Goal: Transaction & Acquisition: Book appointment/travel/reservation

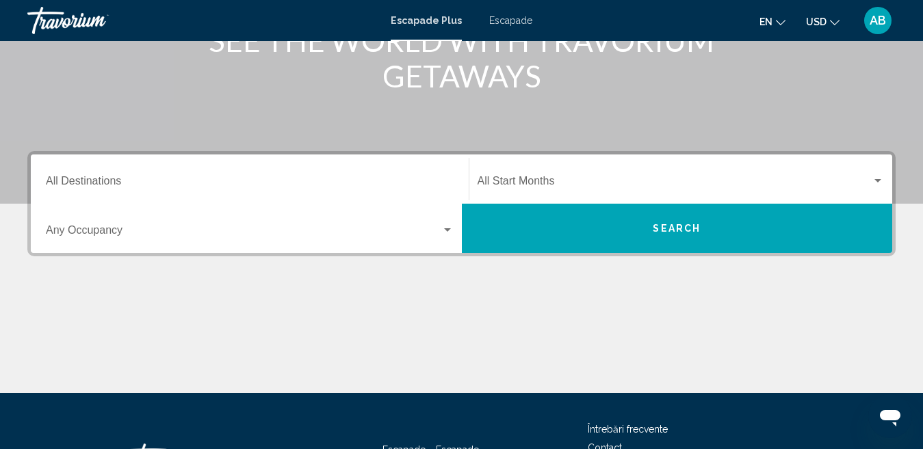
scroll to position [274, 0]
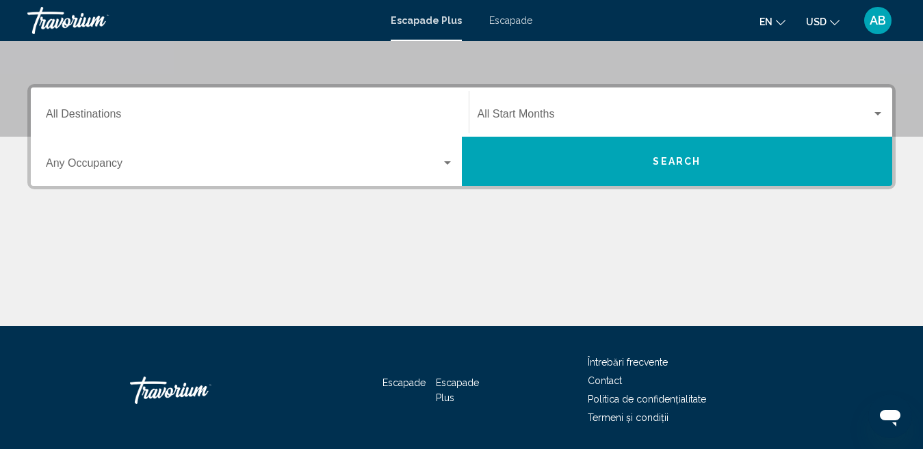
click at [82, 115] on input "Destinaţie All Destinations" at bounding box center [250, 117] width 408 height 12
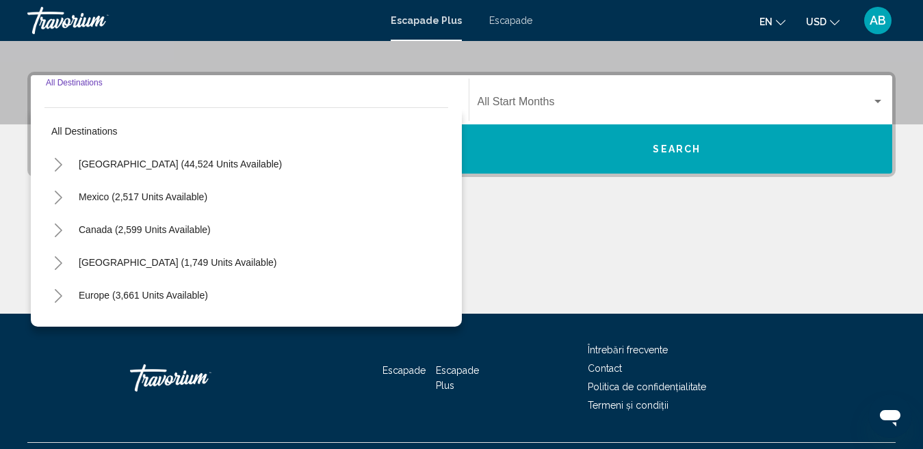
scroll to position [313, 0]
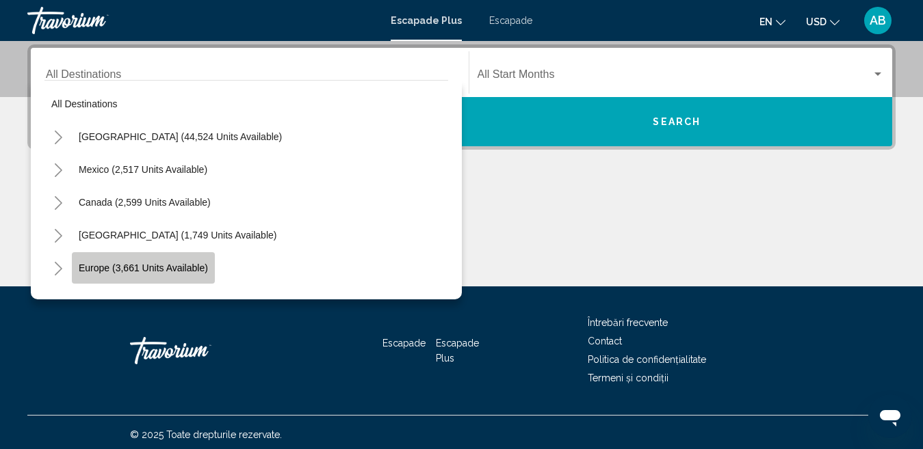
click at [96, 269] on span "Europe (3,661 units available)" at bounding box center [143, 268] width 129 height 11
type input "**********"
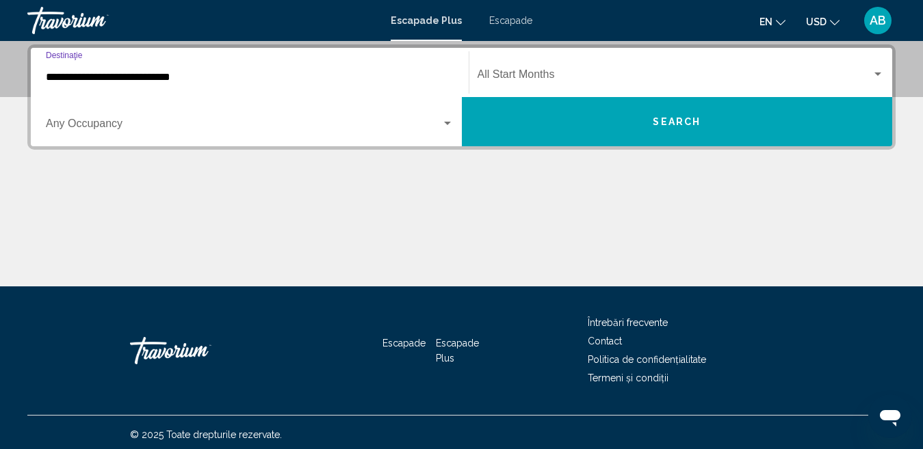
click at [444, 124] on div "Widget de căutare" at bounding box center [447, 123] width 7 height 3
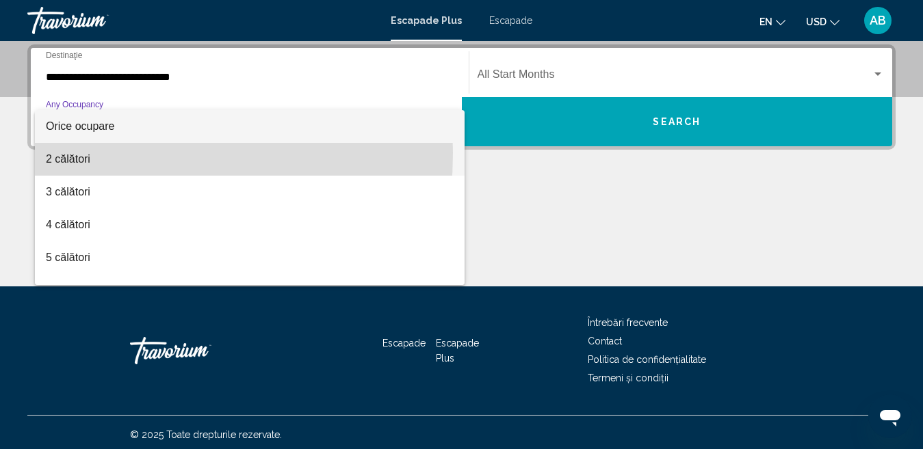
click at [53, 153] on font "2 călători" at bounding box center [68, 159] width 44 height 12
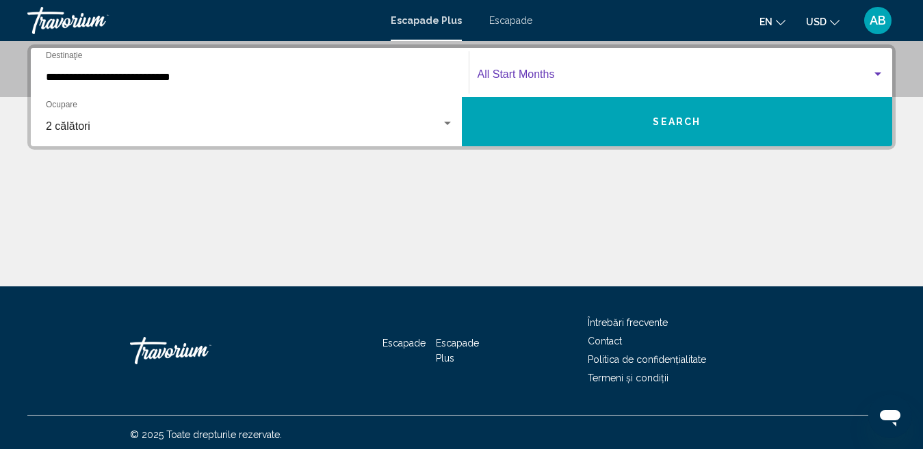
click at [529, 77] on span "Widget de căutare" at bounding box center [674, 77] width 395 height 12
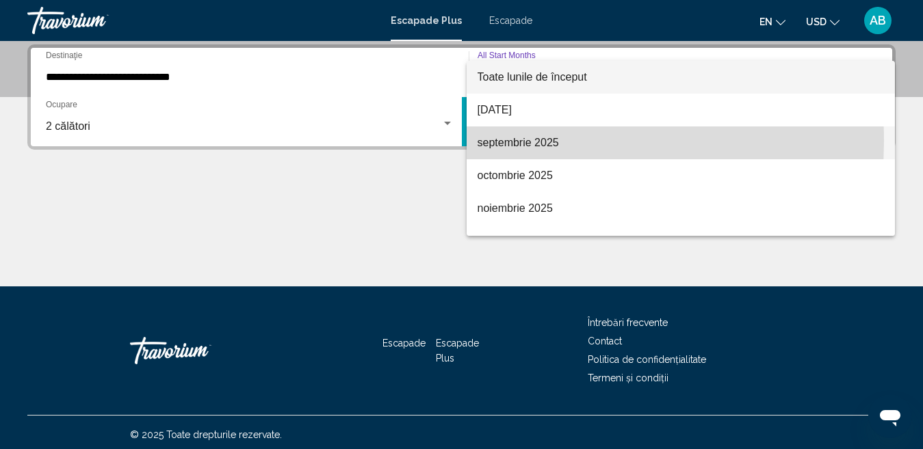
click at [521, 141] on font "septembrie 2025" at bounding box center [517, 143] width 81 height 12
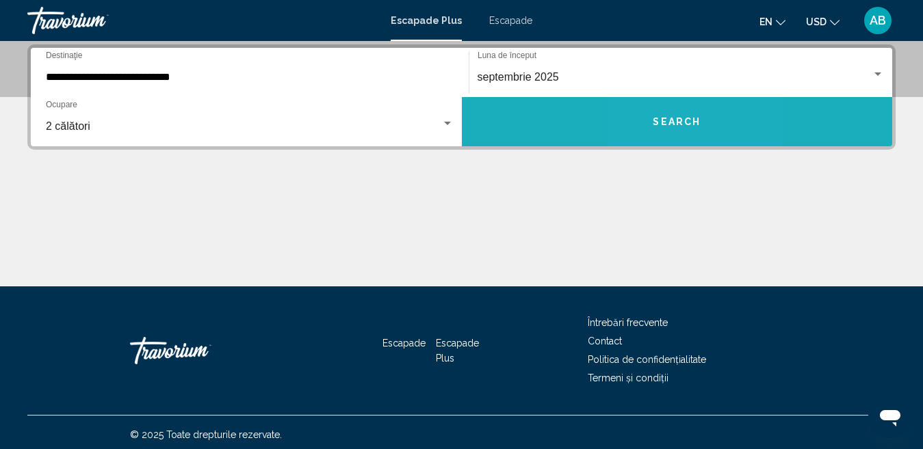
click at [664, 128] on button "Search" at bounding box center [677, 121] width 431 height 49
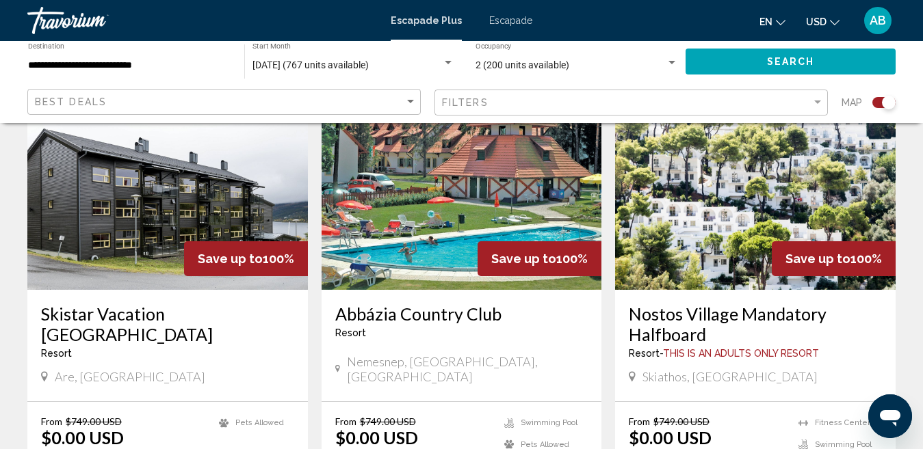
scroll to position [616, 0]
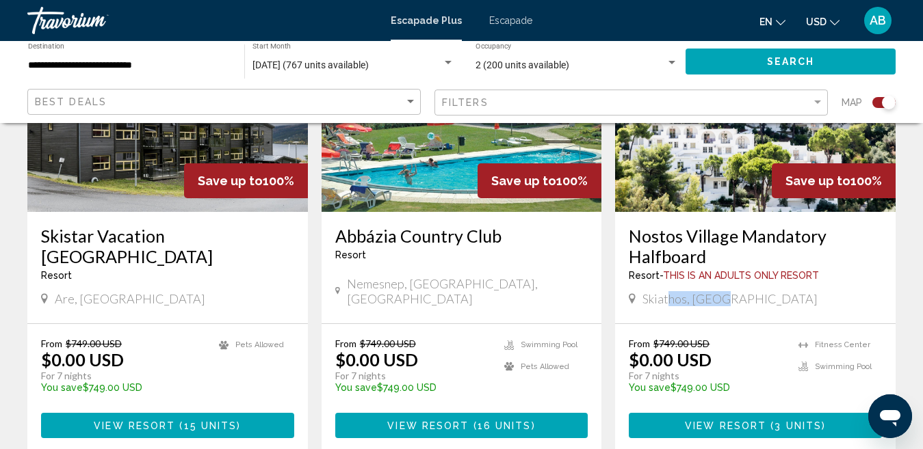
drag, startPoint x: 726, startPoint y: 300, endPoint x: 670, endPoint y: 298, distance: 56.1
click at [670, 298] on span "Skiathos, [GEOGRAPHIC_DATA]" at bounding box center [729, 298] width 175 height 15
click at [747, 298] on div "Skiathos, [GEOGRAPHIC_DATA]" at bounding box center [755, 298] width 253 height 15
drag, startPoint x: 743, startPoint y: 299, endPoint x: 644, endPoint y: 301, distance: 98.5
click at [644, 301] on div "Skiathos, [GEOGRAPHIC_DATA]" at bounding box center [755, 298] width 253 height 15
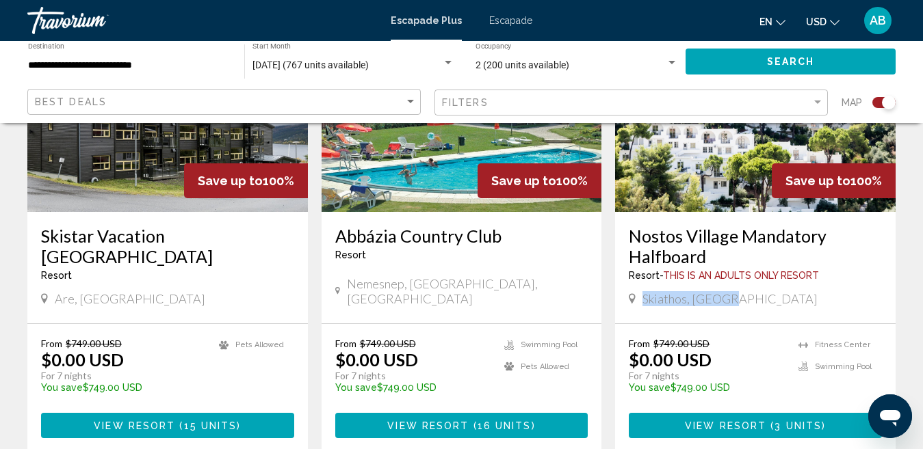
copy span "Skiathos, [GEOGRAPHIC_DATA]"
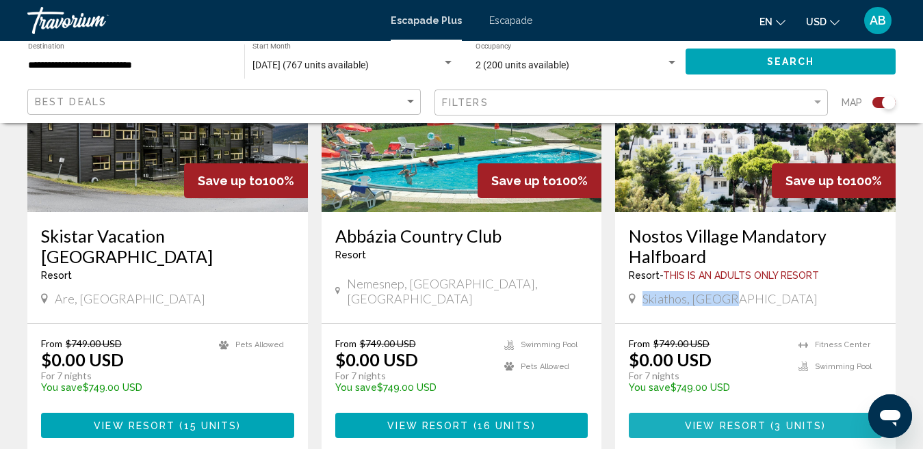
click at [760, 424] on span "View Resort" at bounding box center [725, 426] width 81 height 11
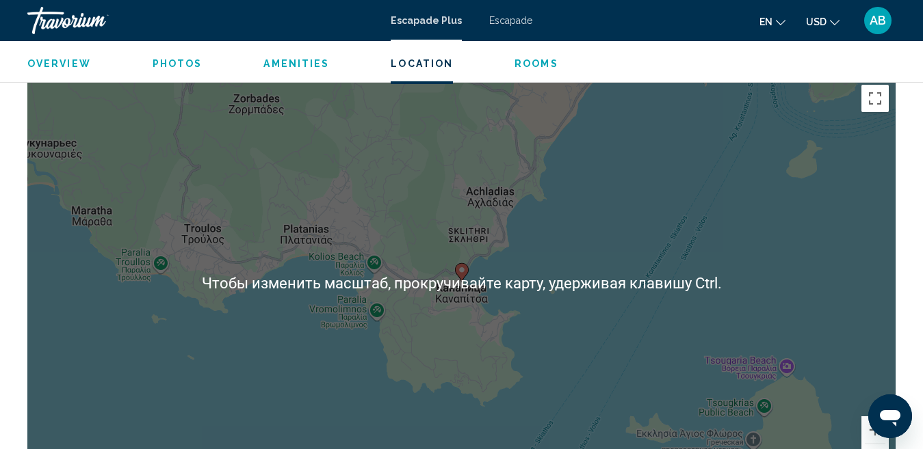
scroll to position [2124, 0]
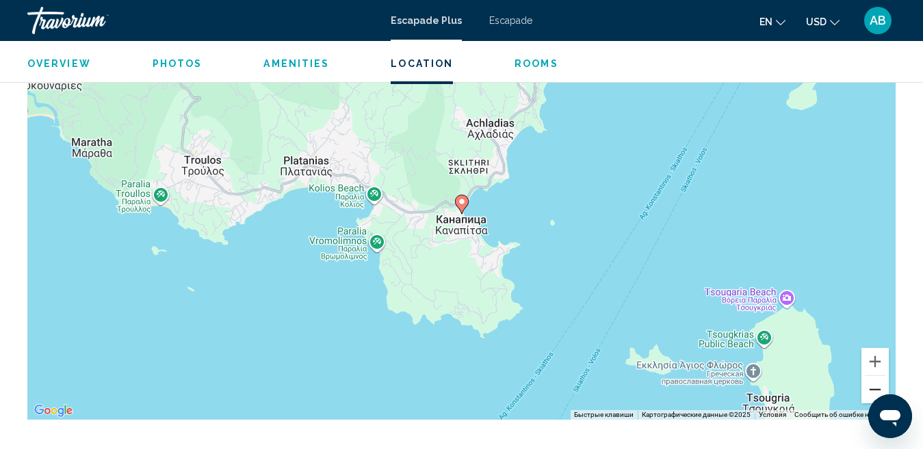
click at [873, 386] on button "Уменьшить" at bounding box center [874, 389] width 27 height 27
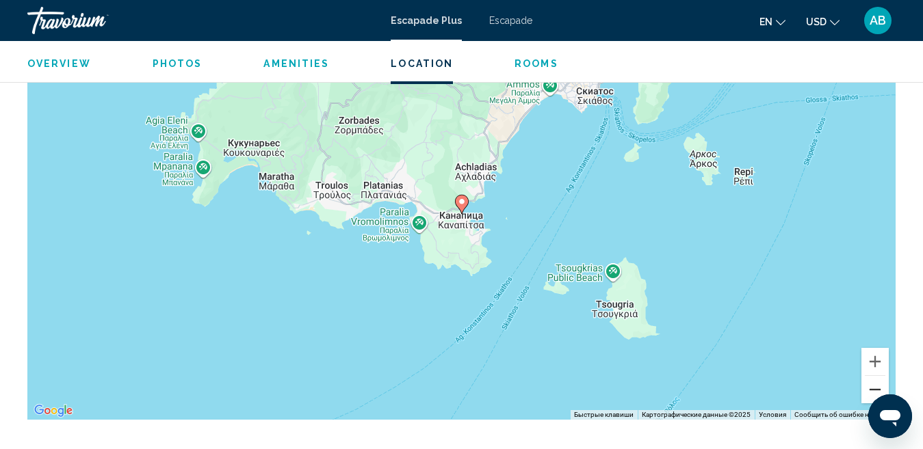
click at [873, 386] on button "Уменьшить" at bounding box center [874, 389] width 27 height 27
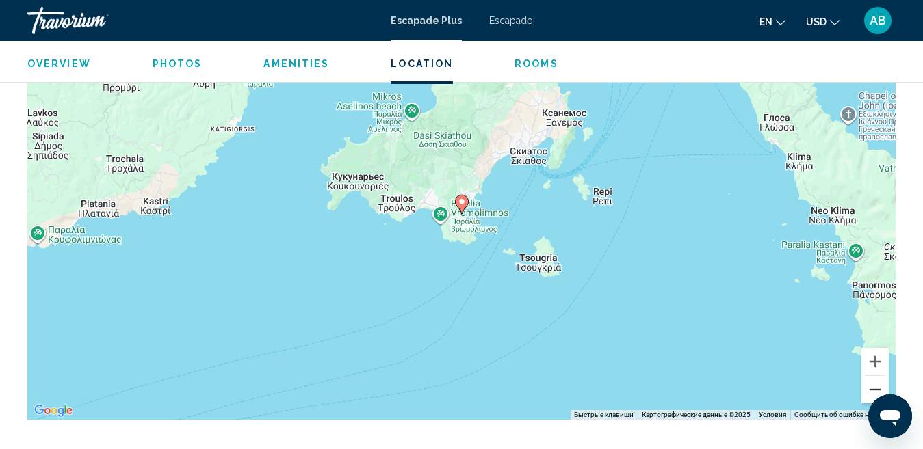
click at [873, 386] on button "Уменьшить" at bounding box center [874, 389] width 27 height 27
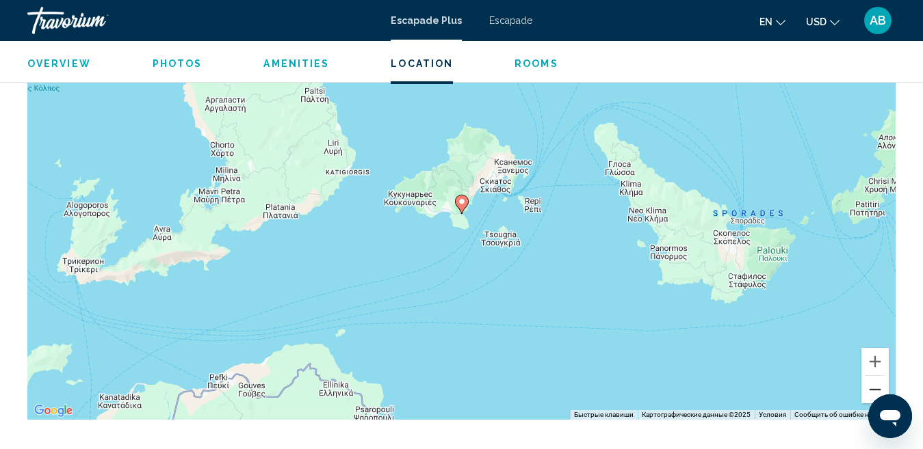
click at [873, 386] on button "Уменьшить" at bounding box center [874, 389] width 27 height 27
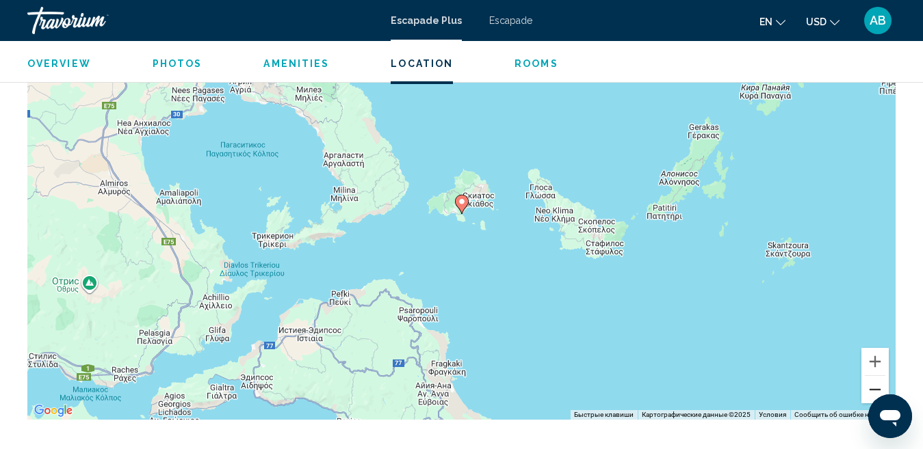
click at [876, 385] on button "Уменьшить" at bounding box center [874, 389] width 27 height 27
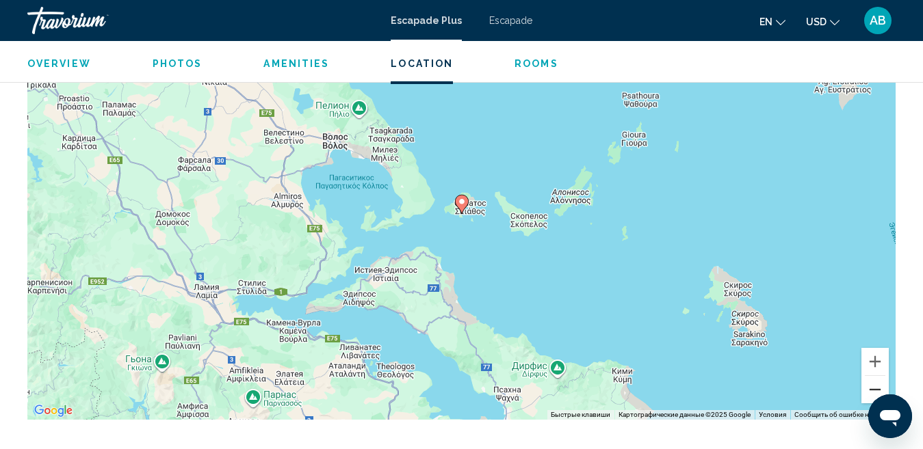
click at [876, 385] on button "Уменьшить" at bounding box center [874, 389] width 27 height 27
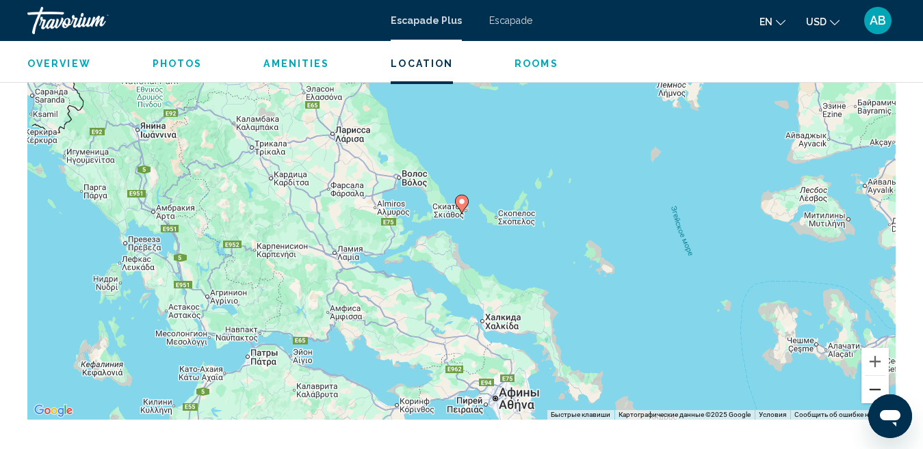
click at [876, 385] on button "Уменьшить" at bounding box center [874, 389] width 27 height 27
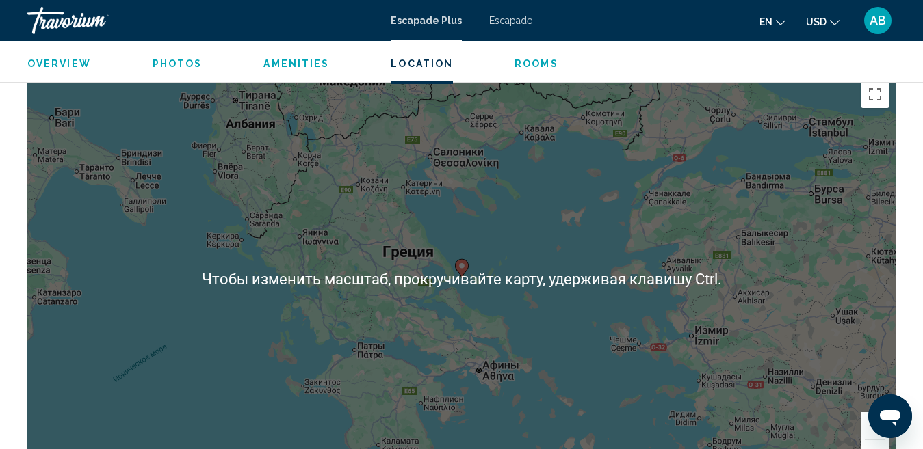
scroll to position [1988, 0]
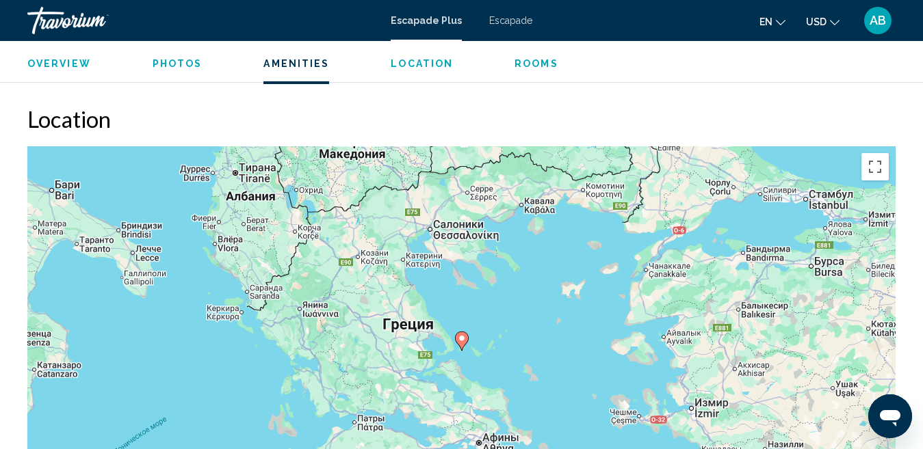
click at [833, 362] on div "Чтобы активировать перетаскивание с помощью клавиатуры, нажмите Alt + Ввод. Пос…" at bounding box center [461, 351] width 868 height 410
drag, startPoint x: 539, startPoint y: 295, endPoint x: 536, endPoint y: 209, distance: 86.2
click at [536, 210] on div "Чтобы активировать перетаскивание с помощью клавиатуры, нажмите Alt + Ввод. Пос…" at bounding box center [461, 351] width 868 height 410
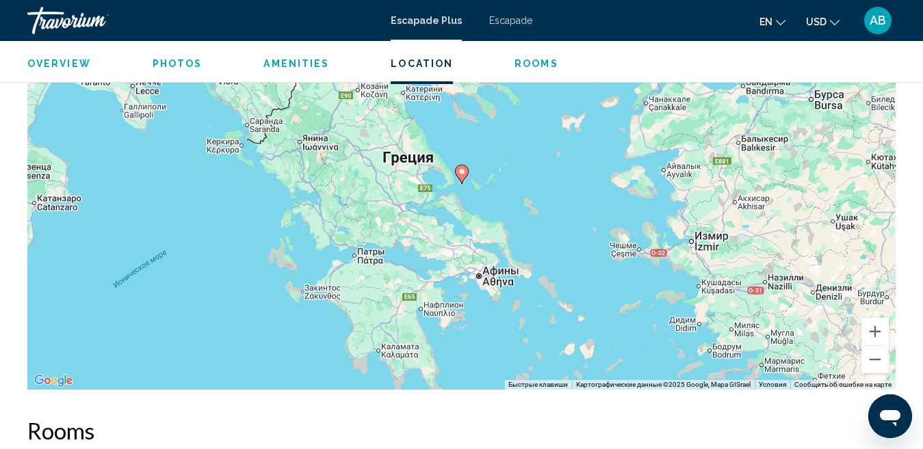
scroll to position [2165, 0]
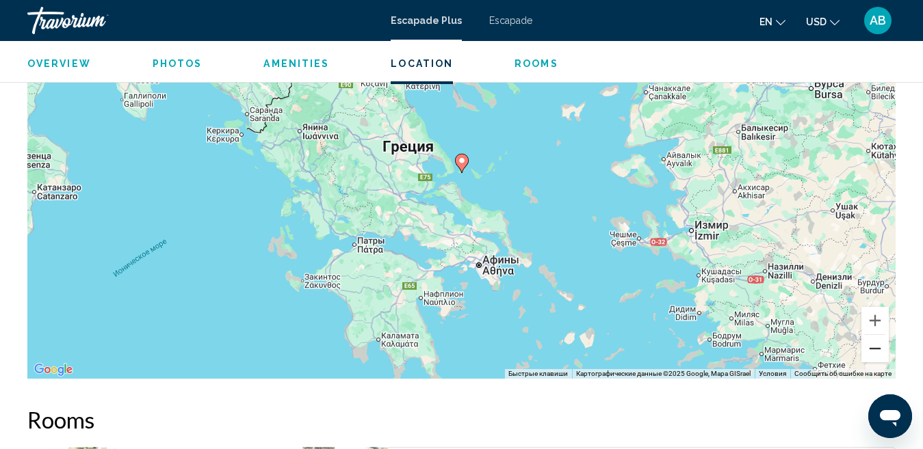
click at [871, 350] on button "Уменьшить" at bounding box center [874, 348] width 27 height 27
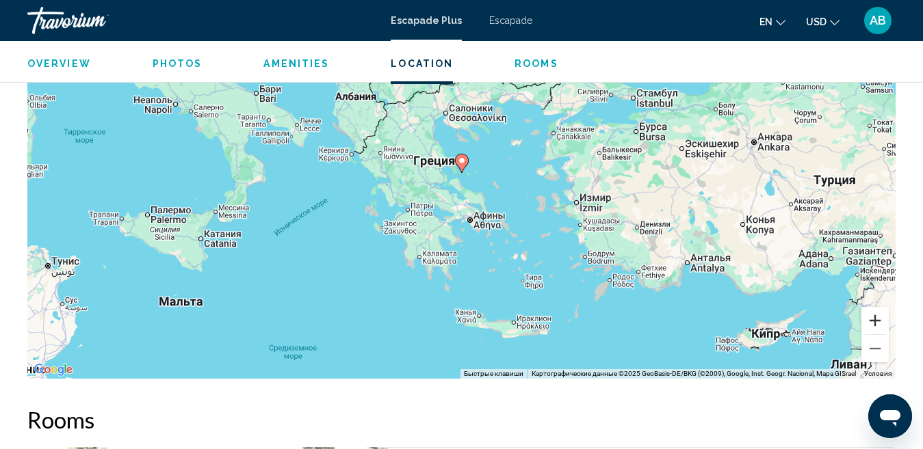
click at [877, 324] on button "Увеличить" at bounding box center [874, 320] width 27 height 27
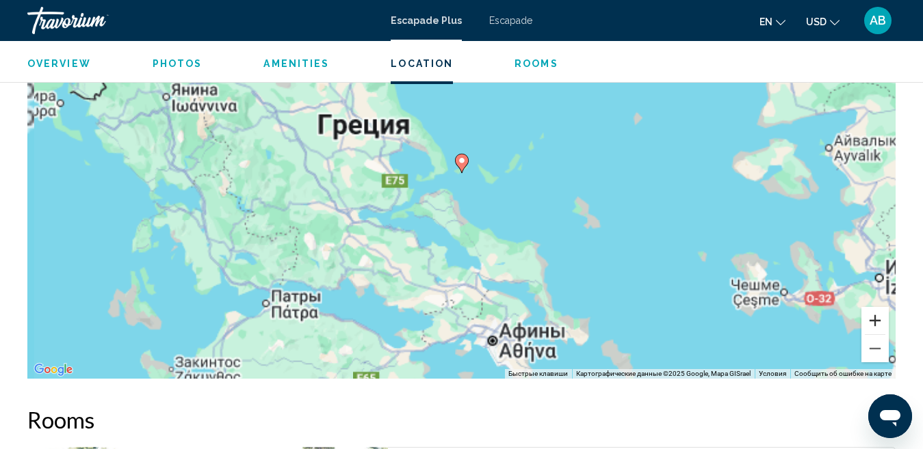
click at [877, 324] on button "Увеличить" at bounding box center [874, 320] width 27 height 27
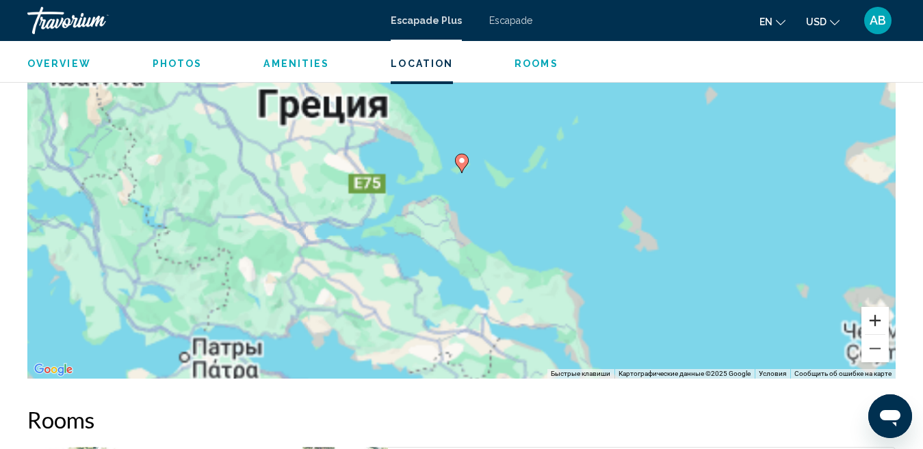
click at [877, 324] on button "Увеличить" at bounding box center [874, 320] width 27 height 27
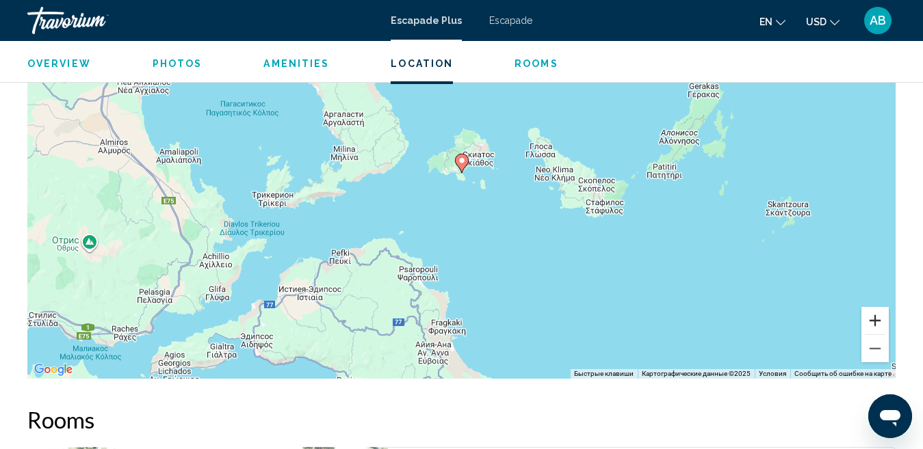
click at [877, 323] on button "Увеличить" at bounding box center [874, 320] width 27 height 27
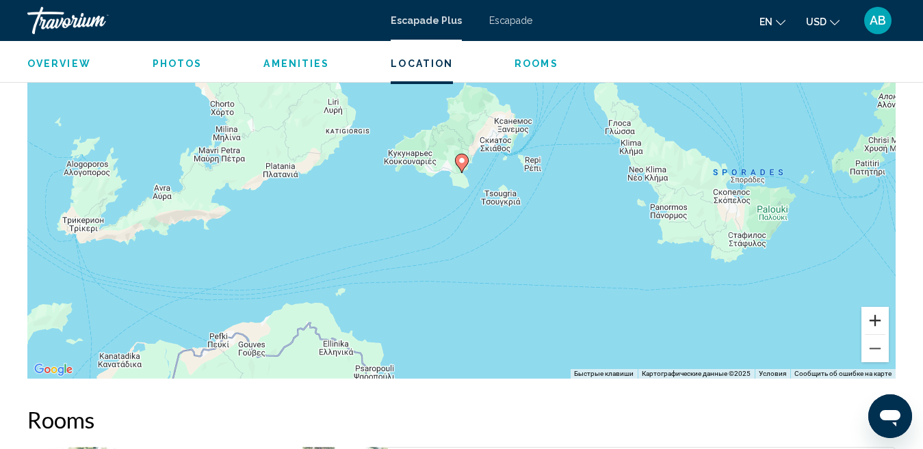
click at [877, 322] on button "Увеличить" at bounding box center [874, 320] width 27 height 27
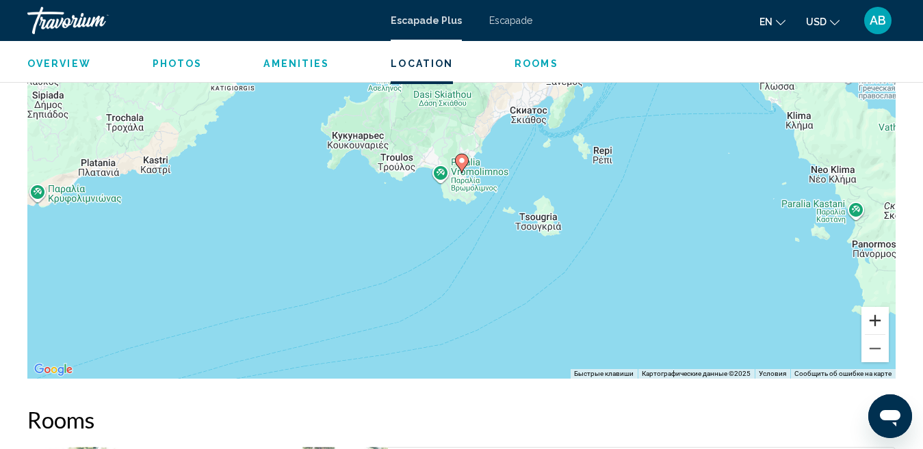
click at [877, 322] on button "Увеличить" at bounding box center [874, 320] width 27 height 27
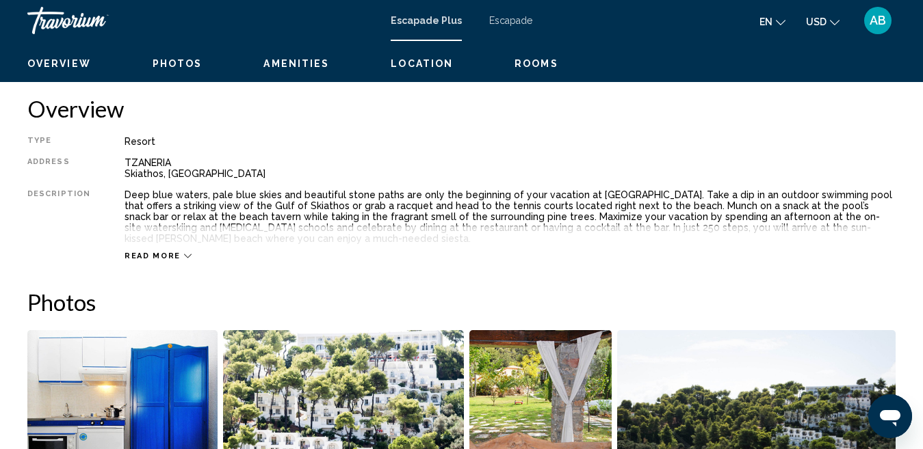
scroll to position [622, 0]
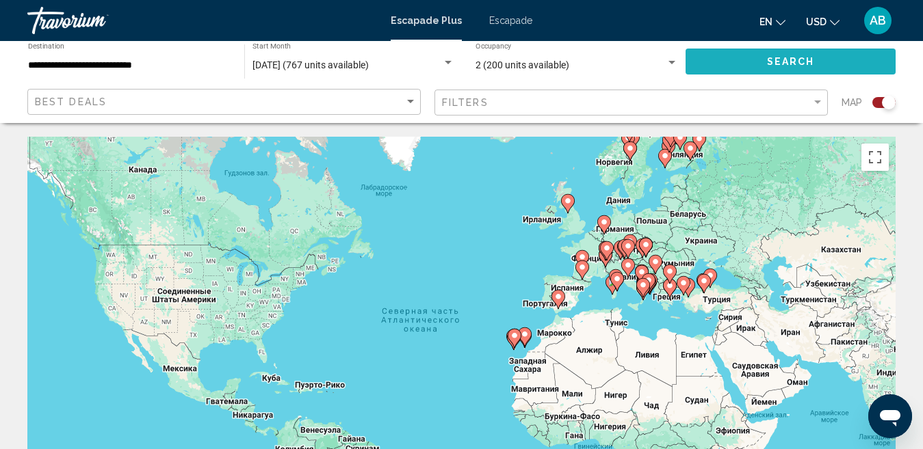
click at [782, 62] on span "Search" at bounding box center [791, 62] width 48 height 11
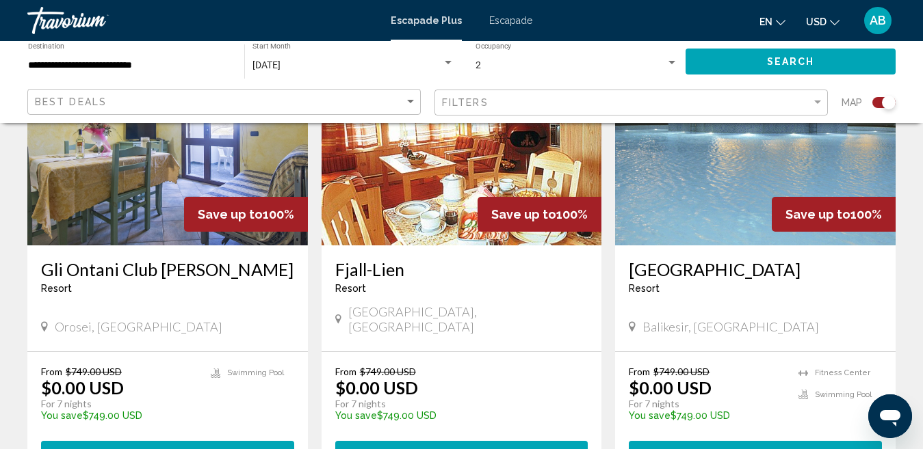
scroll to position [1573, 0]
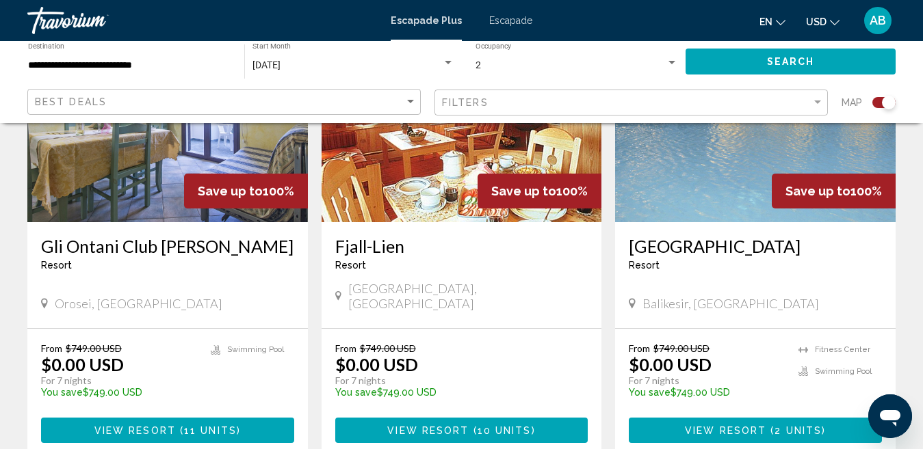
click at [764, 425] on span "View Resort" at bounding box center [725, 430] width 81 height 11
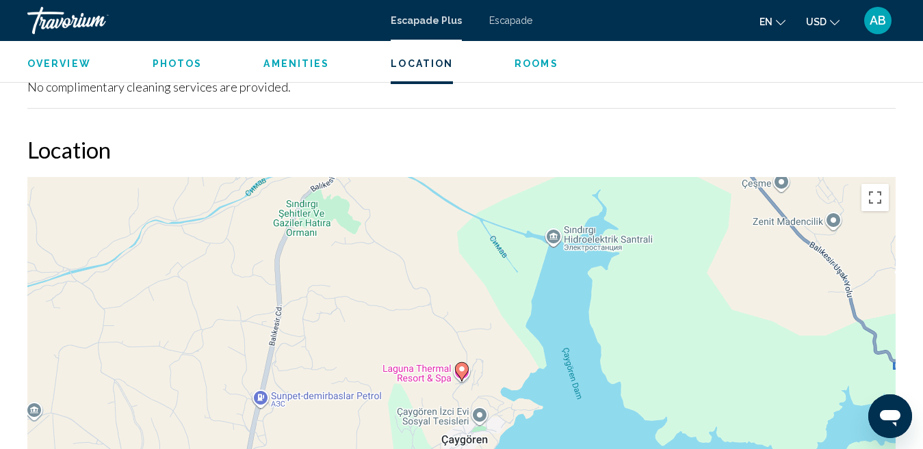
scroll to position [2261, 0]
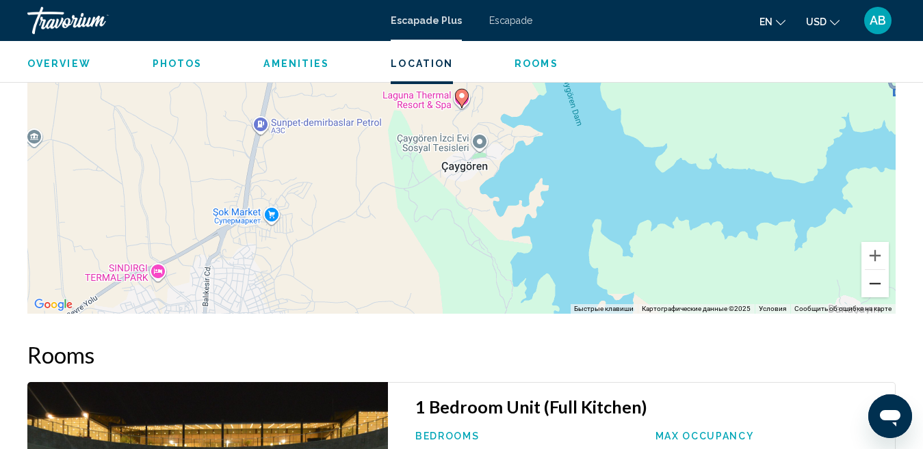
click at [873, 287] on button "Уменьшить" at bounding box center [874, 283] width 27 height 27
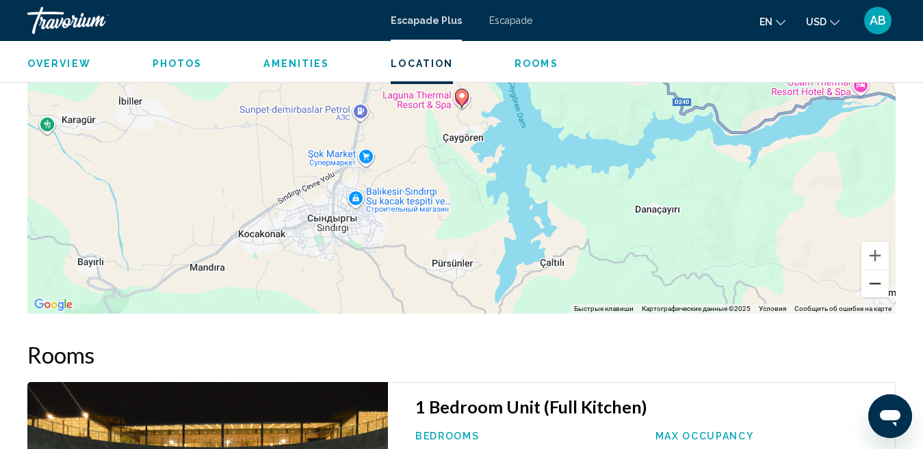
click at [873, 287] on button "Уменьшить" at bounding box center [874, 283] width 27 height 27
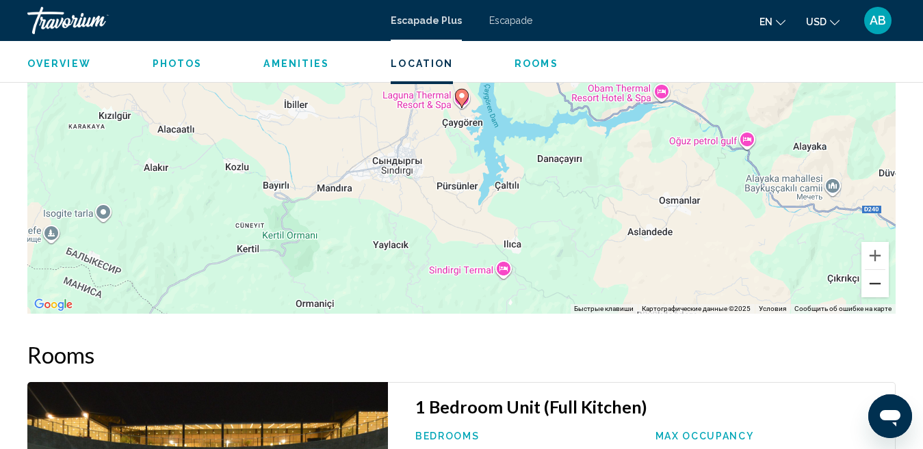
click at [873, 287] on button "Уменьшить" at bounding box center [874, 283] width 27 height 27
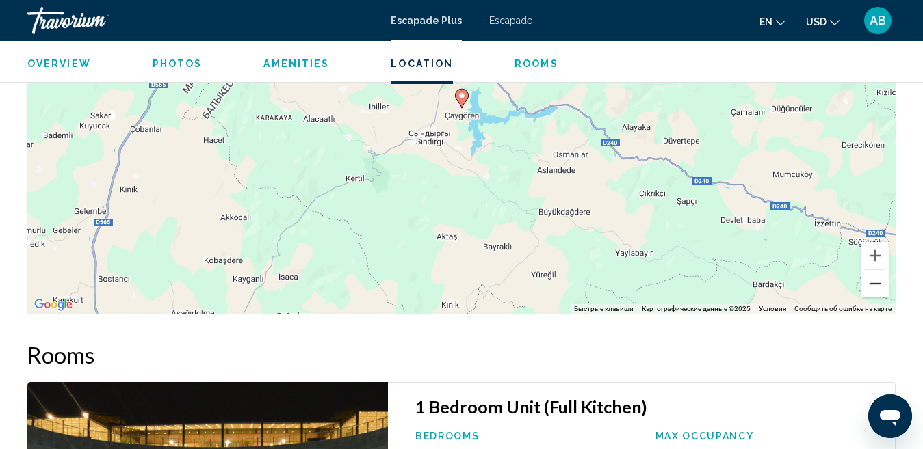
click at [873, 287] on button "Уменьшить" at bounding box center [874, 283] width 27 height 27
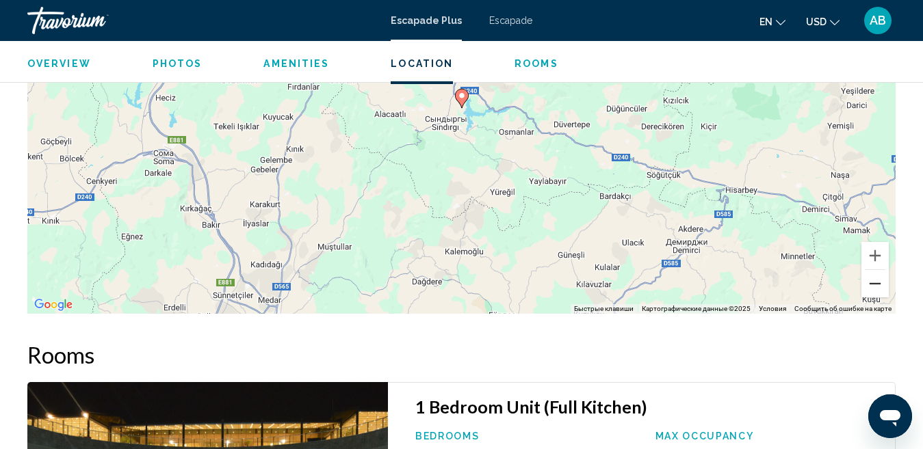
click at [873, 287] on button "Уменьшить" at bounding box center [874, 283] width 27 height 27
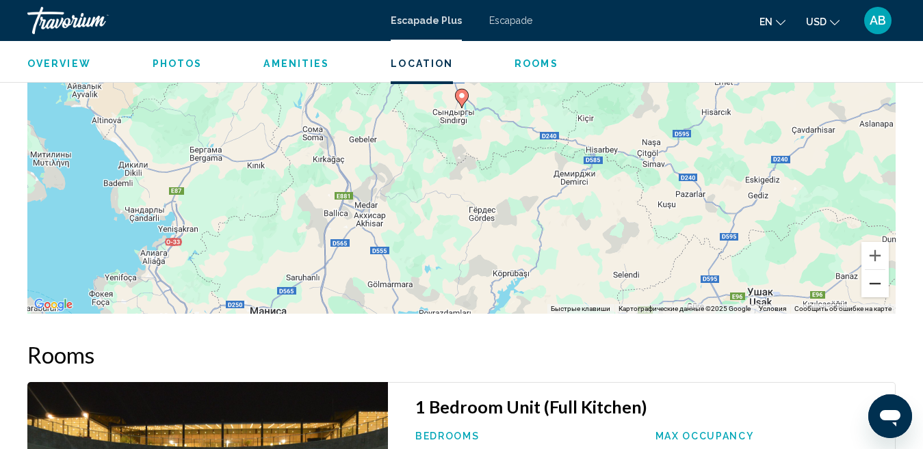
click at [873, 287] on button "Уменьшить" at bounding box center [874, 283] width 27 height 27
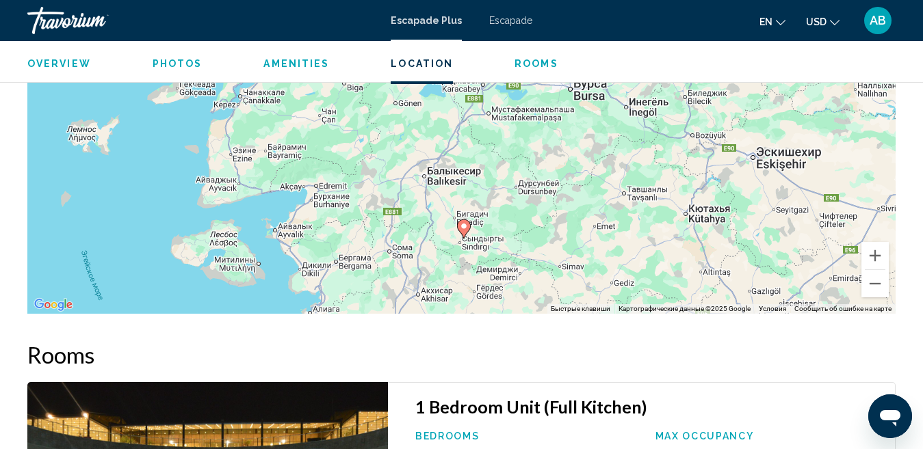
drag, startPoint x: 546, startPoint y: 165, endPoint x: 551, endPoint y: 296, distance: 131.4
click at [551, 296] on div "Чтобы активировать перетаскивание с помощью клавиатуры, нажмите Alt + Ввод. Пос…" at bounding box center [461, 109] width 868 height 410
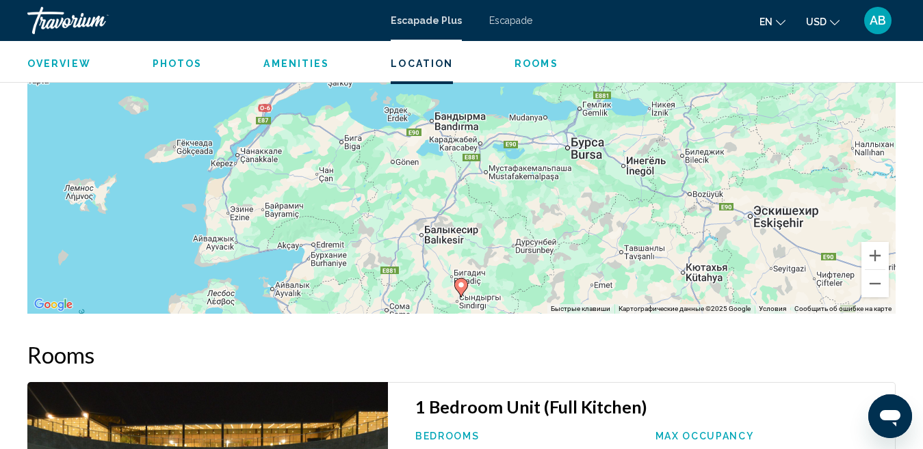
drag, startPoint x: 519, startPoint y: 179, endPoint x: 518, endPoint y: 240, distance: 60.9
click at [518, 240] on div "Чтобы активировать перетаскивание с помощью клавиатуры, нажмите Alt + Ввод. Пос…" at bounding box center [461, 109] width 868 height 410
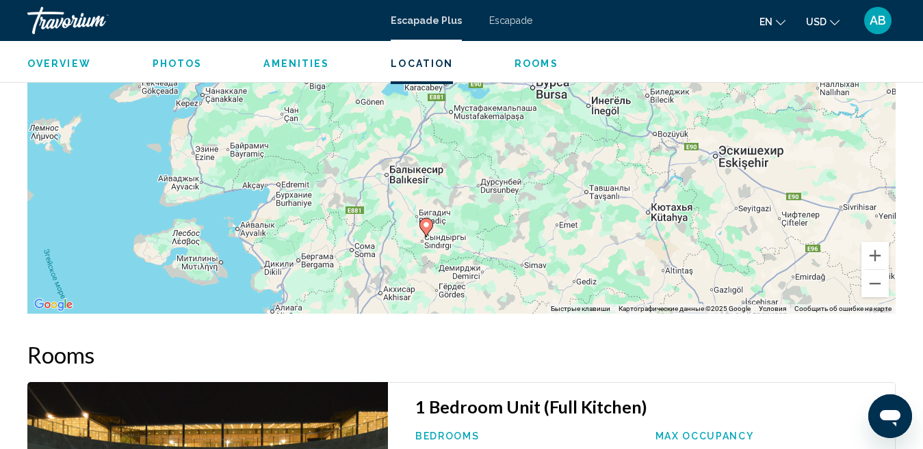
drag, startPoint x: 378, startPoint y: 268, endPoint x: 341, endPoint y: 213, distance: 66.6
click at [342, 213] on div "Чтобы активировать перетаскивание с помощью клавиатуры, нажмите Alt + Ввод. Пос…" at bounding box center [461, 109] width 868 height 410
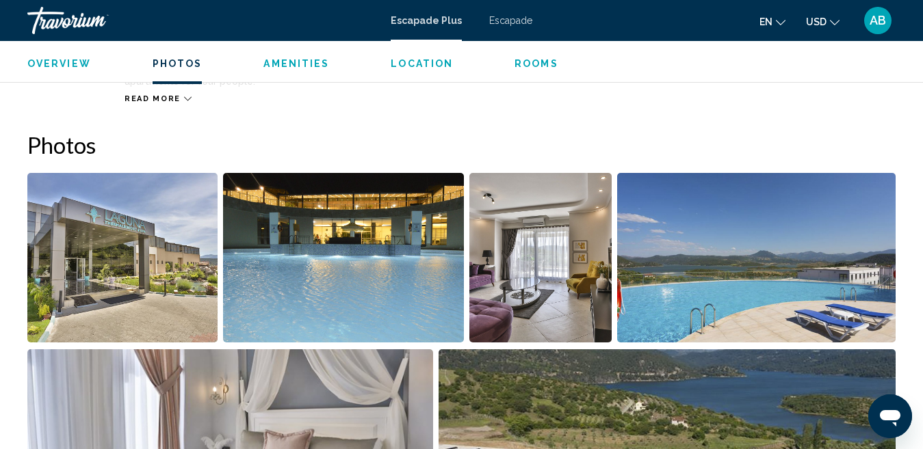
scroll to position [876, 0]
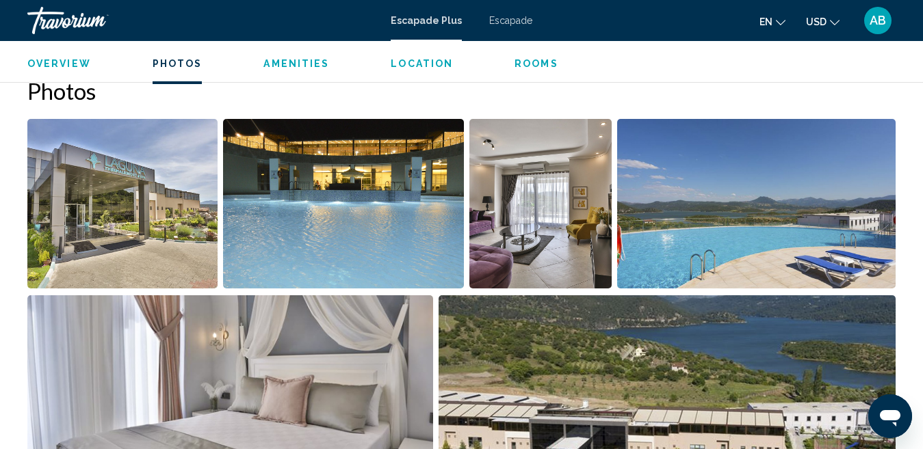
click at [176, 223] on img "Open full-screen image slider" at bounding box center [122, 204] width 190 height 170
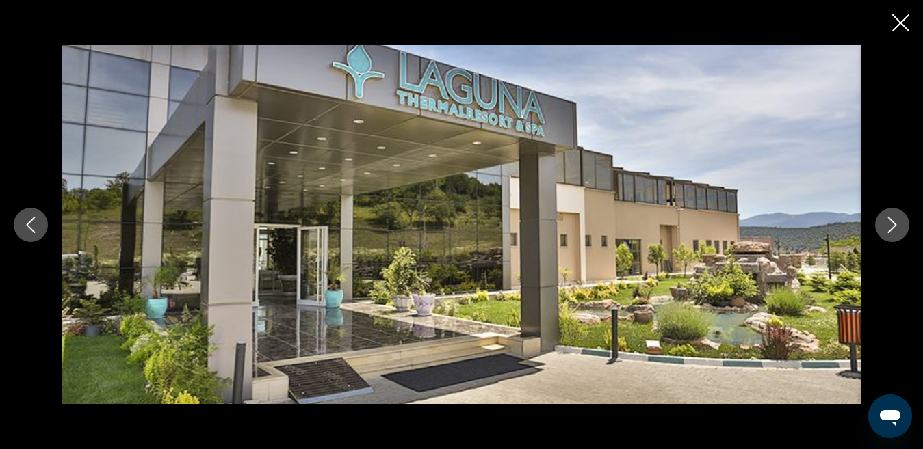
click at [888, 222] on icon "Next image" at bounding box center [892, 225] width 16 height 16
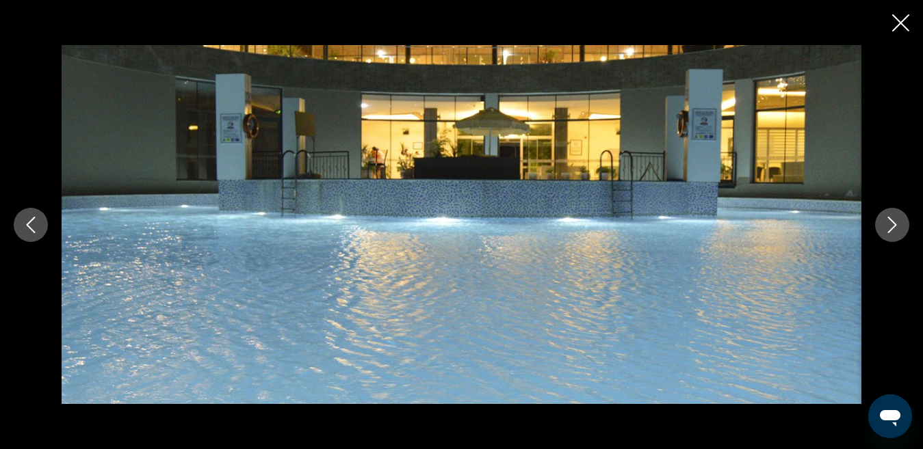
click at [888, 222] on icon "Next image" at bounding box center [892, 225] width 16 height 16
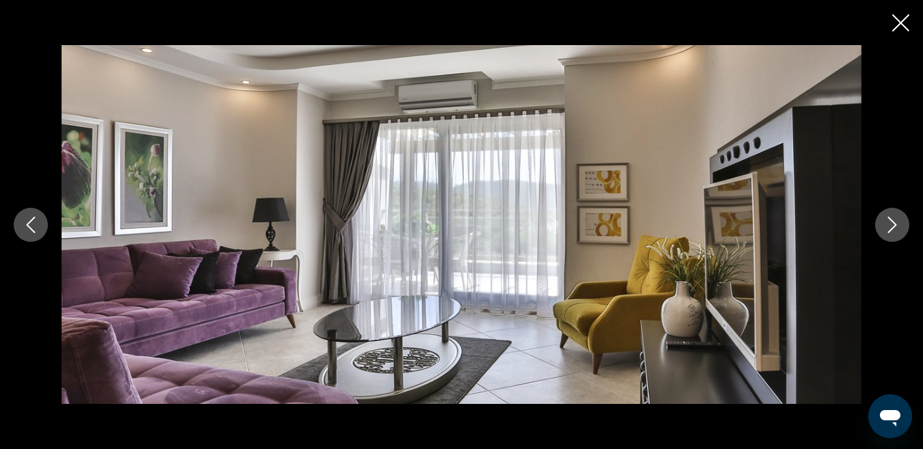
click at [888, 222] on icon "Next image" at bounding box center [892, 225] width 16 height 16
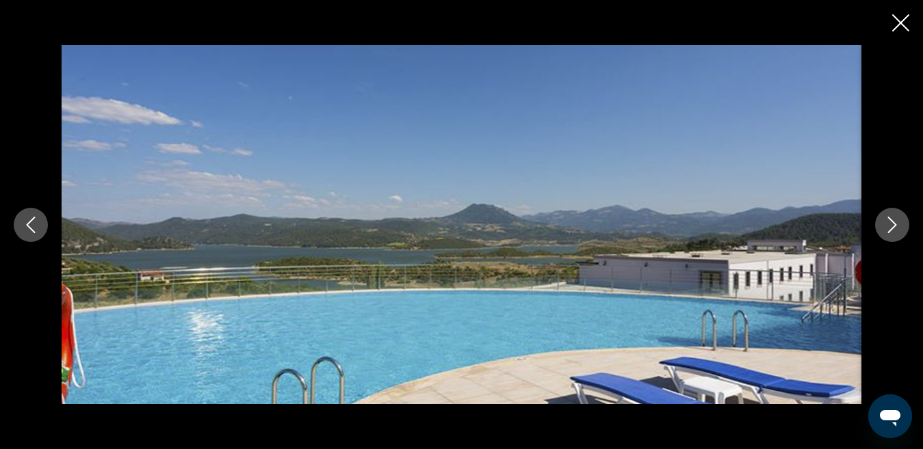
click at [888, 222] on icon "Next image" at bounding box center [892, 225] width 16 height 16
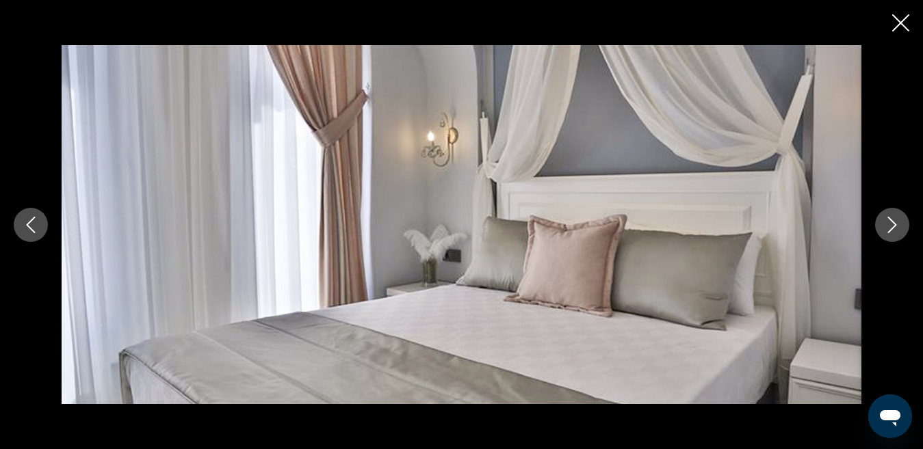
click at [888, 222] on icon "Next image" at bounding box center [892, 225] width 16 height 16
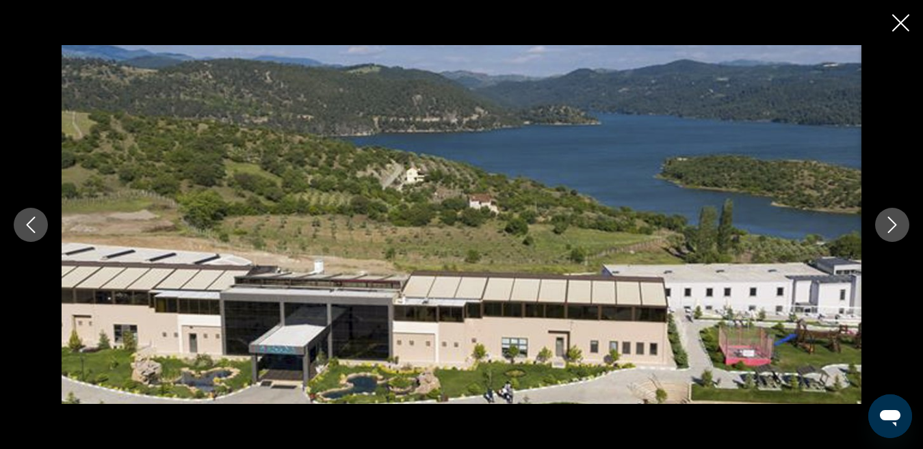
click at [888, 222] on icon "Next image" at bounding box center [892, 225] width 16 height 16
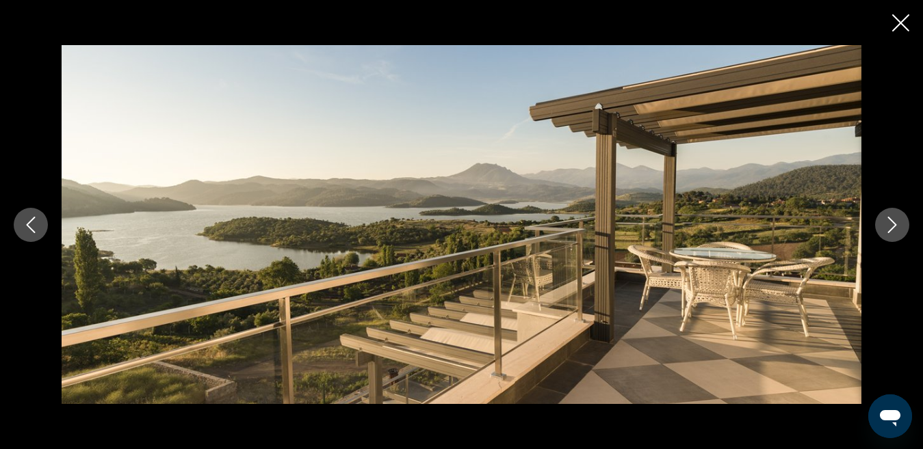
click at [888, 222] on icon "Next image" at bounding box center [892, 225] width 16 height 16
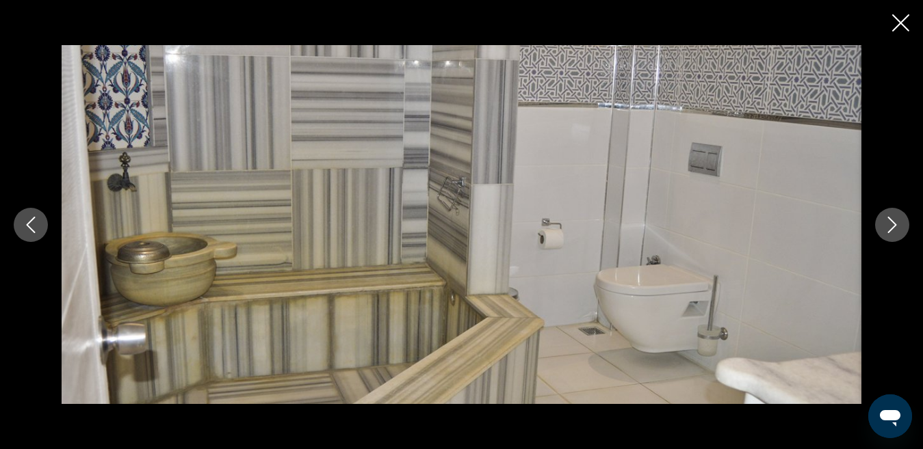
click at [888, 222] on icon "Next image" at bounding box center [892, 225] width 16 height 16
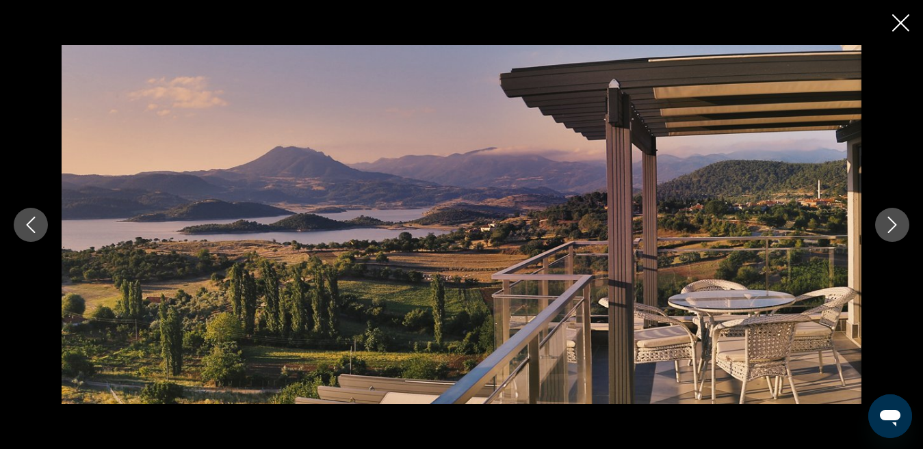
click at [888, 222] on icon "Next image" at bounding box center [892, 225] width 16 height 16
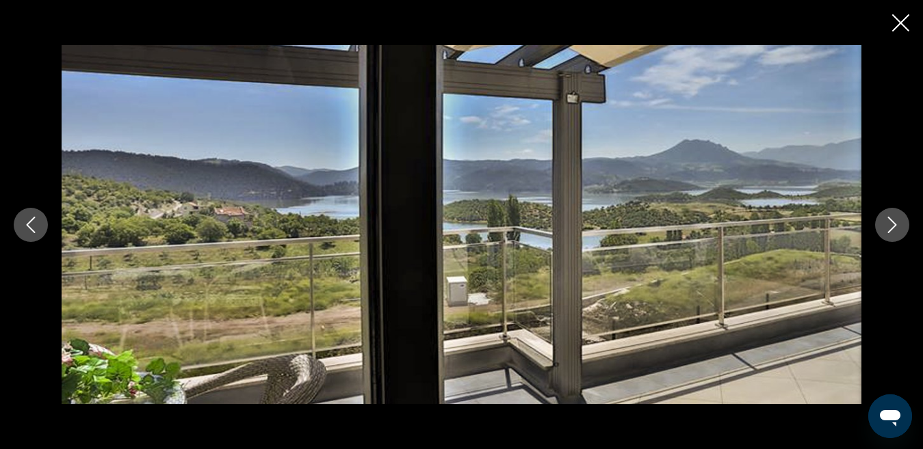
click at [888, 222] on icon "Next image" at bounding box center [892, 225] width 16 height 16
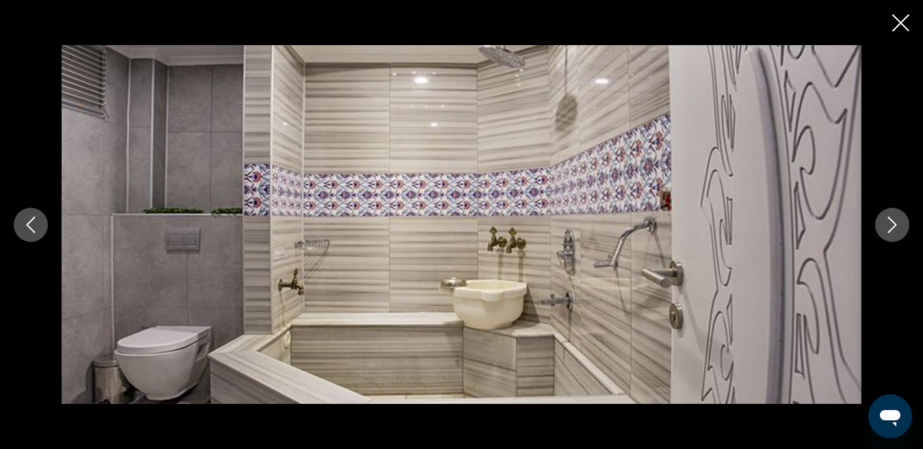
click at [888, 222] on icon "Next image" at bounding box center [892, 225] width 16 height 16
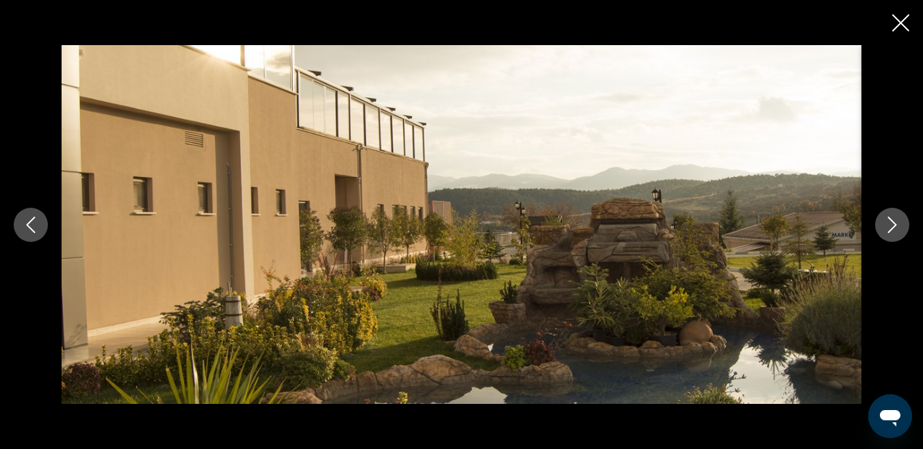
click at [888, 222] on icon "Next image" at bounding box center [892, 225] width 16 height 16
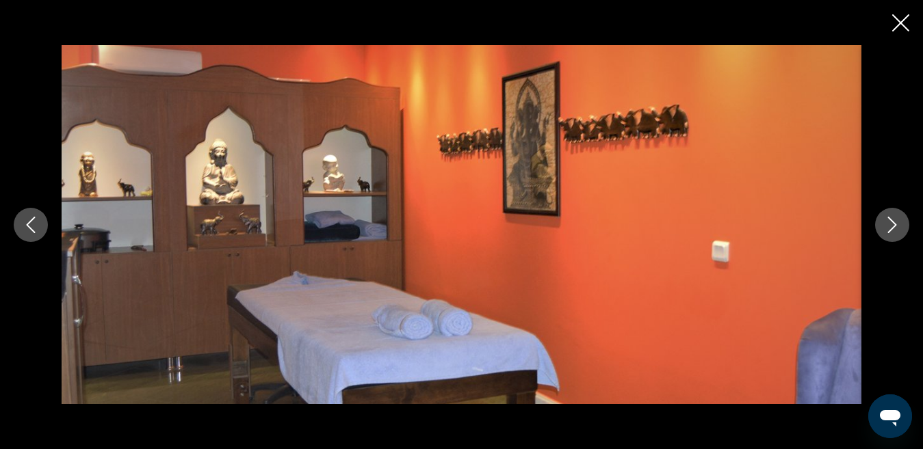
click at [888, 222] on icon "Next image" at bounding box center [892, 225] width 16 height 16
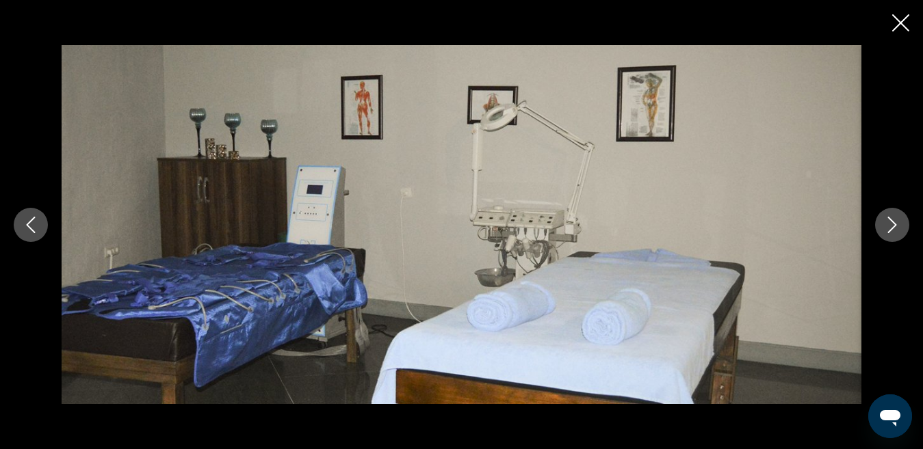
click at [888, 222] on icon "Next image" at bounding box center [892, 225] width 16 height 16
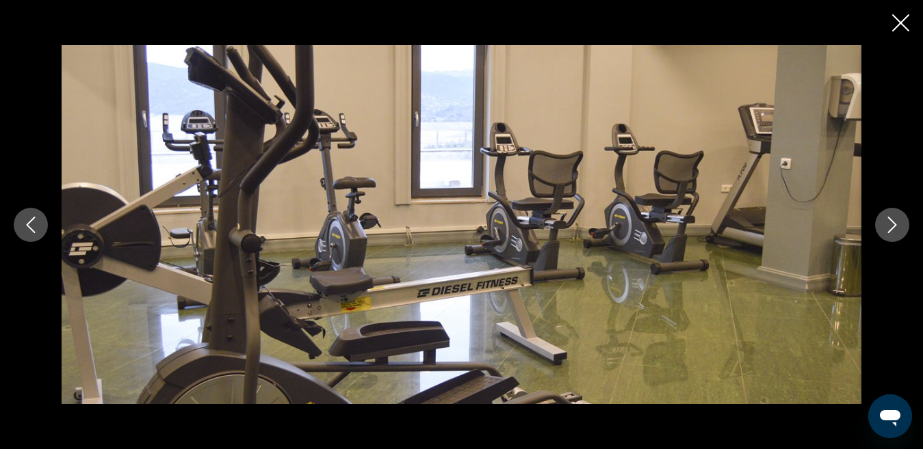
click at [888, 222] on icon "Next image" at bounding box center [892, 225] width 16 height 16
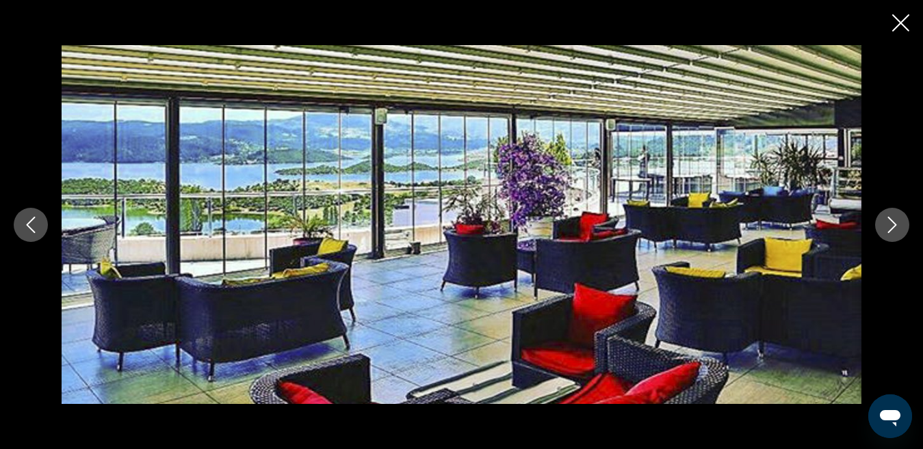
click at [888, 222] on icon "Next image" at bounding box center [892, 225] width 16 height 16
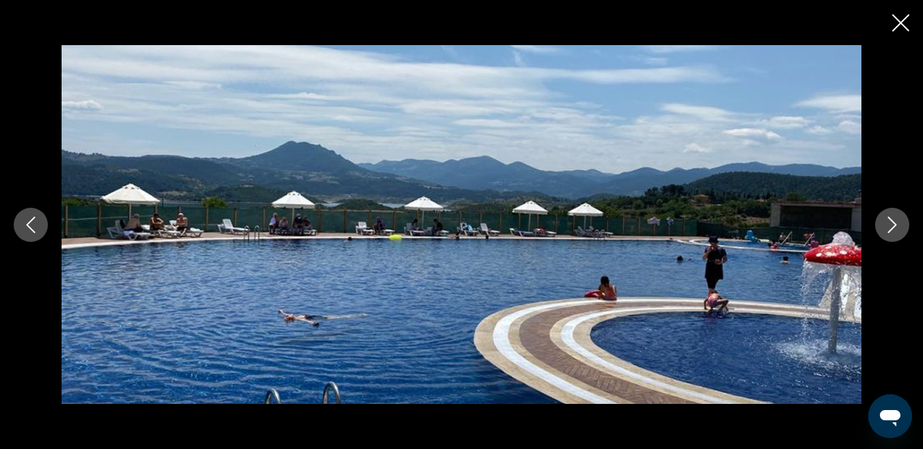
click at [888, 222] on icon "Next image" at bounding box center [892, 225] width 16 height 16
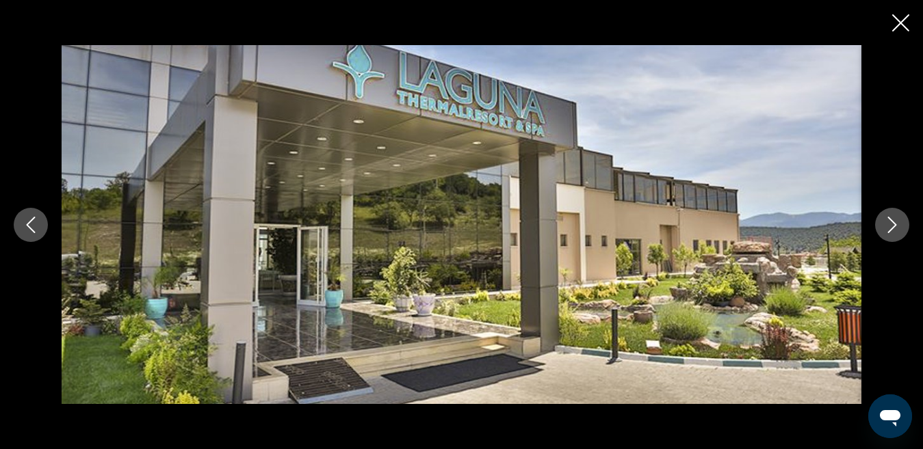
click at [893, 25] on icon "Close slideshow" at bounding box center [900, 22] width 17 height 17
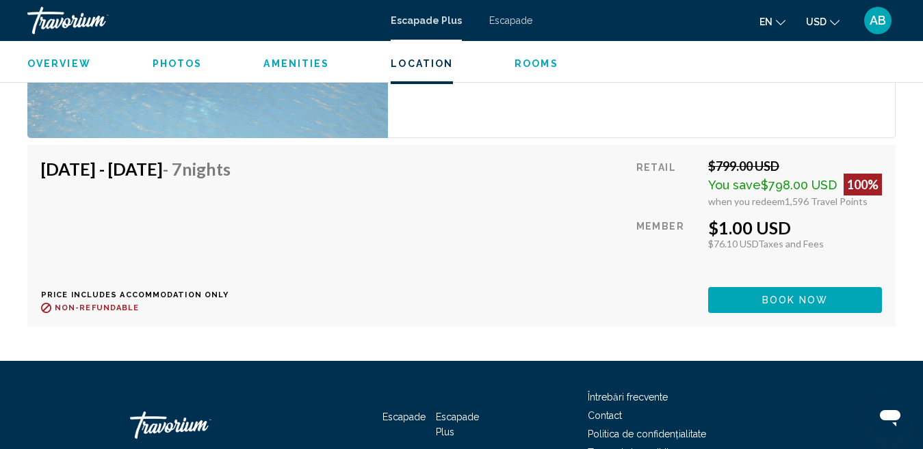
scroll to position [2859, 0]
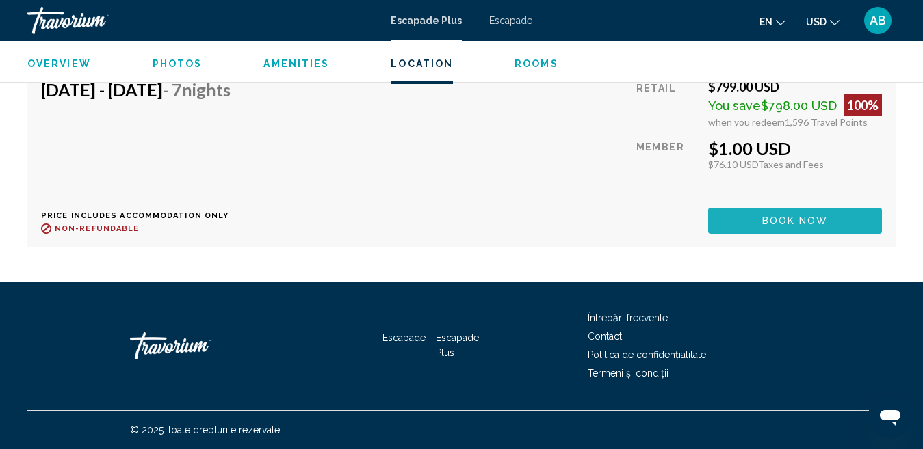
click at [783, 218] on span "Book now" at bounding box center [795, 221] width 66 height 11
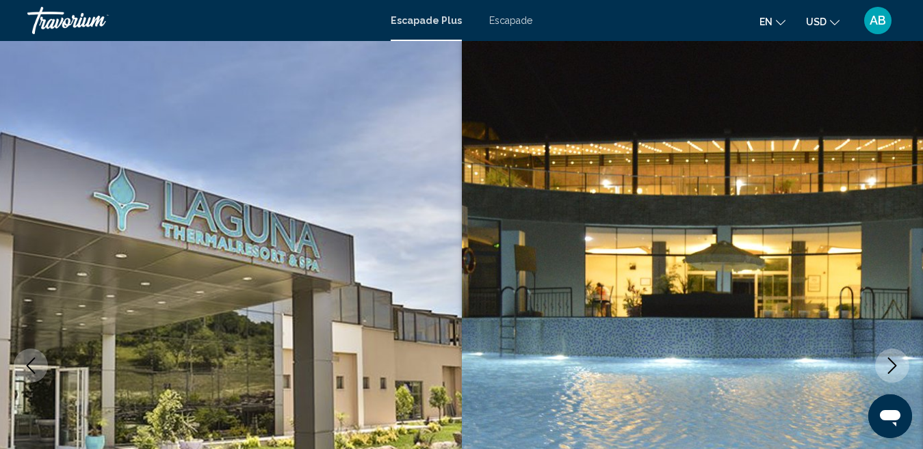
scroll to position [141, 0]
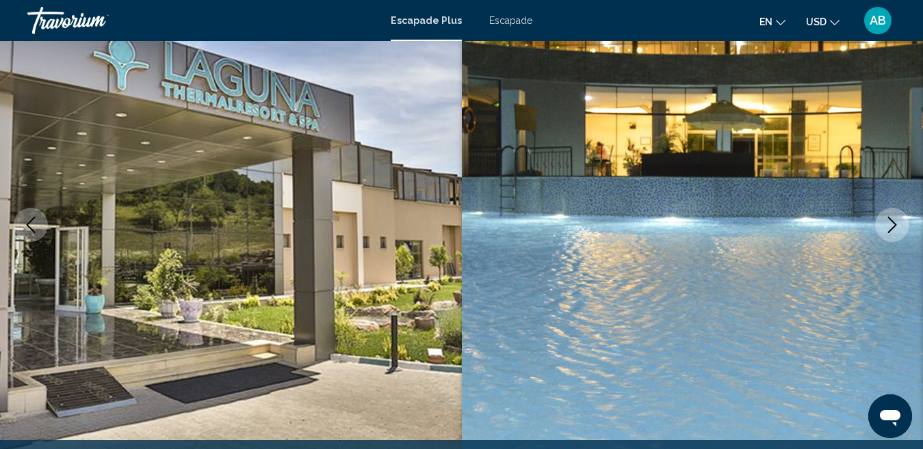
click at [523, 16] on font "Escapade" at bounding box center [510, 20] width 43 height 11
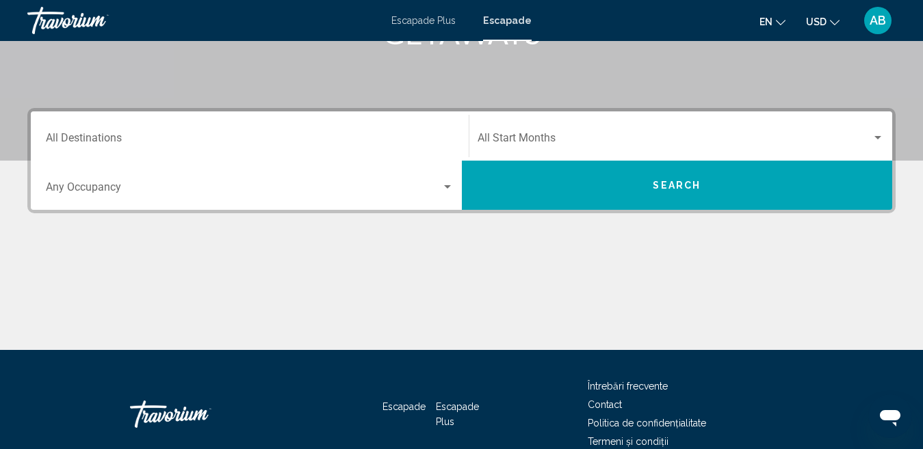
scroll to position [274, 0]
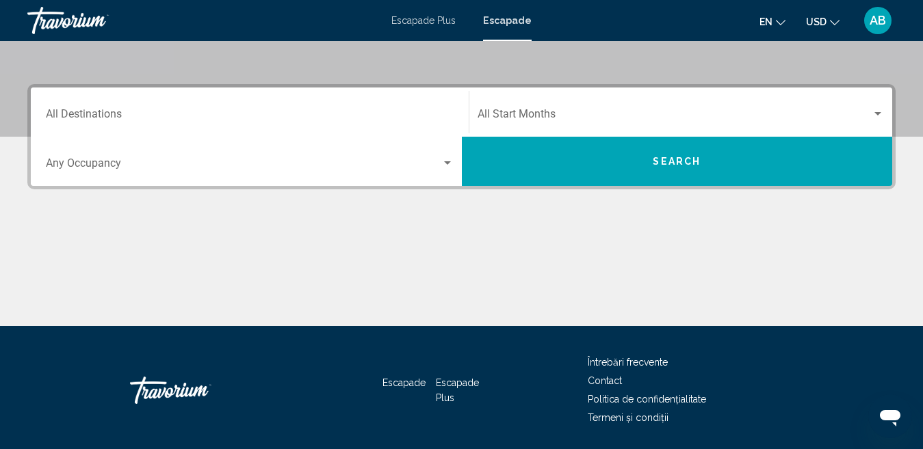
click at [118, 111] on input "Destination All Destinations" at bounding box center [250, 117] width 408 height 12
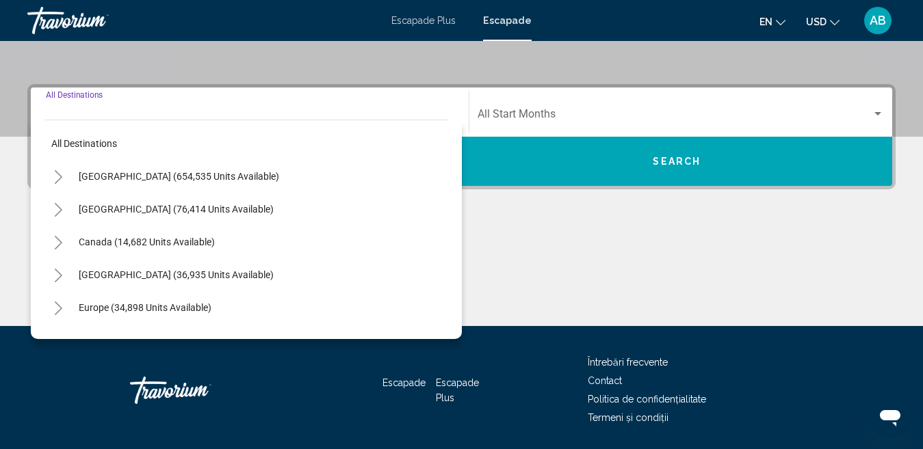
scroll to position [313, 0]
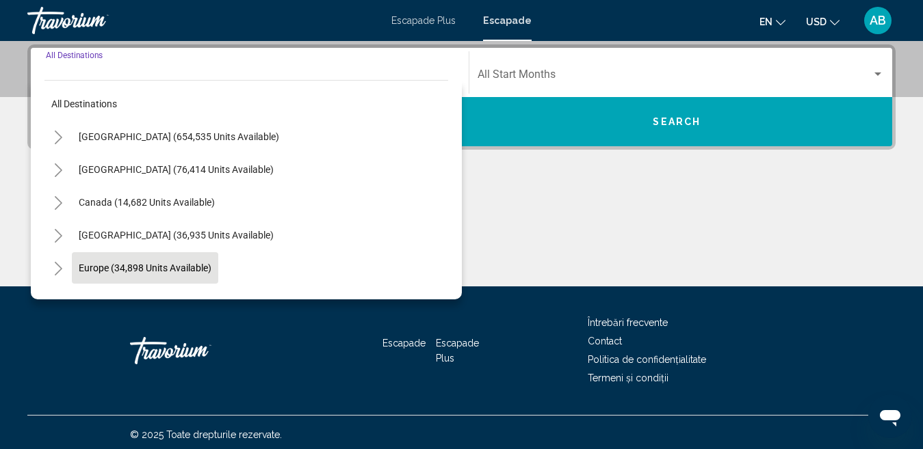
click at [189, 269] on span "Europe (34,898 units available)" at bounding box center [145, 268] width 133 height 11
type input "**********"
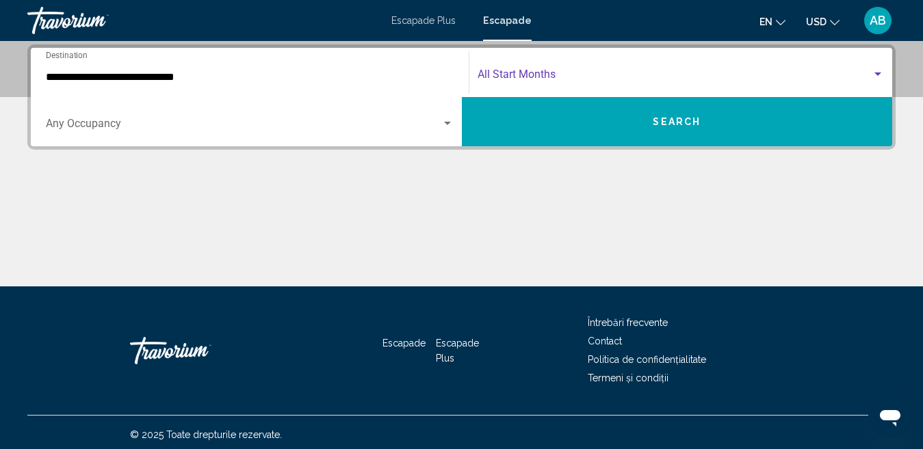
click at [564, 78] on span "Search widget" at bounding box center [674, 77] width 395 height 12
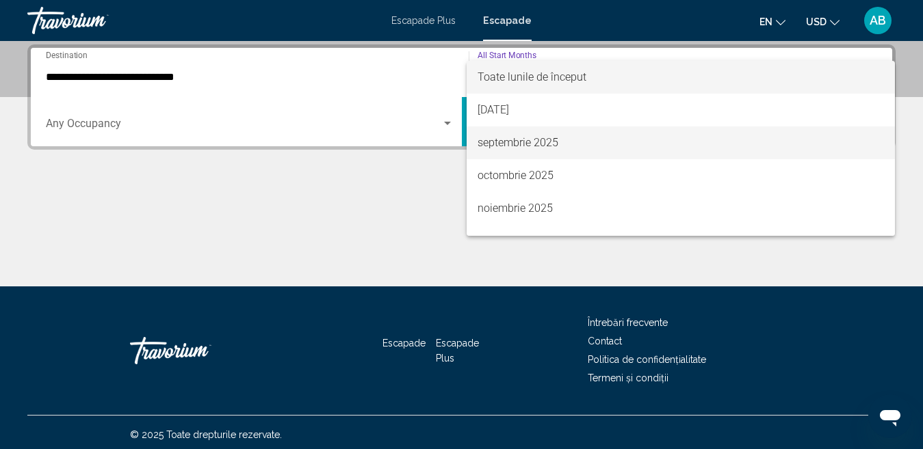
click at [526, 142] on font "septembrie 2025" at bounding box center [517, 142] width 81 height 13
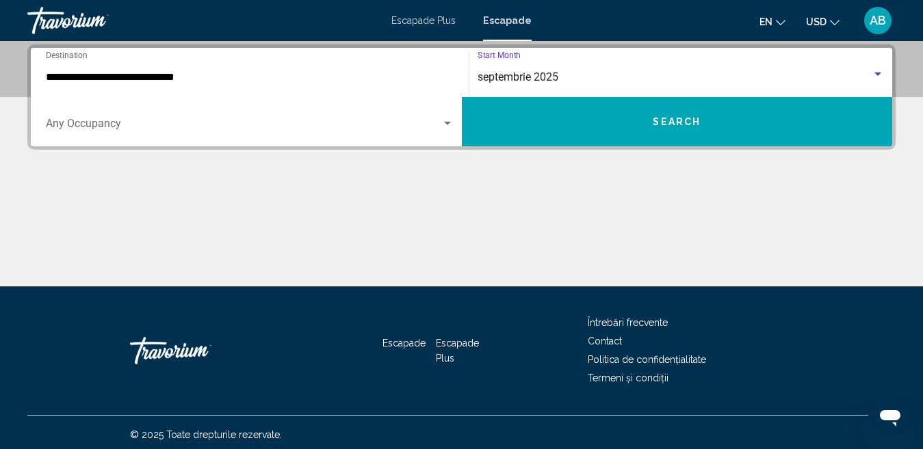
click at [677, 125] on span "Search" at bounding box center [677, 122] width 48 height 11
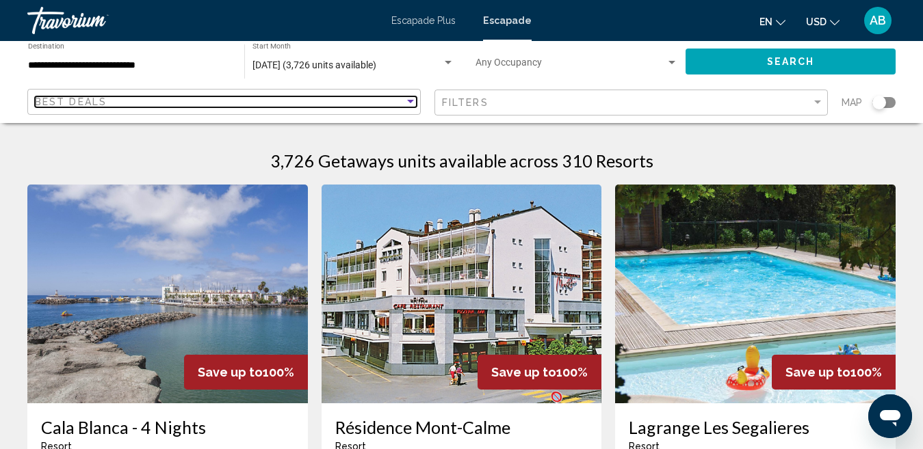
click at [396, 99] on div "Best Deals" at bounding box center [219, 101] width 369 height 11
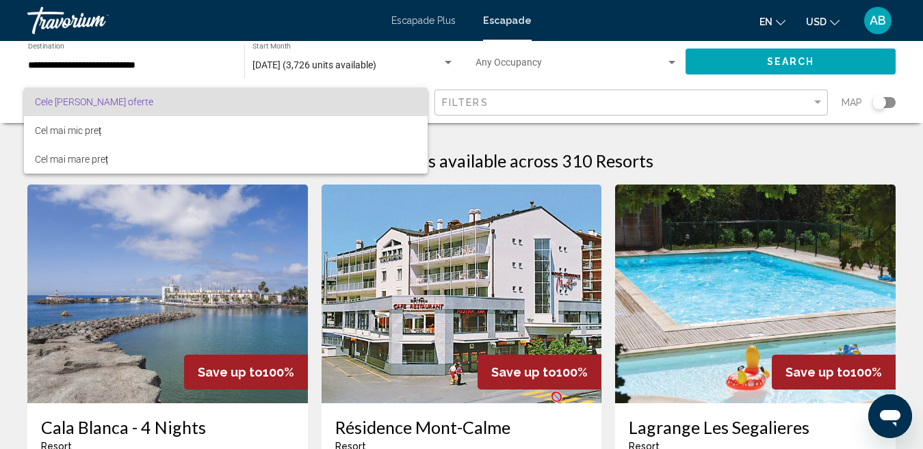
click at [670, 64] on div at bounding box center [461, 224] width 923 height 449
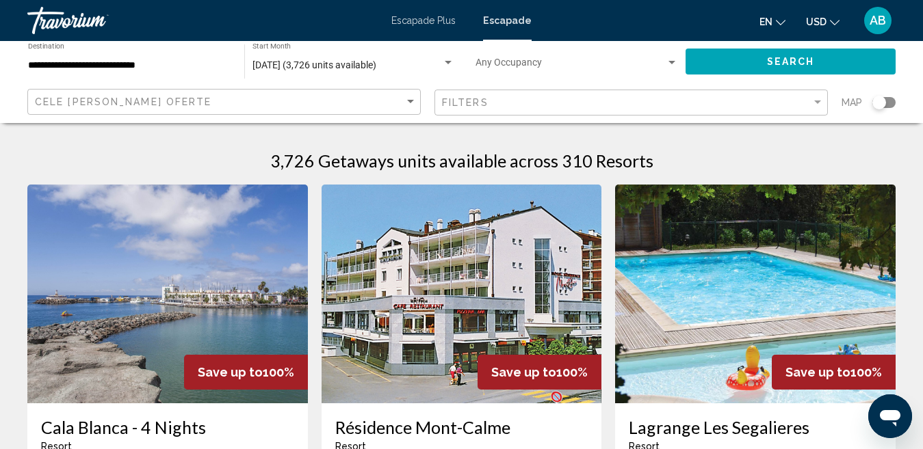
click at [670, 64] on div "Search widget" at bounding box center [672, 62] width 12 height 11
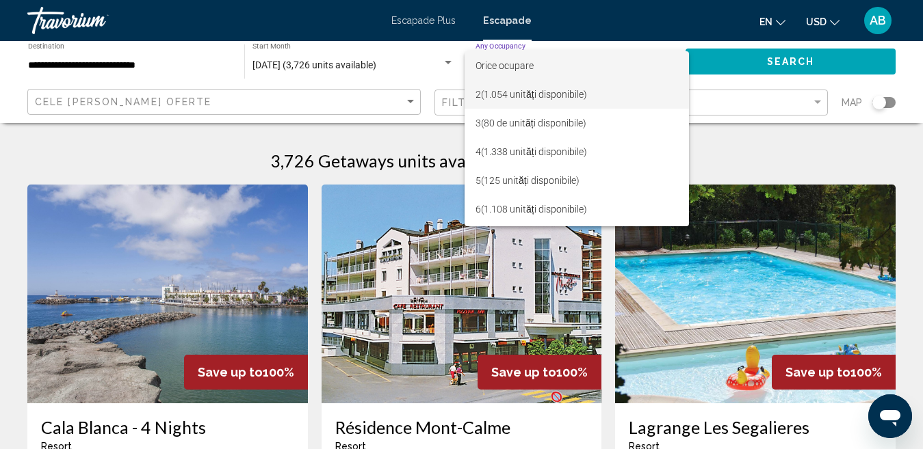
click at [540, 92] on font "(1.054 unități disponibile)" at bounding box center [534, 94] width 106 height 11
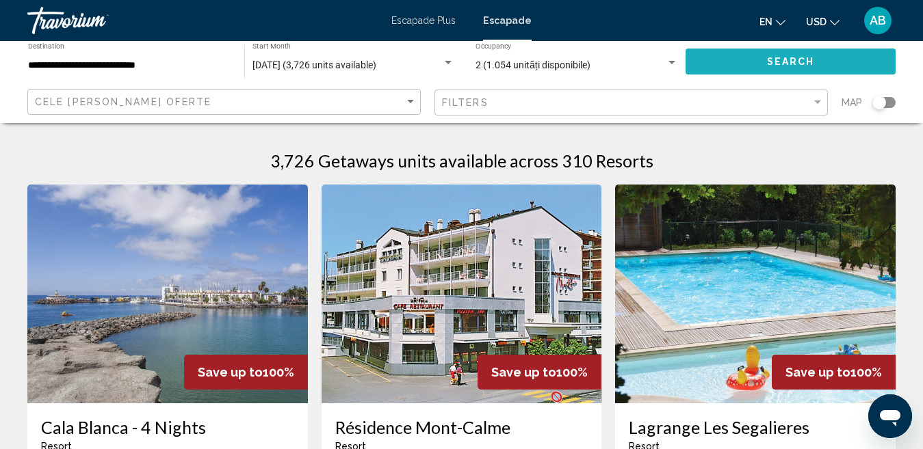
click at [765, 67] on button "Search" at bounding box center [790, 61] width 210 height 25
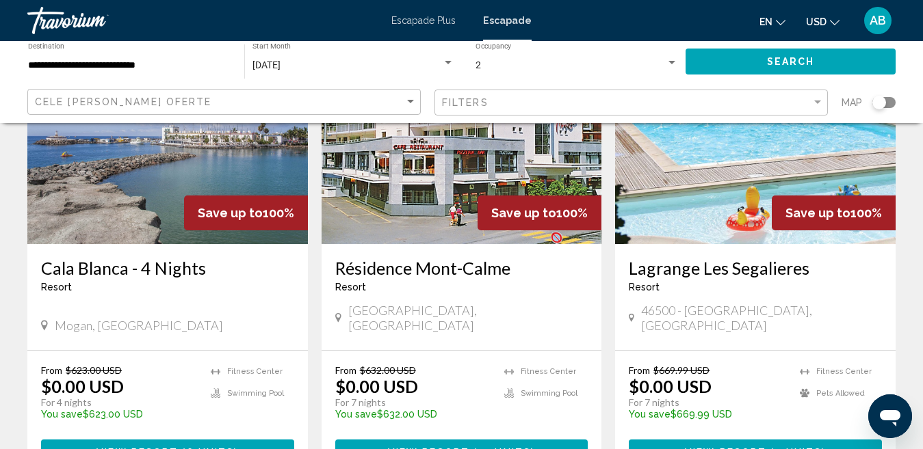
scroll to position [137, 0]
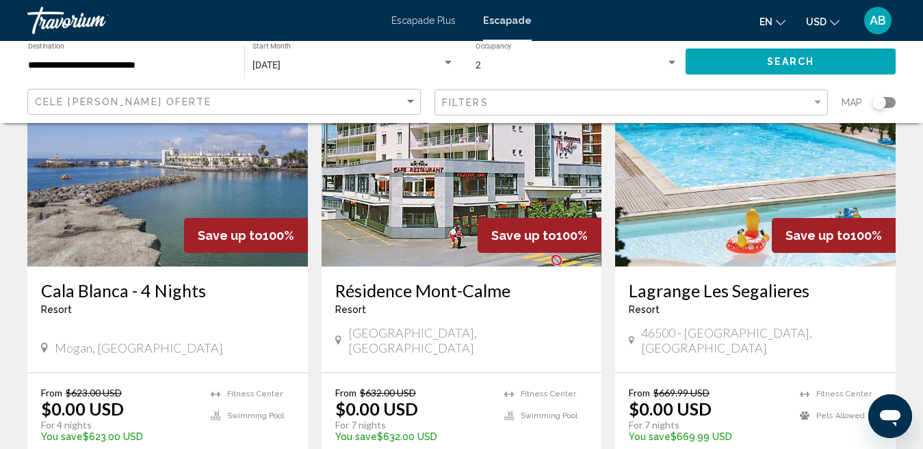
click at [737, 180] on img "Conținut principal" at bounding box center [755, 157] width 280 height 219
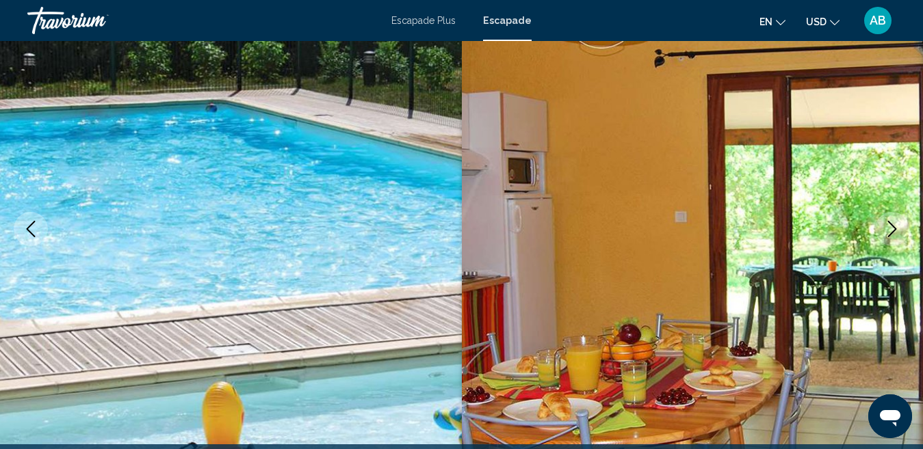
scroll to position [141, 0]
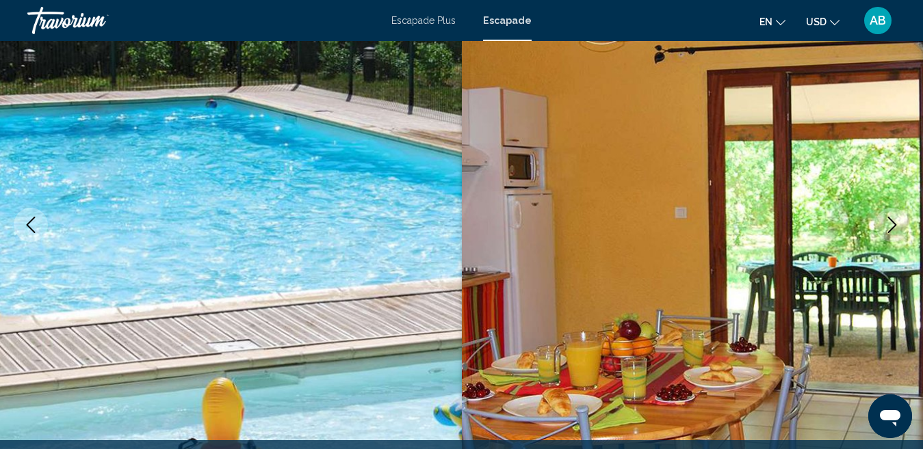
click at [887, 231] on icon "Next image" at bounding box center [892, 225] width 16 height 16
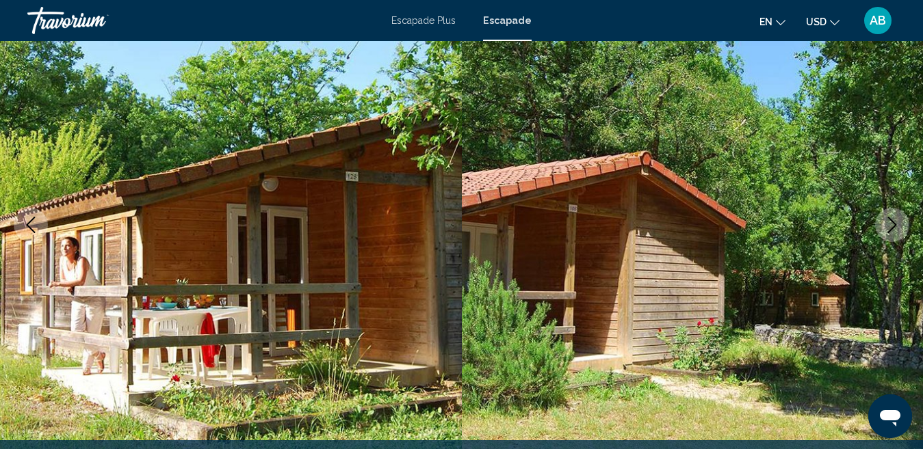
click at [887, 231] on icon "Next image" at bounding box center [892, 225] width 16 height 16
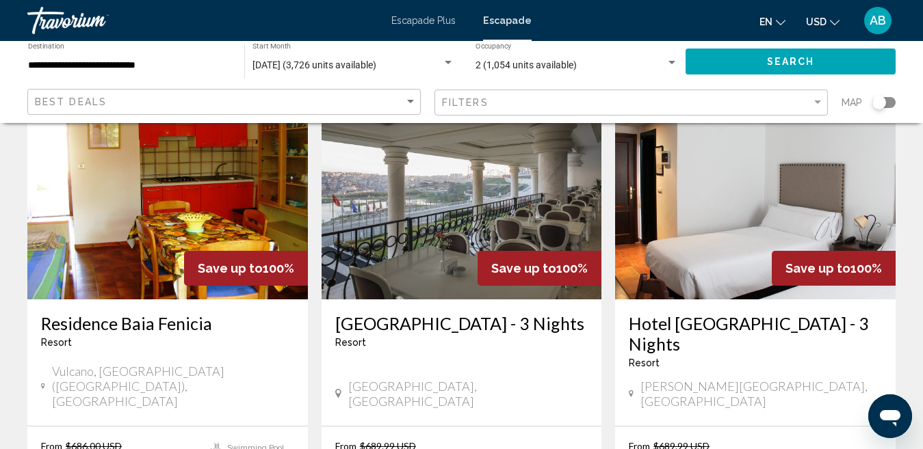
scroll to position [616, 0]
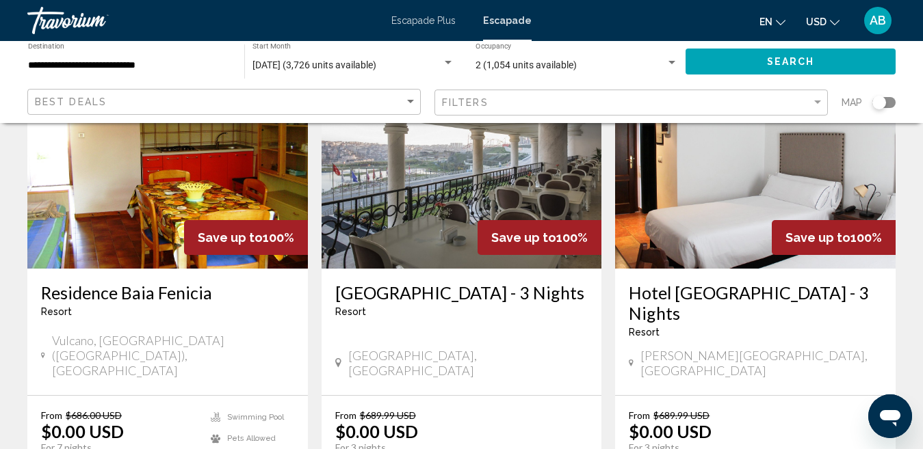
click at [453, 204] on img "Conținut principal" at bounding box center [461, 159] width 280 height 219
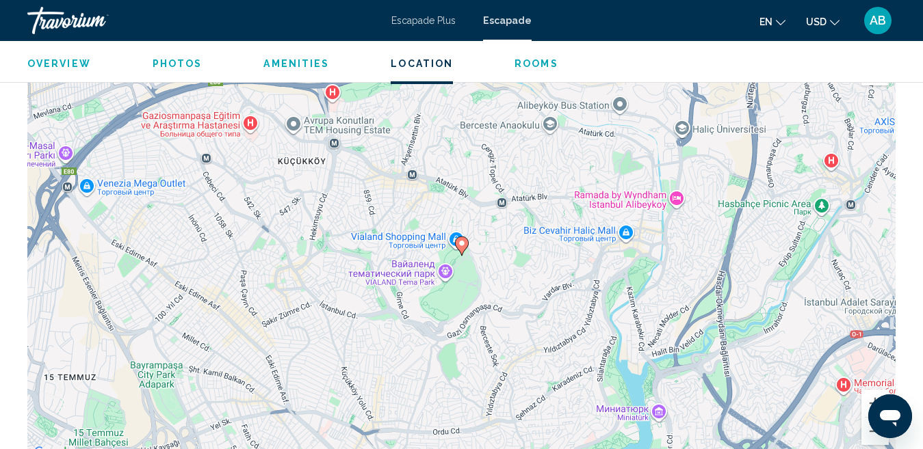
scroll to position [1782, 0]
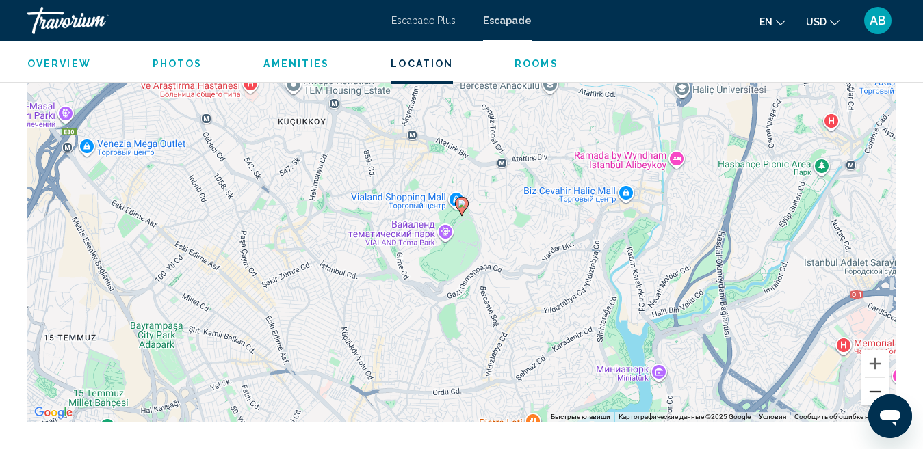
click at [877, 389] on button "Уменьшить" at bounding box center [874, 391] width 27 height 27
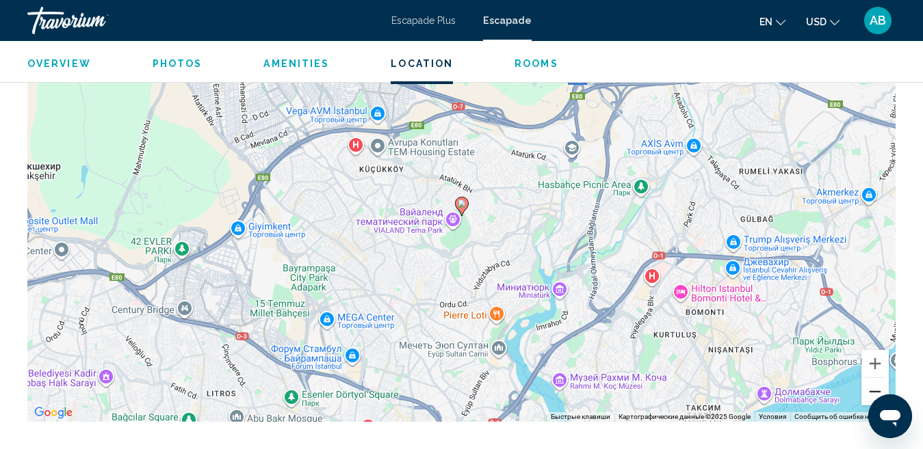
click at [877, 389] on button "Уменьшить" at bounding box center [874, 391] width 27 height 27
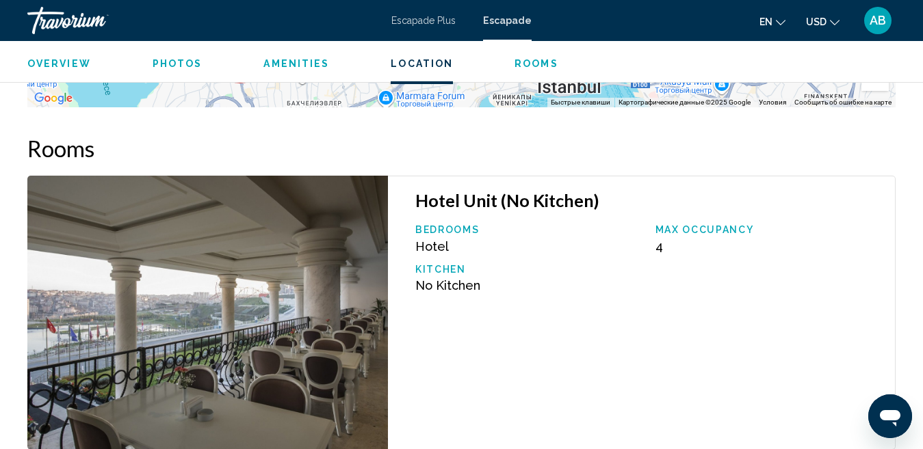
scroll to position [2096, 0]
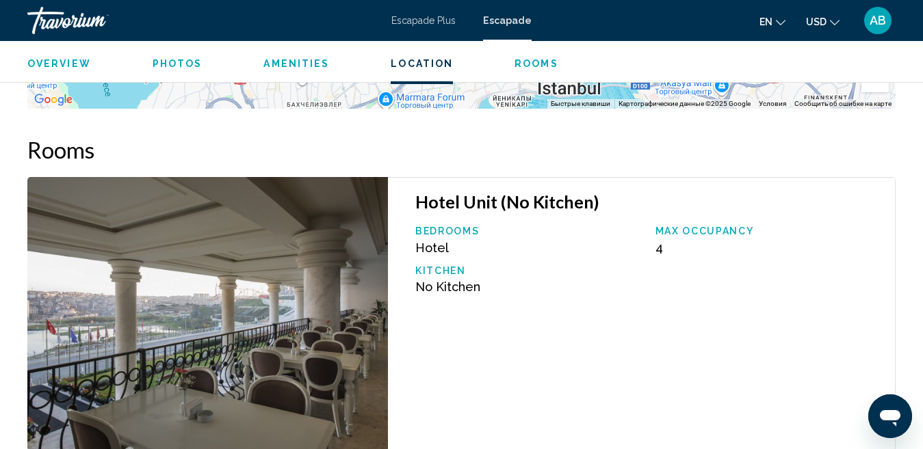
click at [240, 315] on img "Conținut principal" at bounding box center [207, 314] width 360 height 274
click at [295, 301] on img "Conținut principal" at bounding box center [207, 314] width 360 height 274
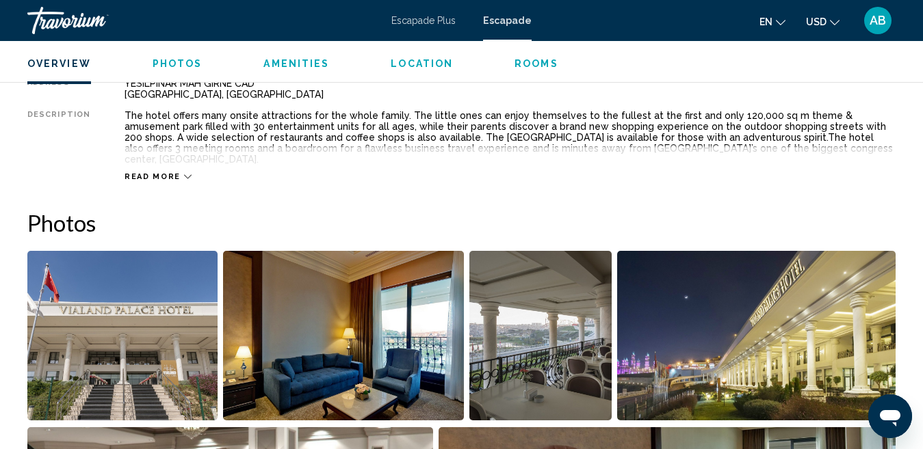
scroll to position [728, 0]
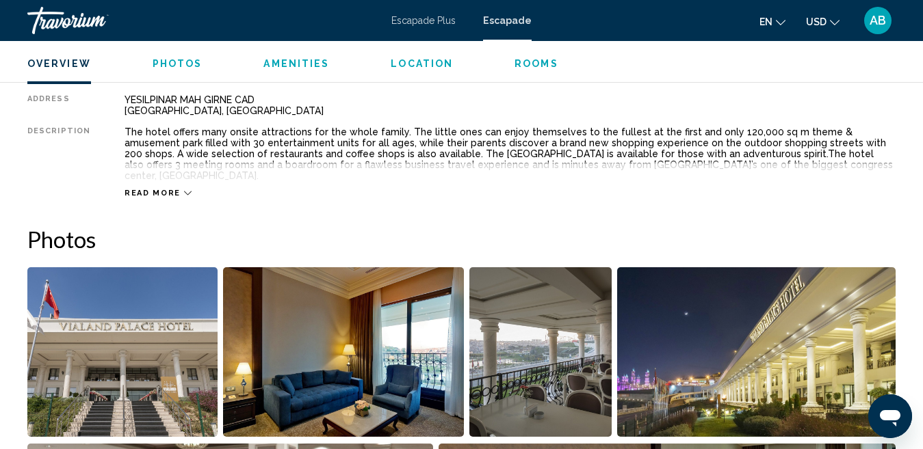
click at [183, 360] on img "Open full-screen image slider" at bounding box center [122, 352] width 190 height 170
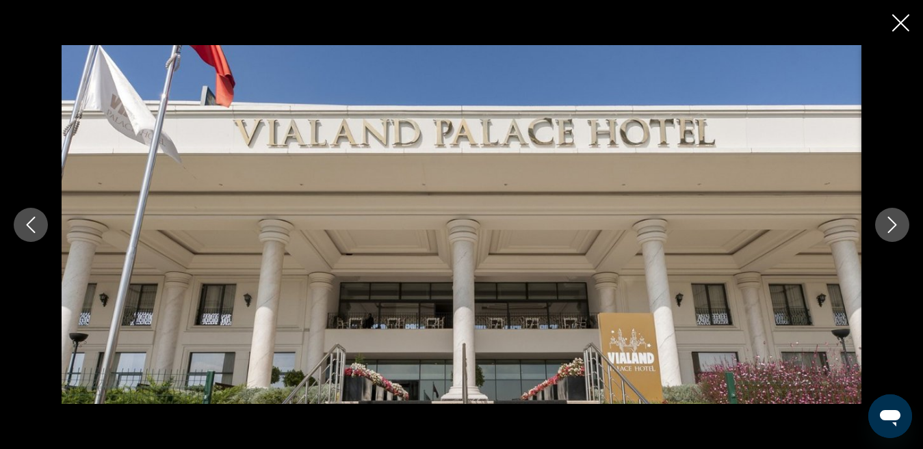
click at [895, 224] on icon "Next image" at bounding box center [892, 225] width 9 height 16
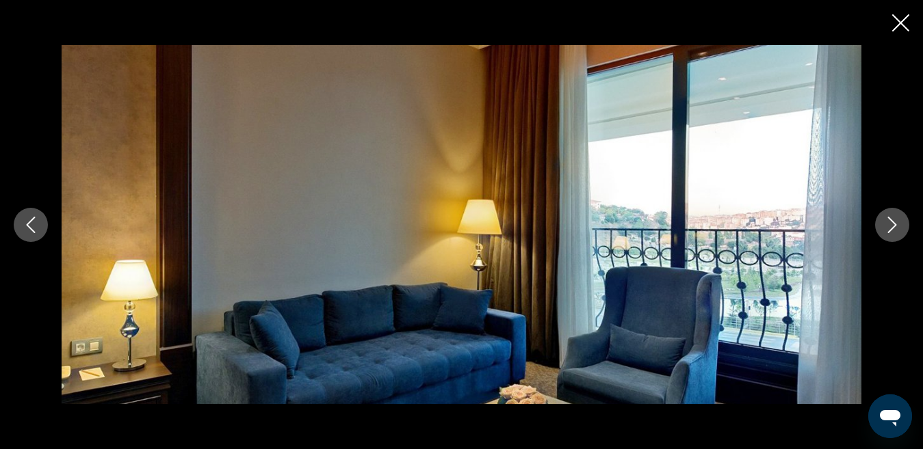
click at [895, 224] on icon "Next image" at bounding box center [892, 225] width 9 height 16
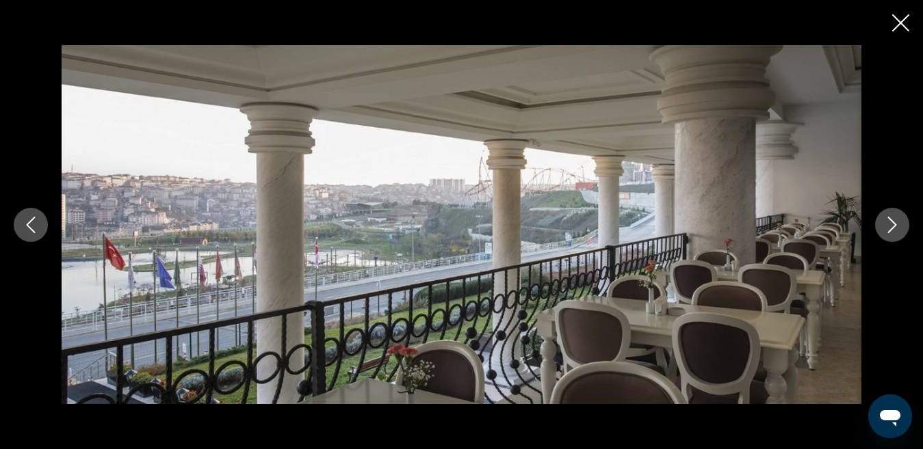
click at [895, 224] on icon "Next image" at bounding box center [892, 225] width 9 height 16
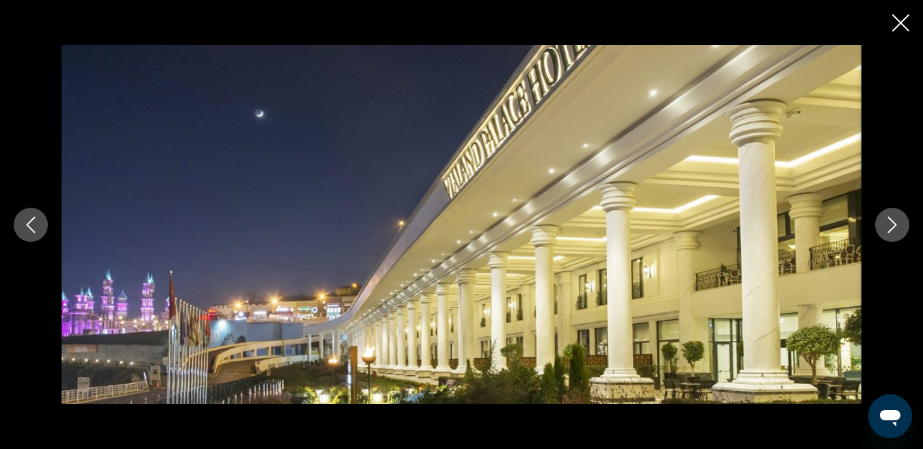
click at [895, 224] on icon "Next image" at bounding box center [892, 225] width 9 height 16
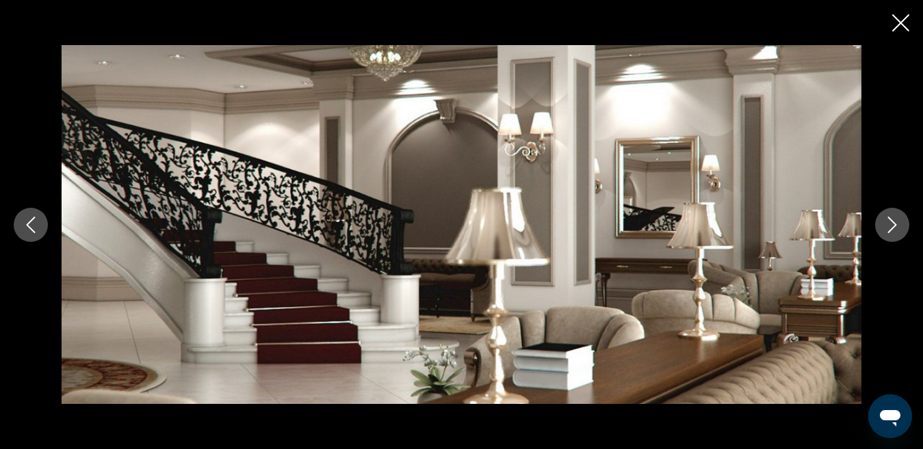
click at [895, 224] on icon "Next image" at bounding box center [892, 225] width 9 height 16
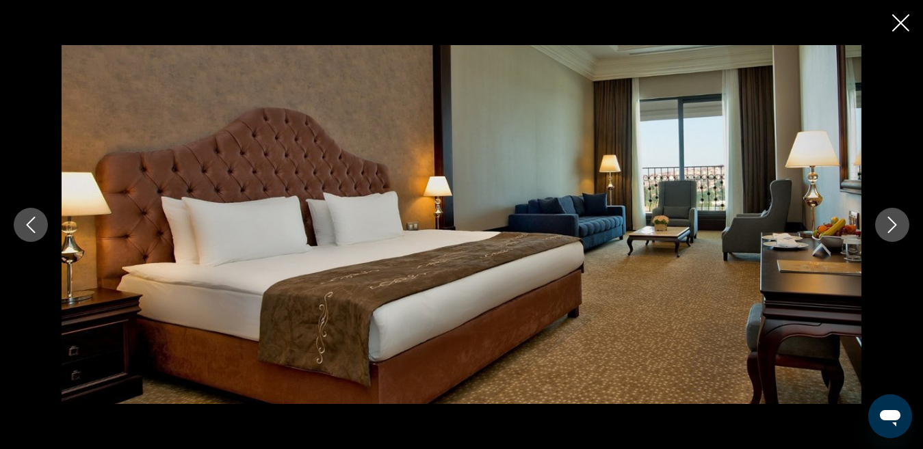
click at [895, 224] on icon "Next image" at bounding box center [892, 225] width 9 height 16
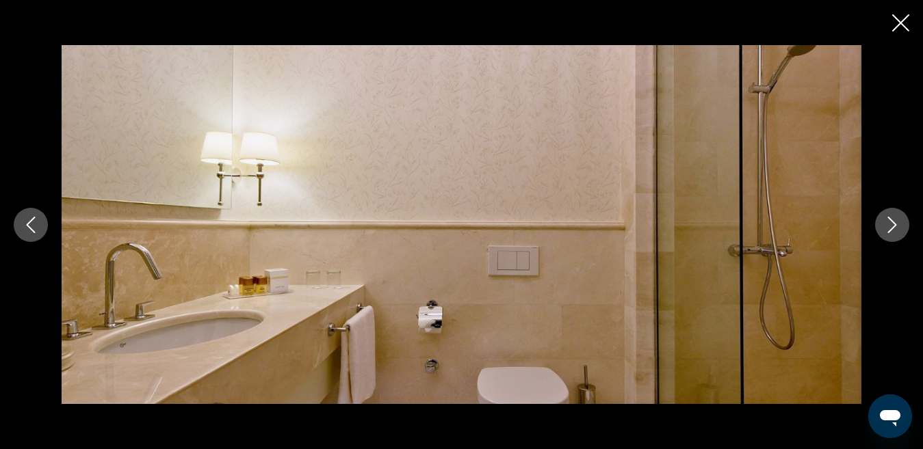
click at [895, 224] on icon "Next image" at bounding box center [892, 225] width 9 height 16
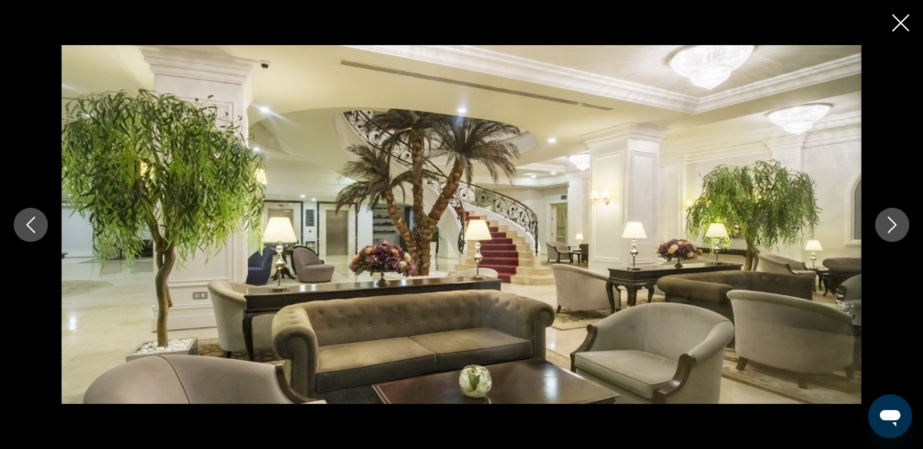
click at [895, 224] on icon "Next image" at bounding box center [892, 225] width 9 height 16
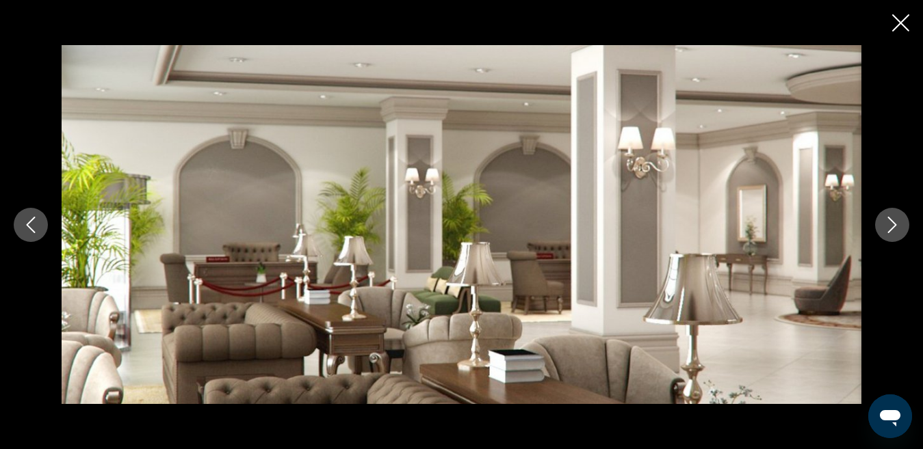
click at [895, 224] on icon "Next image" at bounding box center [892, 225] width 9 height 16
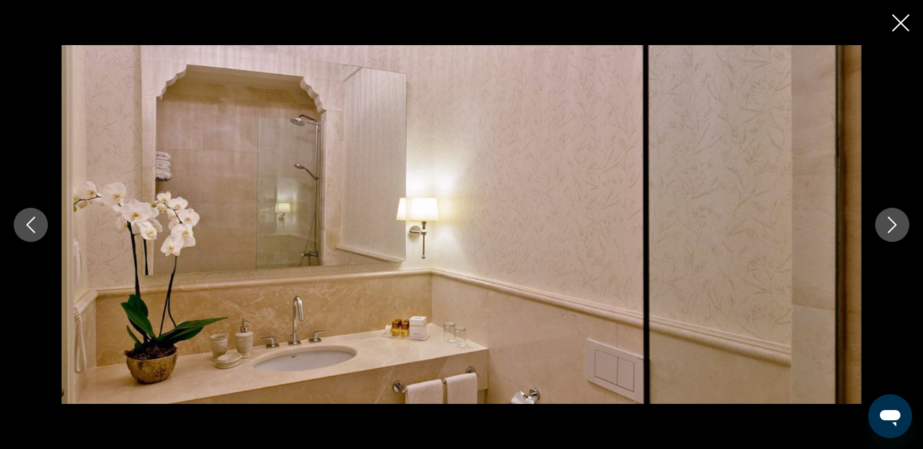
click at [895, 224] on icon "Next image" at bounding box center [892, 225] width 9 height 16
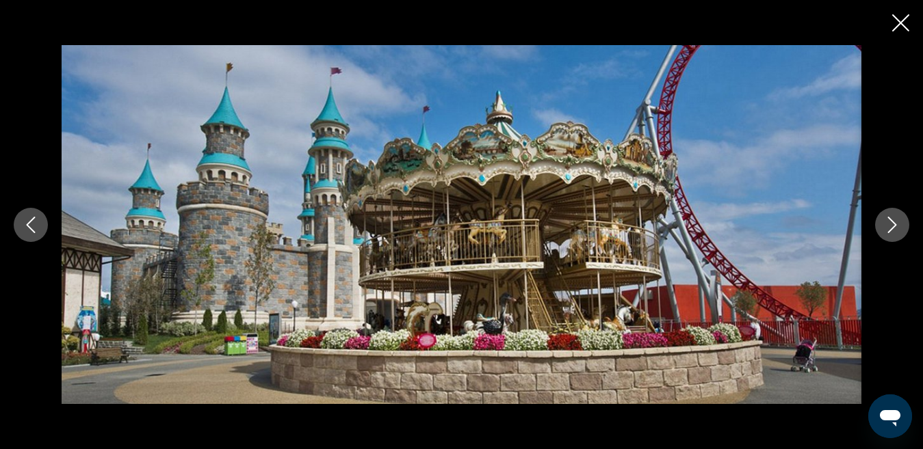
click at [895, 224] on icon "Next image" at bounding box center [892, 225] width 9 height 16
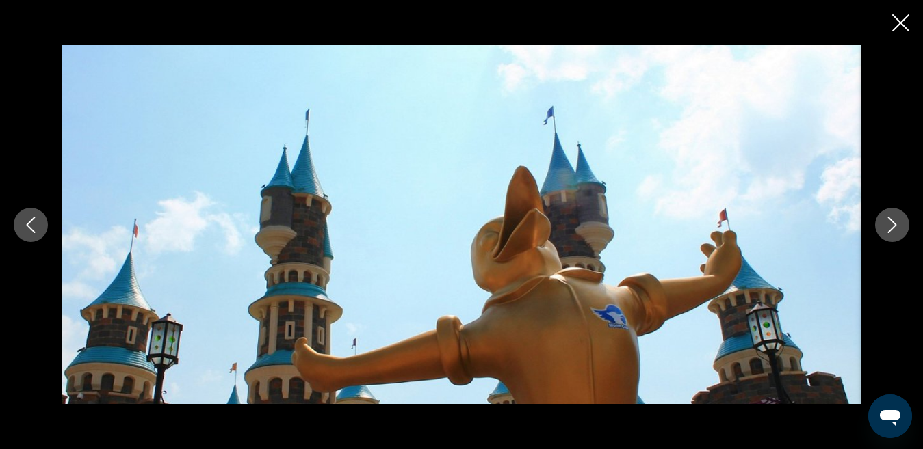
click at [895, 224] on icon "Next image" at bounding box center [892, 225] width 9 height 16
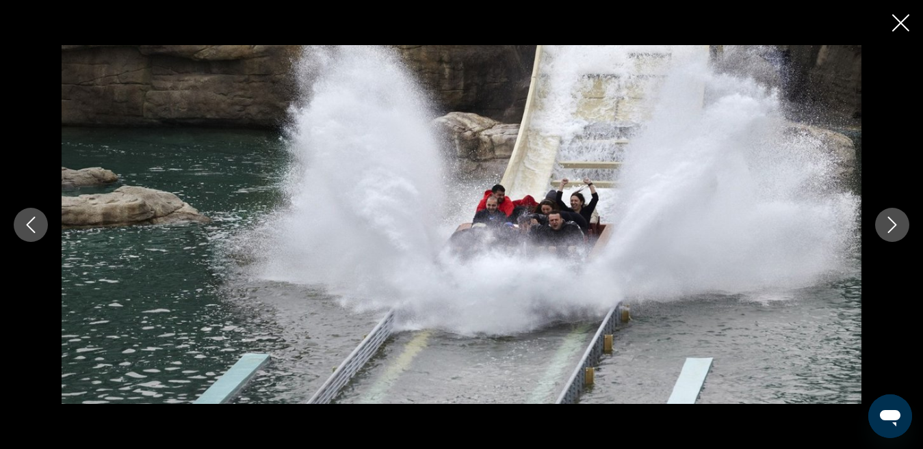
click at [895, 224] on icon "Next image" at bounding box center [892, 225] width 9 height 16
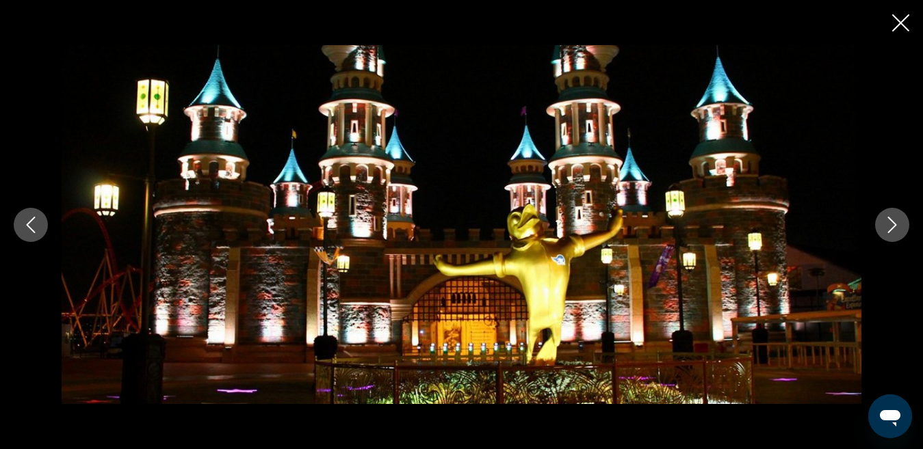
click at [895, 224] on icon "Next image" at bounding box center [892, 225] width 9 height 16
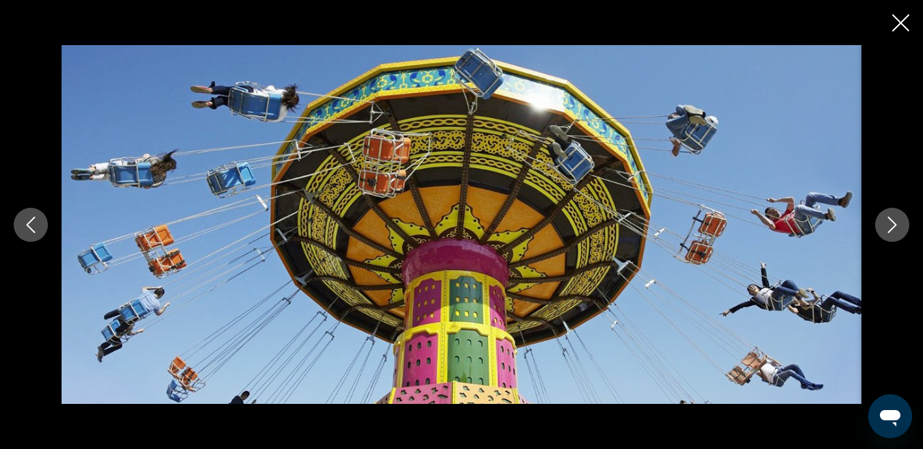
click at [895, 224] on icon "Next image" at bounding box center [892, 225] width 9 height 16
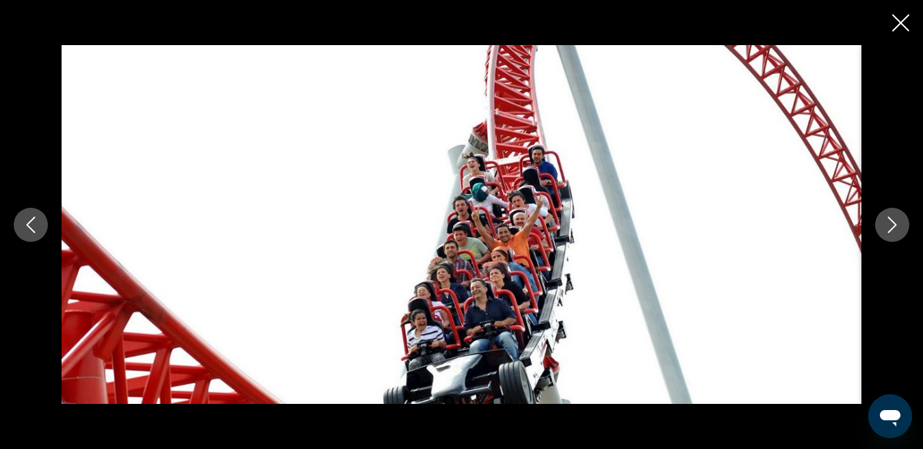
click at [895, 224] on icon "Next image" at bounding box center [892, 225] width 9 height 16
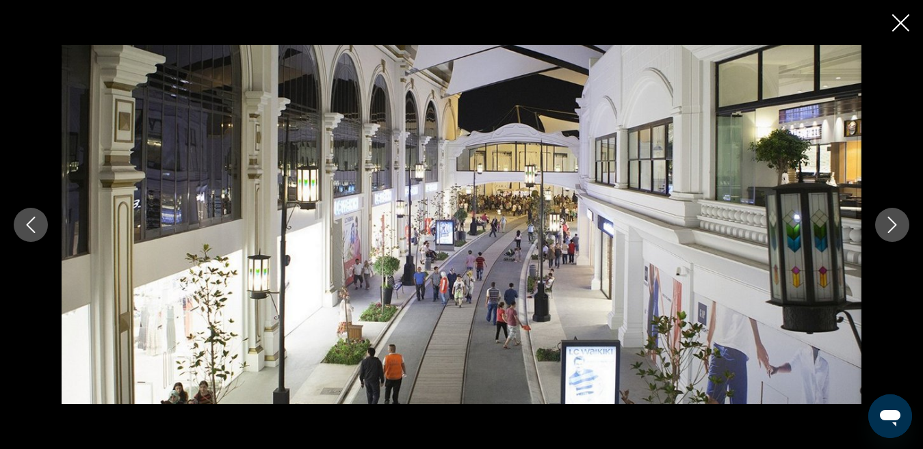
click at [895, 224] on icon "Next image" at bounding box center [892, 225] width 9 height 16
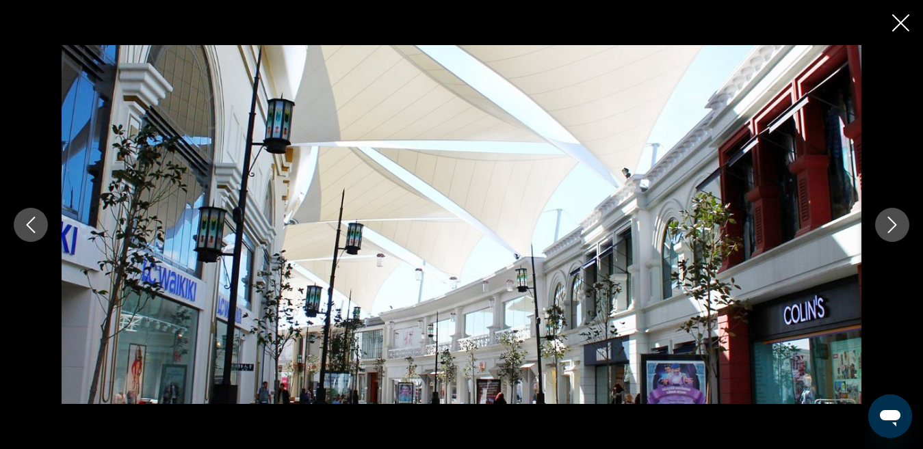
click at [895, 224] on icon "Next image" at bounding box center [892, 225] width 9 height 16
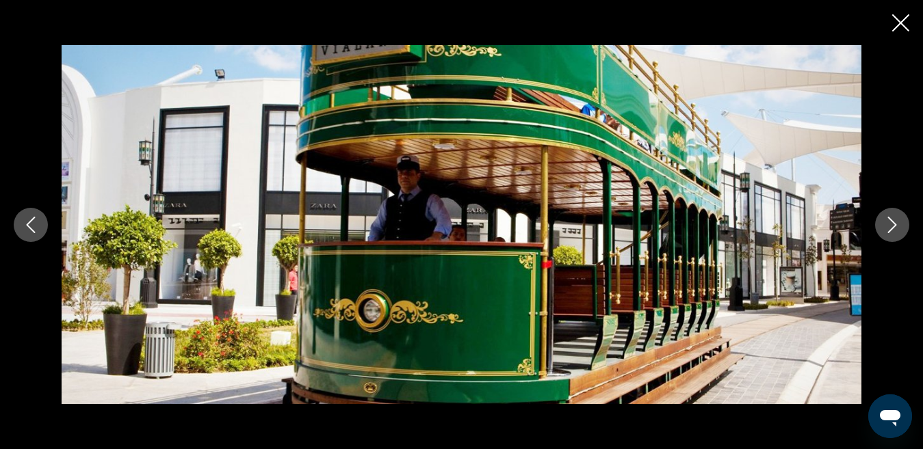
click at [895, 224] on icon "Next image" at bounding box center [892, 225] width 9 height 16
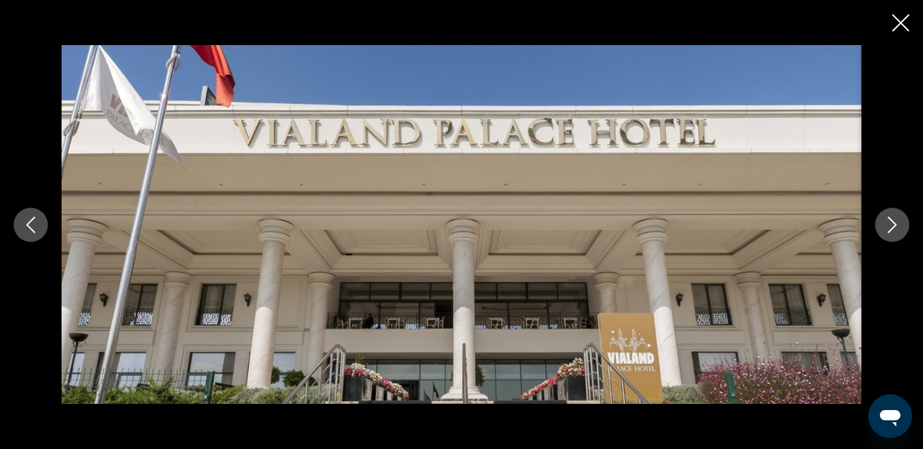
click at [897, 20] on icon "Close slideshow" at bounding box center [900, 22] width 17 height 17
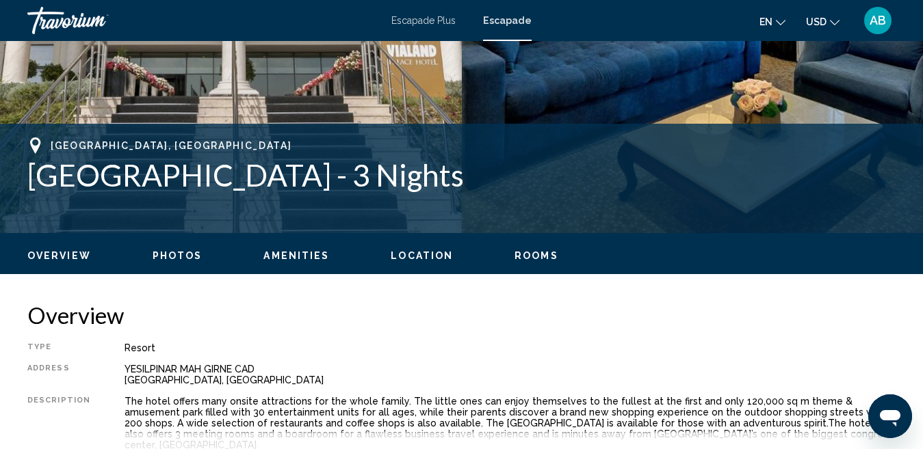
scroll to position [454, 0]
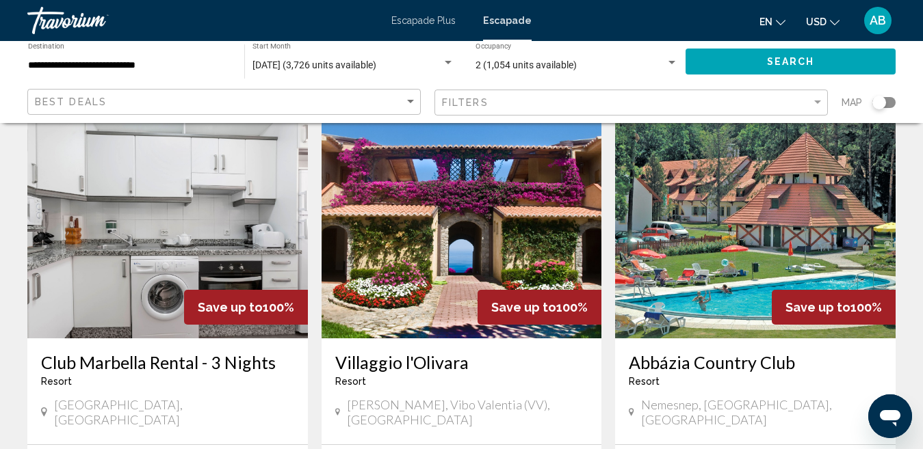
scroll to position [1026, 0]
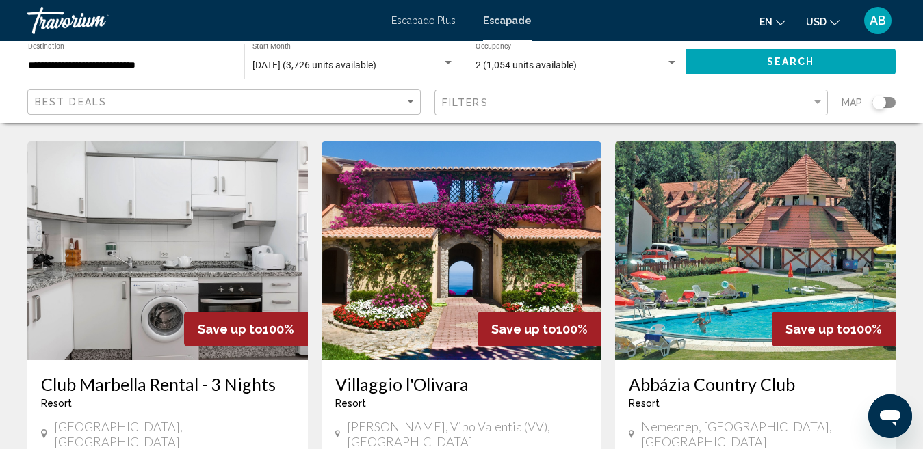
click at [440, 256] on img "Conținut principal" at bounding box center [461, 251] width 280 height 219
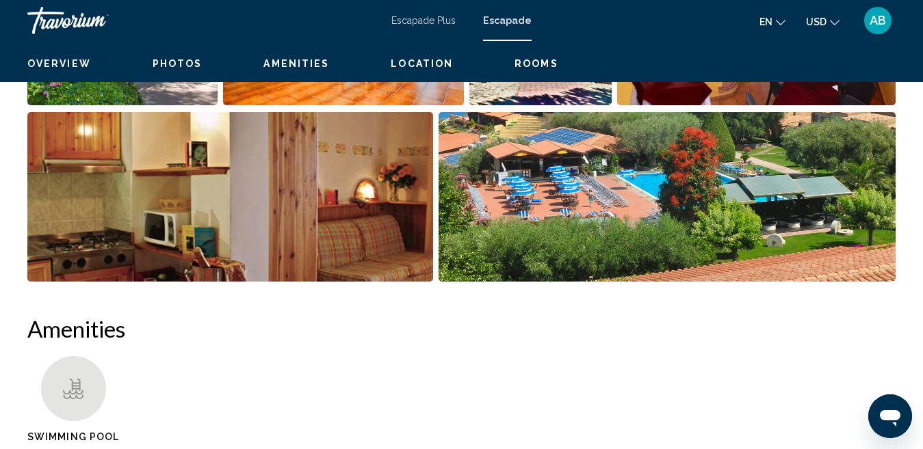
scroll to position [141, 0]
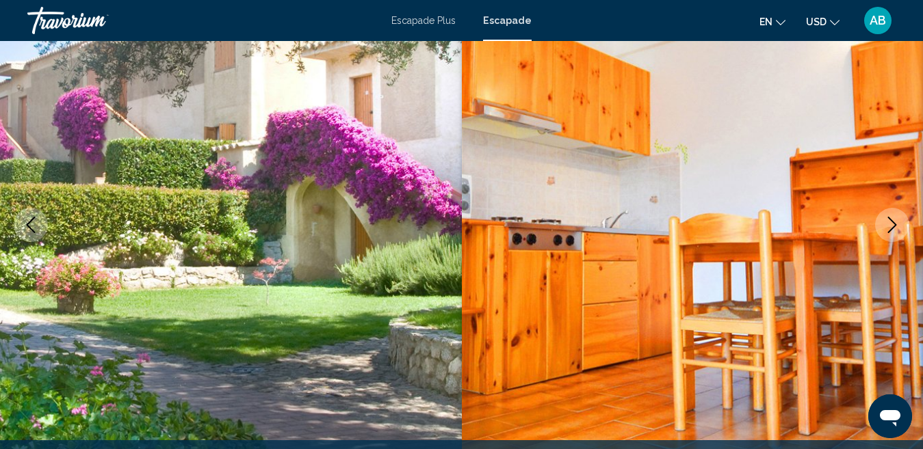
click at [899, 226] on icon "Next image" at bounding box center [892, 225] width 16 height 16
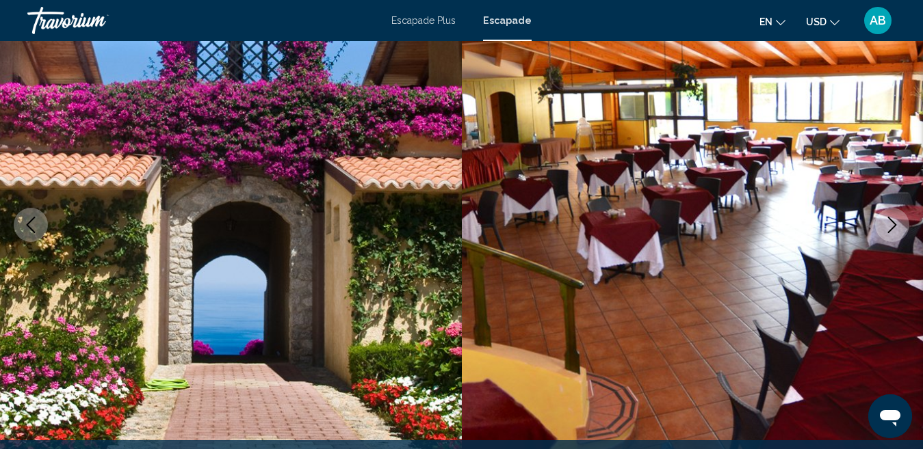
click at [899, 226] on icon "Next image" at bounding box center [892, 225] width 16 height 16
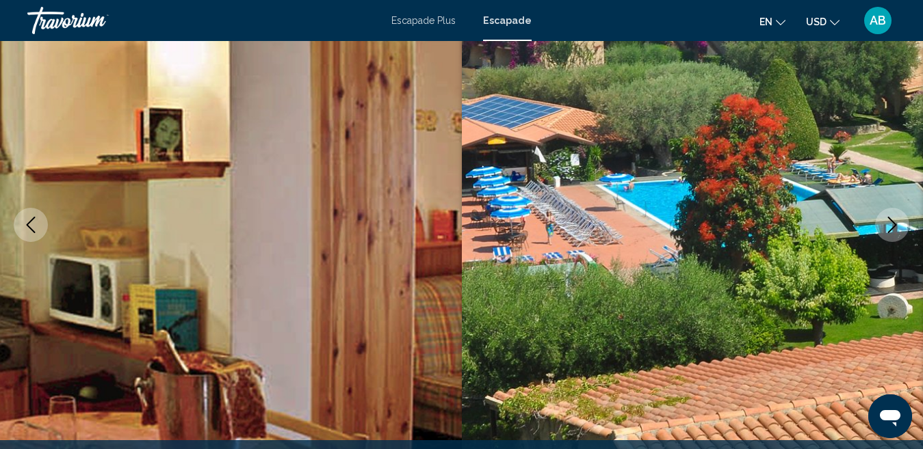
click at [899, 226] on icon "Next image" at bounding box center [892, 225] width 16 height 16
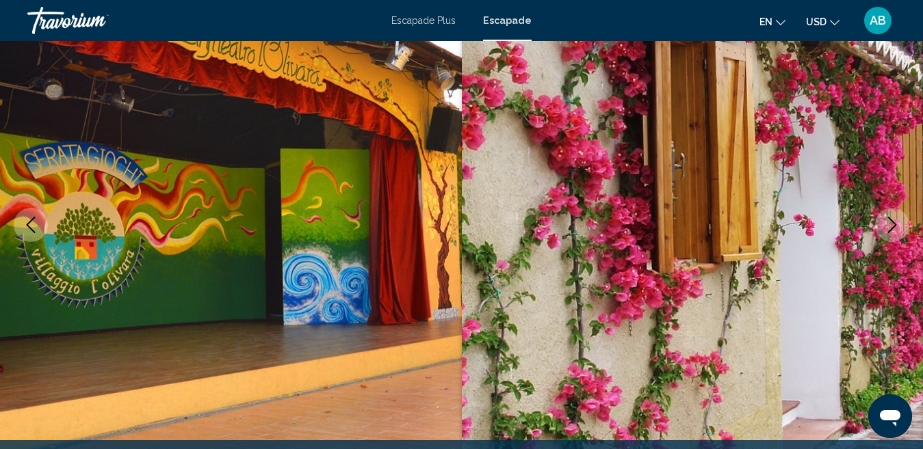
click at [899, 226] on icon "Next image" at bounding box center [892, 225] width 16 height 16
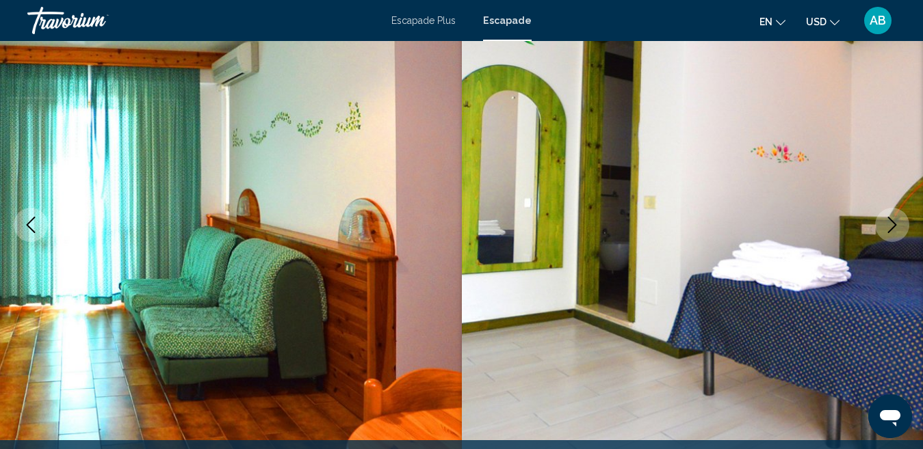
click at [899, 226] on icon "Next image" at bounding box center [892, 225] width 16 height 16
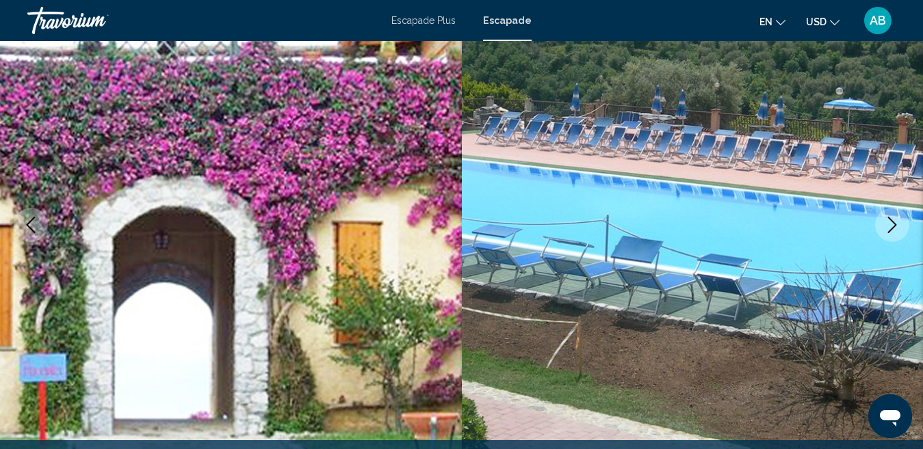
click at [899, 226] on icon "Next image" at bounding box center [892, 225] width 16 height 16
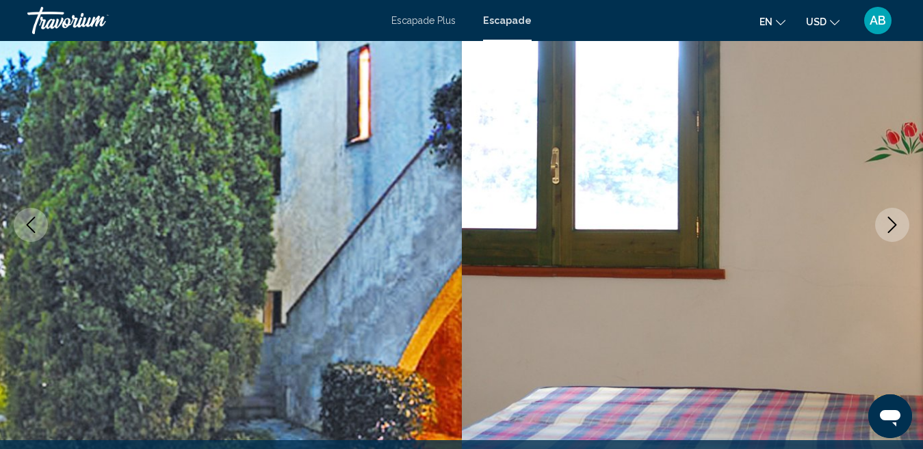
click at [899, 226] on icon "Next image" at bounding box center [892, 225] width 16 height 16
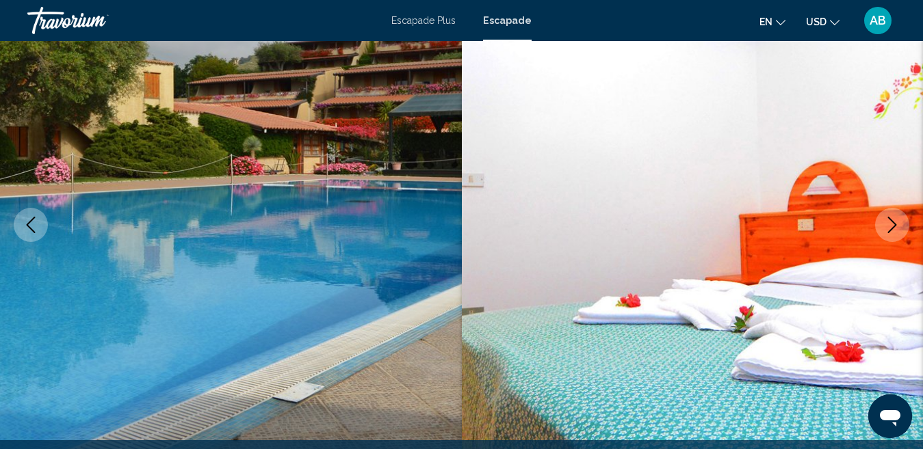
click at [899, 226] on icon "Next image" at bounding box center [892, 225] width 16 height 16
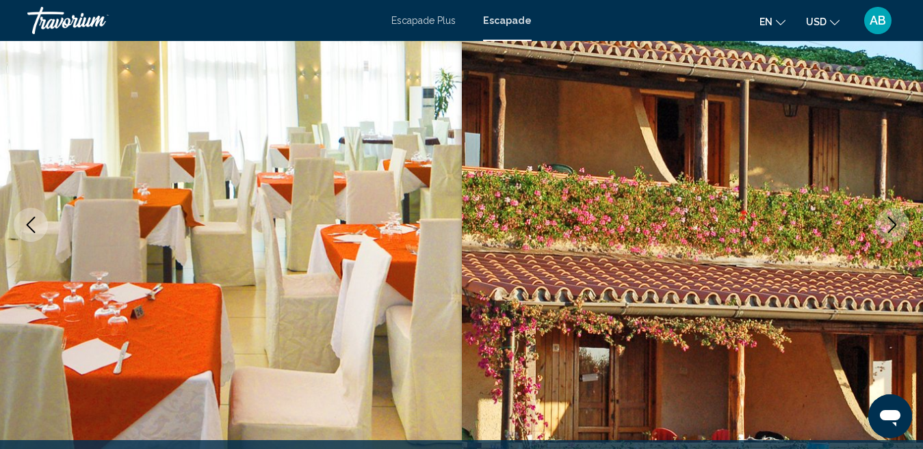
click at [899, 225] on icon "Next image" at bounding box center [892, 225] width 16 height 16
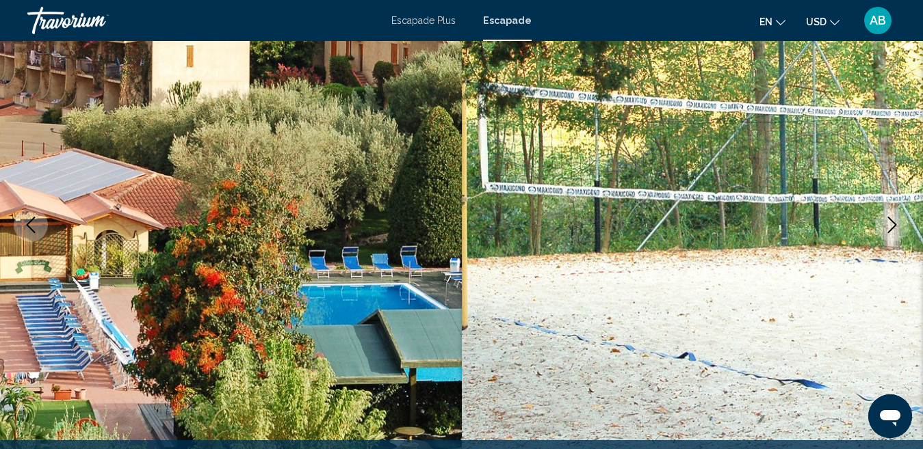
click at [899, 225] on icon "Next image" at bounding box center [892, 225] width 16 height 16
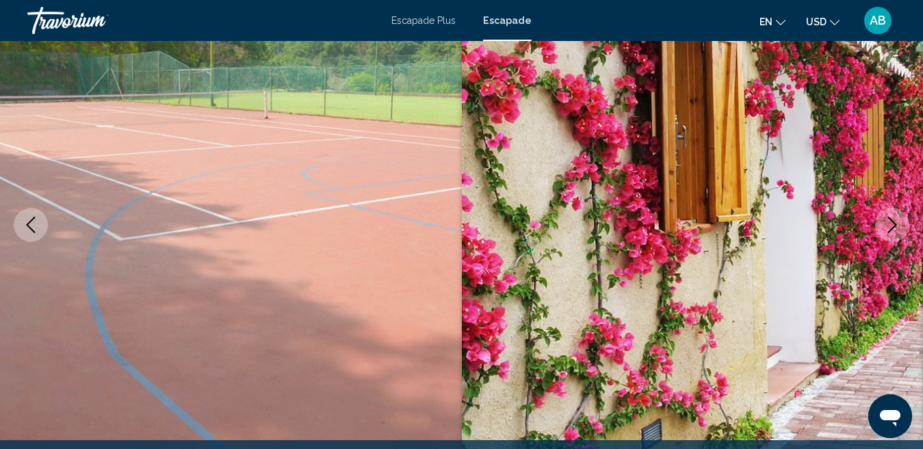
click at [899, 225] on icon "Next image" at bounding box center [892, 225] width 16 height 16
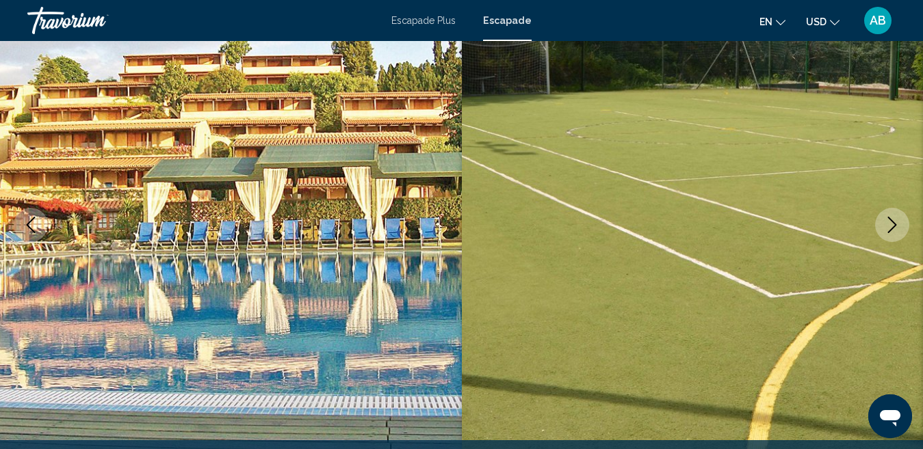
click at [899, 225] on icon "Next image" at bounding box center [892, 225] width 16 height 16
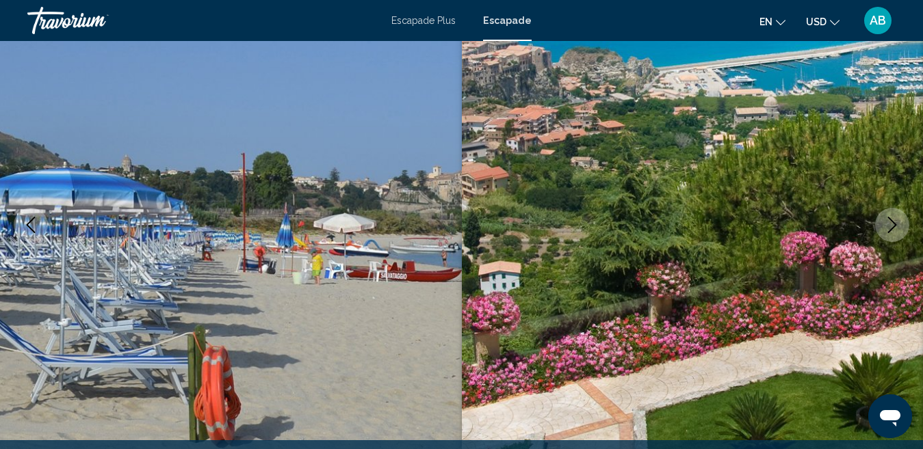
click at [899, 225] on icon "Next image" at bounding box center [892, 225] width 16 height 16
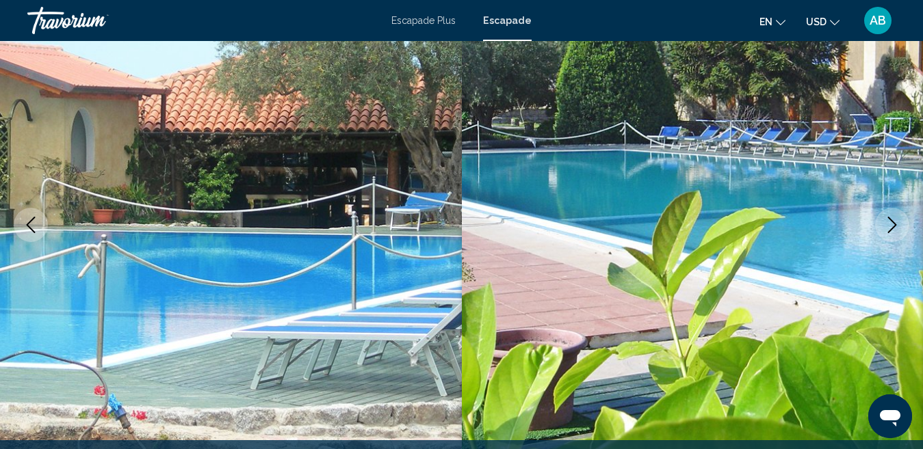
click at [899, 225] on icon "Next image" at bounding box center [892, 225] width 16 height 16
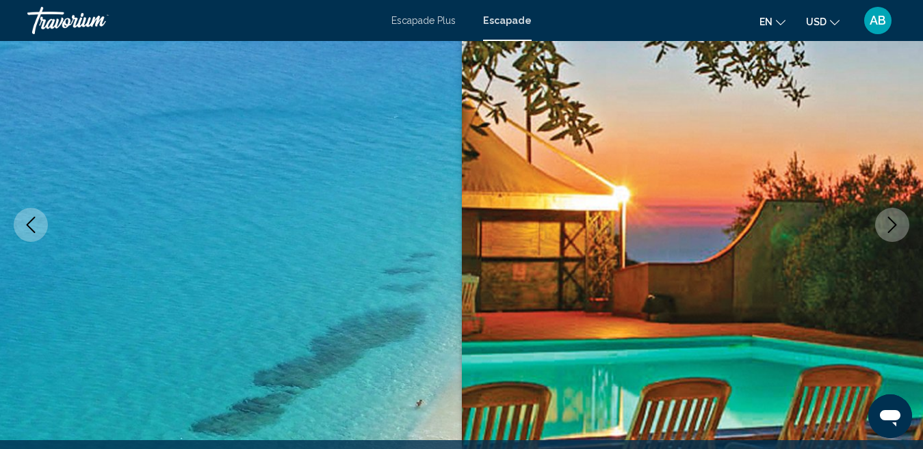
click at [899, 225] on icon "Next image" at bounding box center [892, 225] width 16 height 16
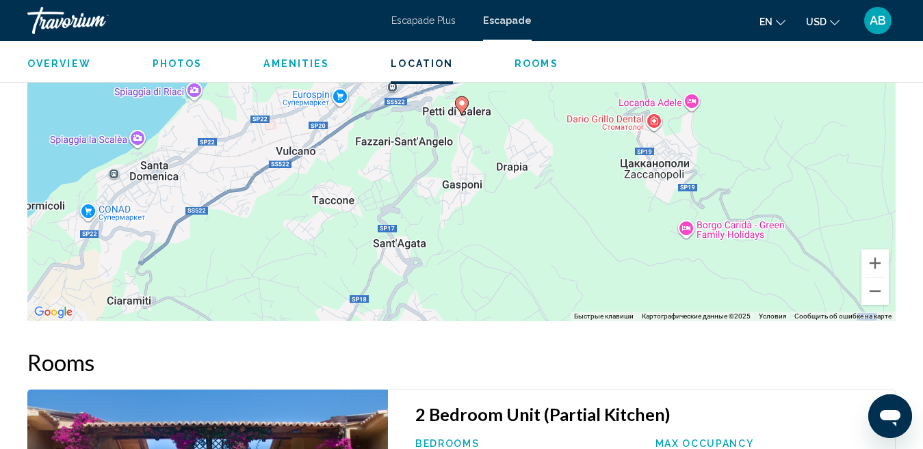
scroll to position [2529, 0]
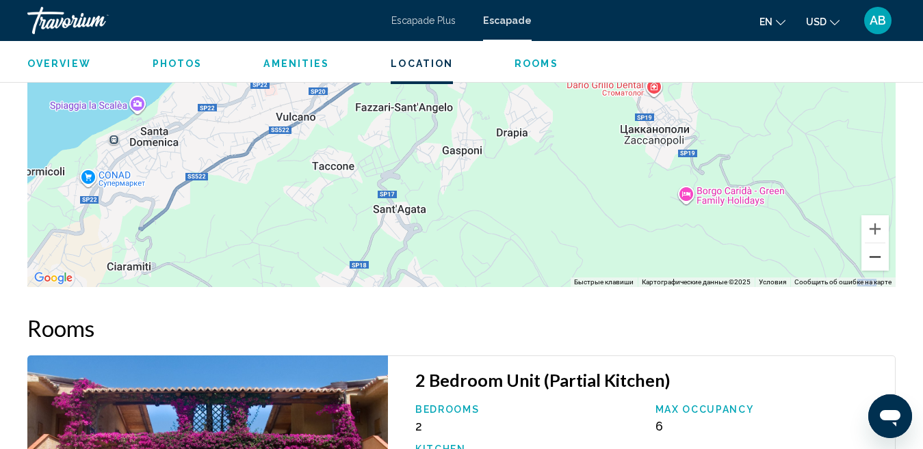
click at [873, 259] on button "Уменьшить" at bounding box center [874, 256] width 27 height 27
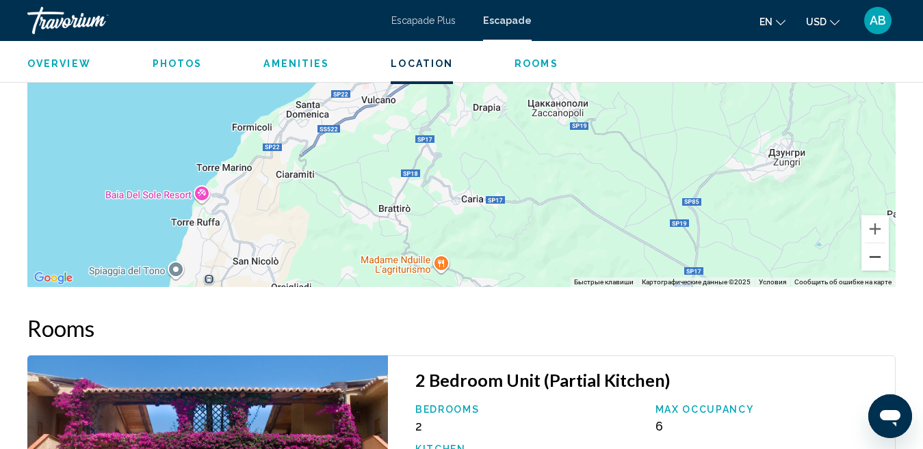
click at [873, 259] on button "Уменьшить" at bounding box center [874, 256] width 27 height 27
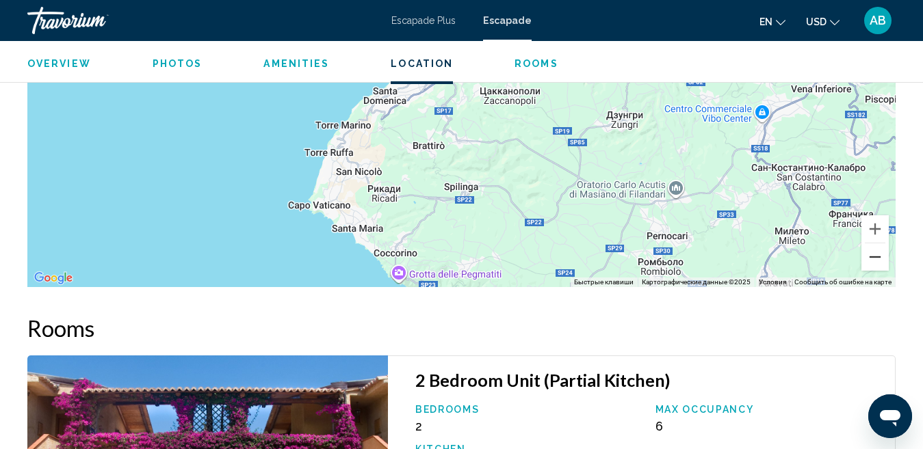
click at [873, 259] on button "Уменьшить" at bounding box center [874, 256] width 27 height 27
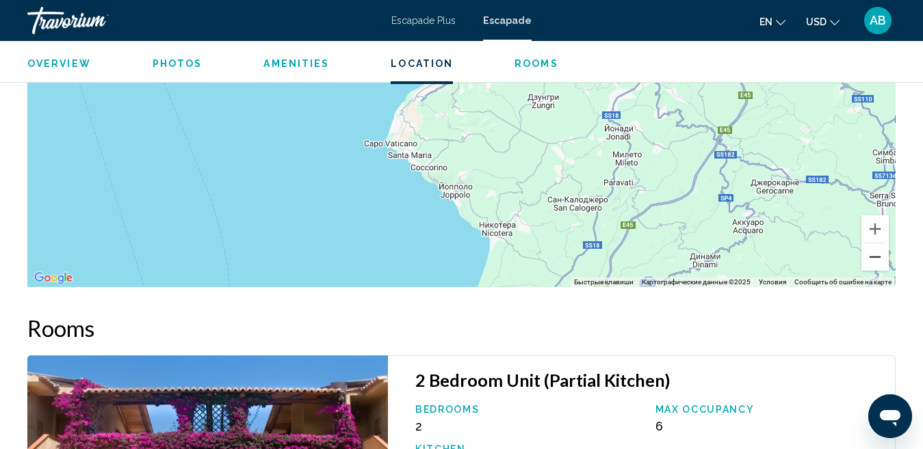
click at [873, 259] on button "Уменьшить" at bounding box center [874, 256] width 27 height 27
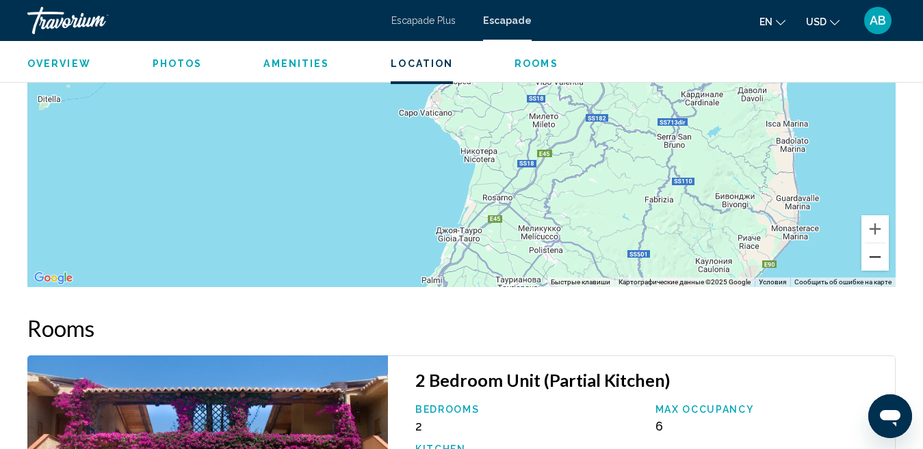
click at [873, 259] on button "Уменьшить" at bounding box center [874, 256] width 27 height 27
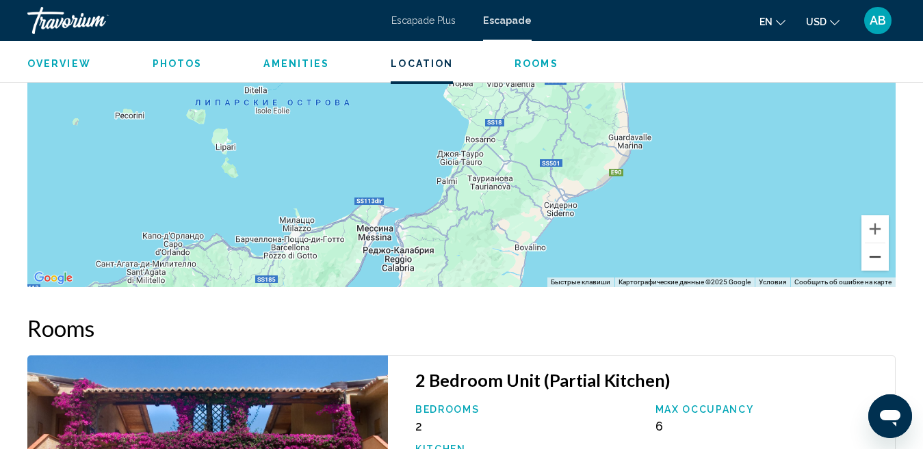
click at [873, 259] on button "Уменьшить" at bounding box center [874, 256] width 27 height 27
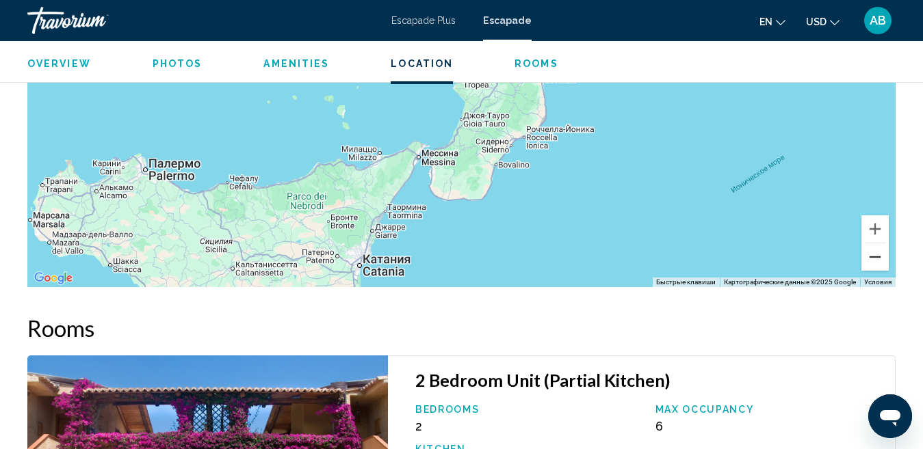
click at [873, 259] on button "Уменьшить" at bounding box center [874, 256] width 27 height 27
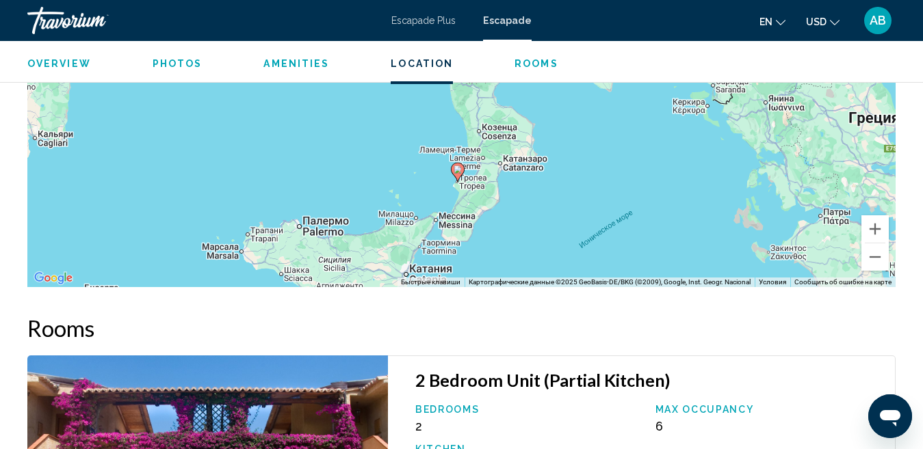
drag, startPoint x: 538, startPoint y: 142, endPoint x: 533, endPoint y: 259, distance: 116.4
click at [533, 259] on div "Чтобы активировать перетаскивание с помощью клавиатуры, нажмите Alt + Ввод. Пос…" at bounding box center [461, 82] width 868 height 410
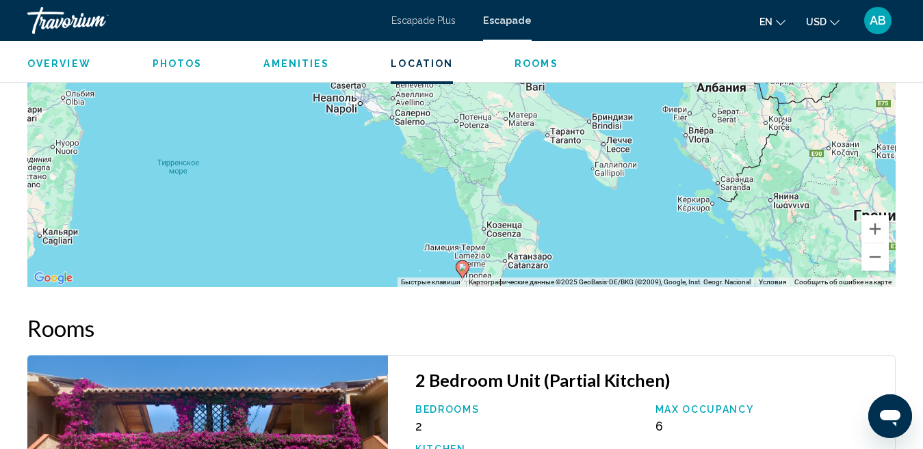
drag, startPoint x: 499, startPoint y: 151, endPoint x: 486, endPoint y: 223, distance: 72.9
click at [509, 249] on div "Чтобы активировать перетаскивание с помощью клавиатуры, нажмите Alt + Ввод. Пос…" at bounding box center [461, 82] width 868 height 410
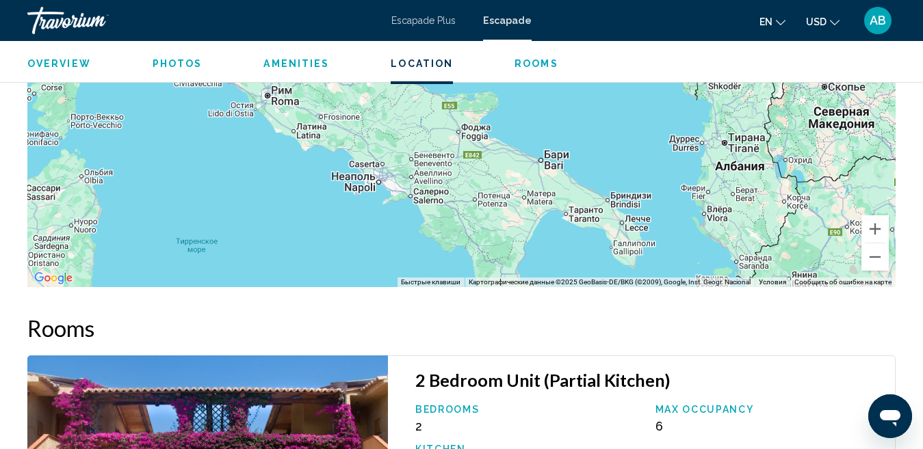
drag, startPoint x: 443, startPoint y: 150, endPoint x: 465, endPoint y: 231, distance: 84.5
click at [465, 231] on div "Чтобы активировать перетаскивание с помощью клавиатуры, нажмите Alt + Ввод. Пос…" at bounding box center [461, 82] width 868 height 410
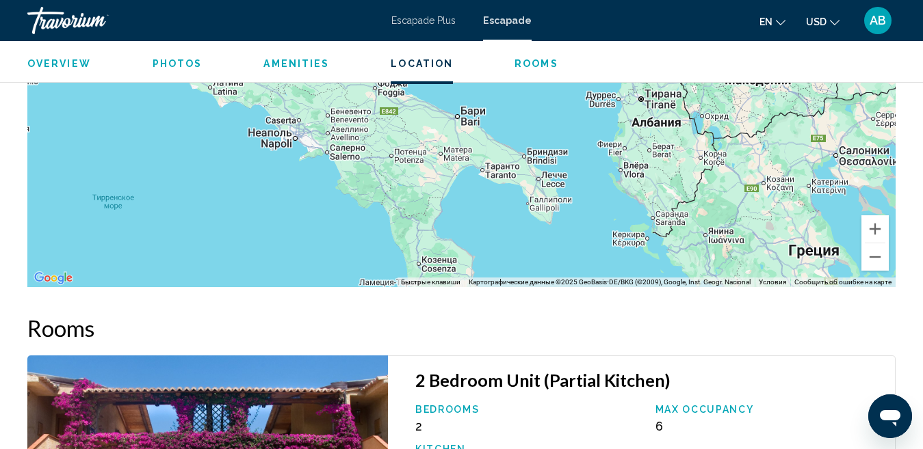
drag, startPoint x: 382, startPoint y: 144, endPoint x: 291, endPoint y: 87, distance: 107.8
click at [291, 87] on div "Conținut principal" at bounding box center [461, 82] width 868 height 410
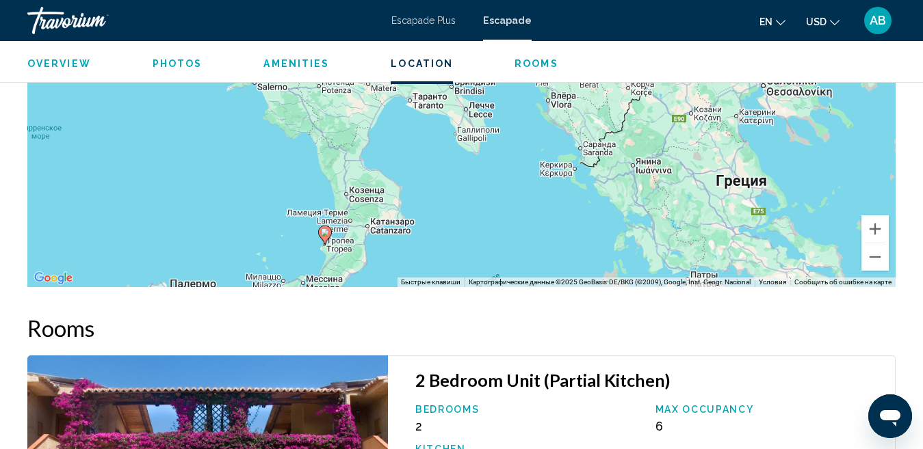
drag, startPoint x: 432, startPoint y: 188, endPoint x: 372, endPoint y: 125, distance: 87.1
click at [372, 125] on div "Чтобы активировать перетаскивание с помощью клавиатуры, нажмите Alt + Ввод. Пос…" at bounding box center [461, 82] width 868 height 410
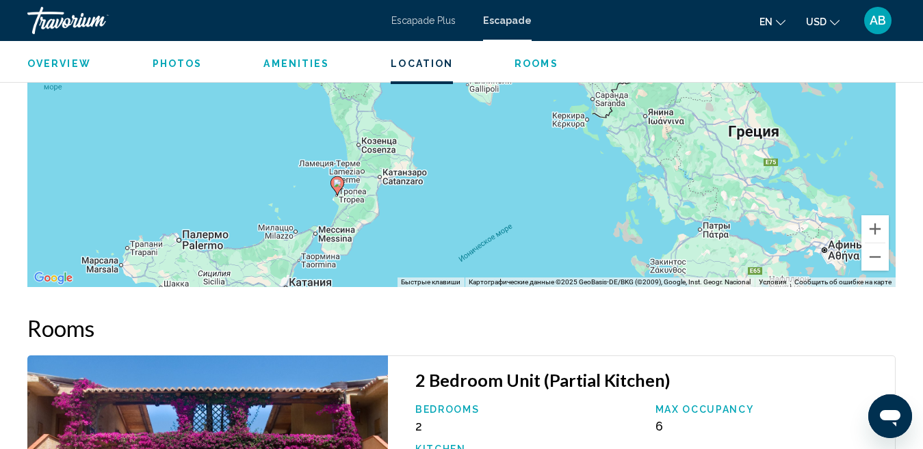
drag, startPoint x: 369, startPoint y: 220, endPoint x: 378, endPoint y: 171, distance: 49.3
click at [378, 171] on div "Чтобы активировать перетаскивание с помощью клавиатуры, нажмите Alt + Ввод. Пос…" at bounding box center [461, 82] width 868 height 410
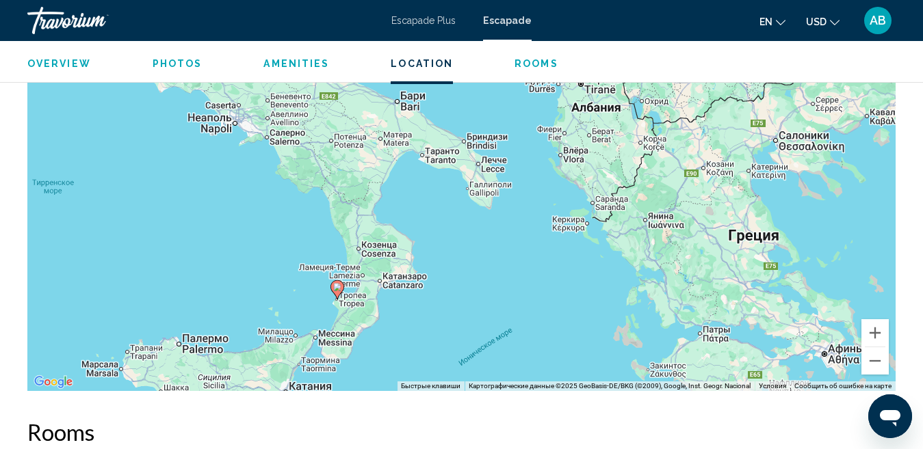
scroll to position [2416, 0]
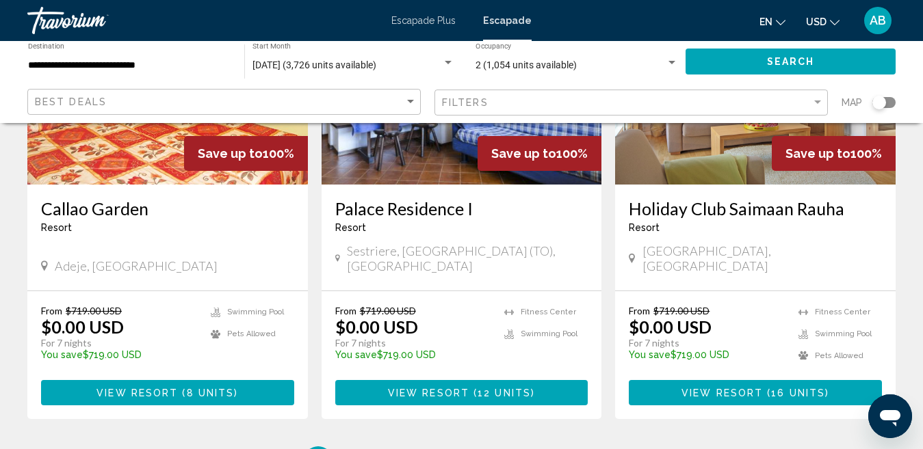
scroll to position [1821, 0]
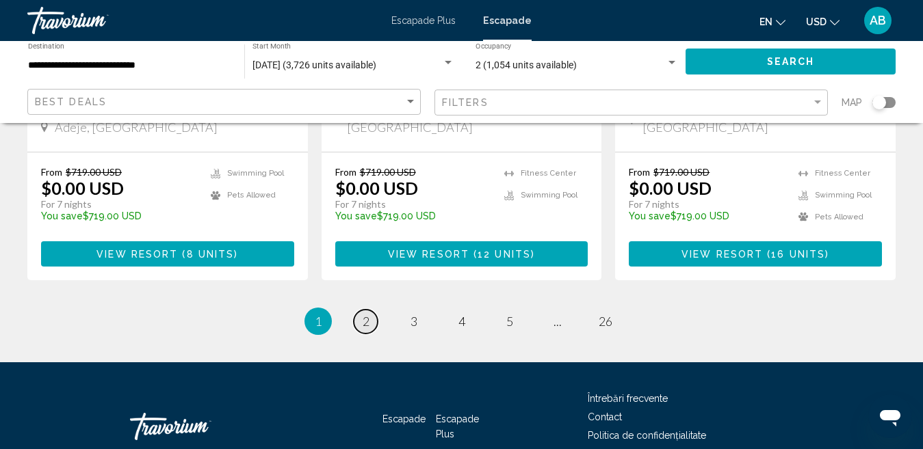
click at [363, 314] on span "2" at bounding box center [366, 321] width 7 height 15
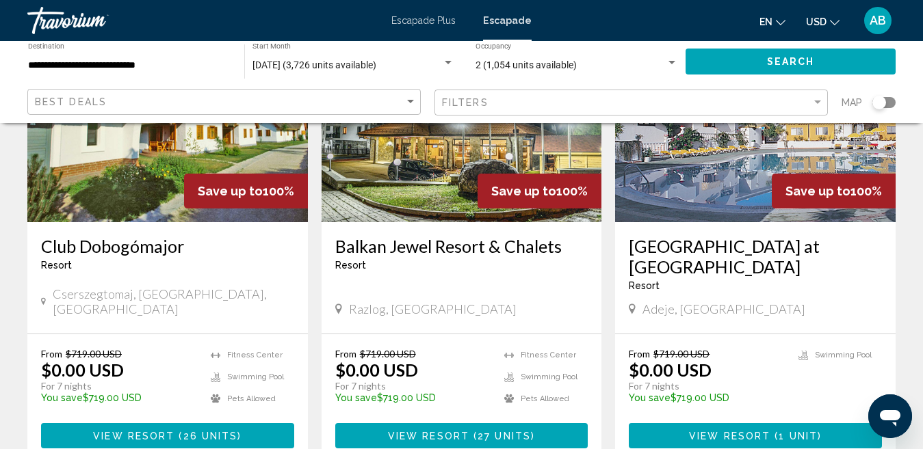
scroll to position [1642, 0]
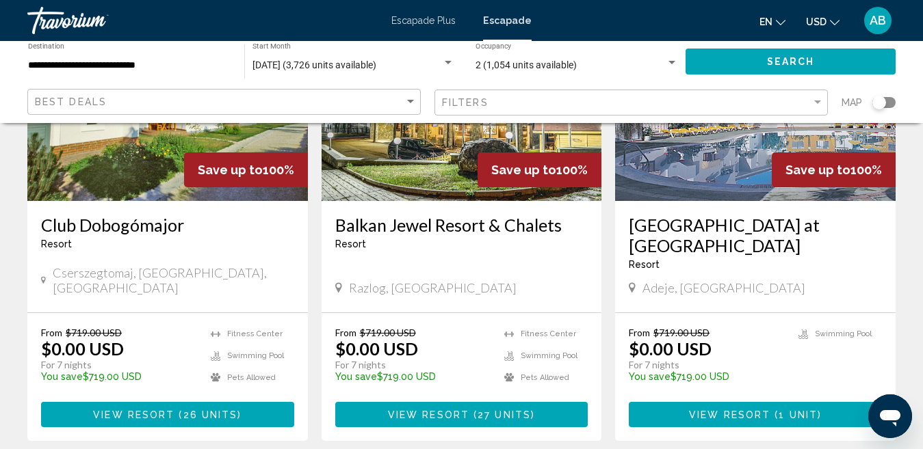
click at [452, 170] on img "Conținut principal" at bounding box center [461, 91] width 280 height 219
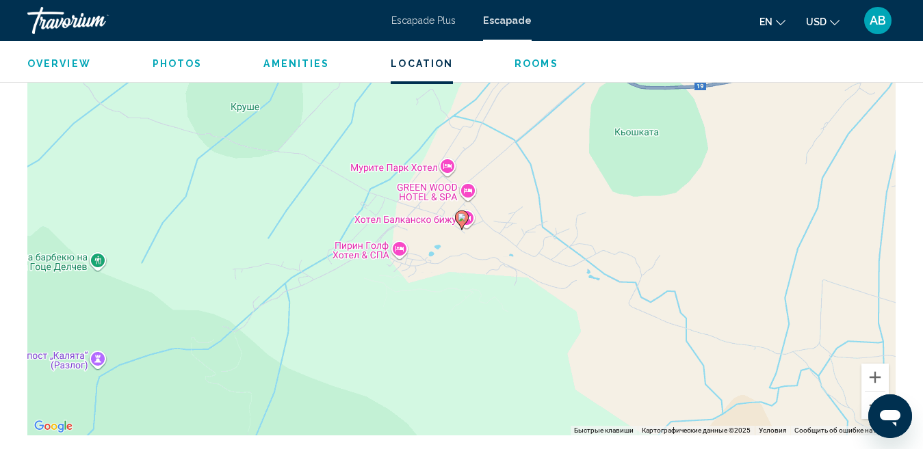
scroll to position [2037, 0]
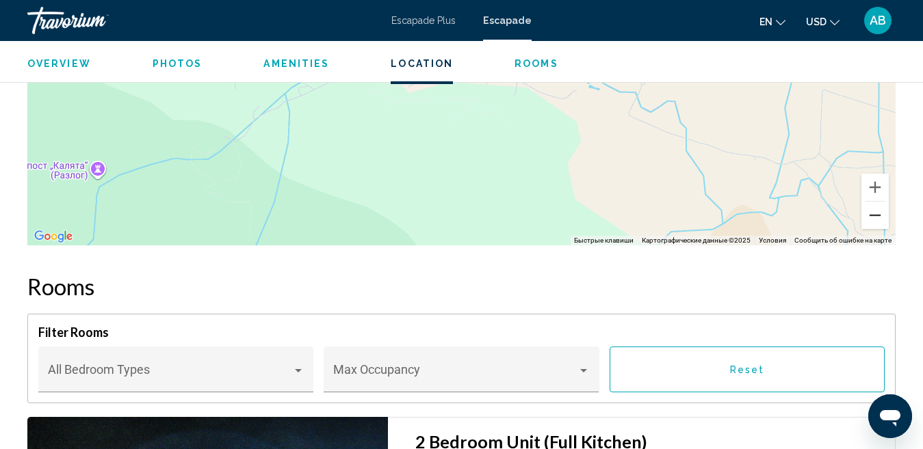
click at [873, 218] on button "Уменьшить" at bounding box center [874, 215] width 27 height 27
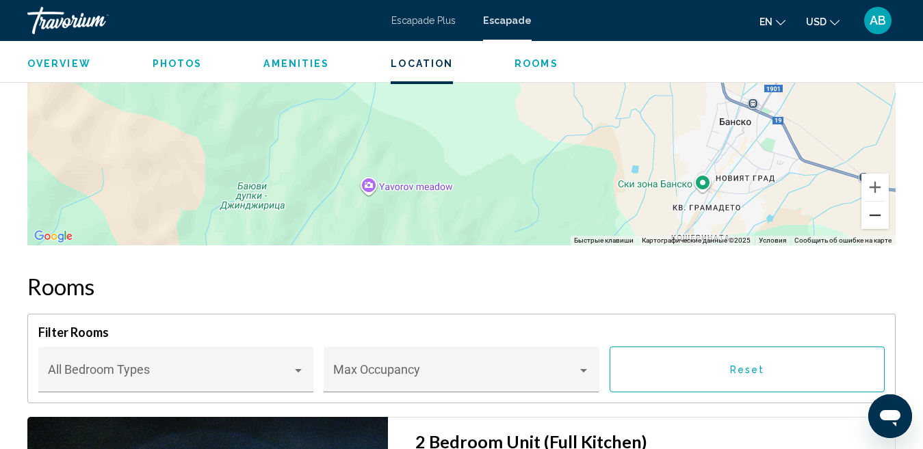
click at [873, 218] on button "Уменьшить" at bounding box center [874, 215] width 27 height 27
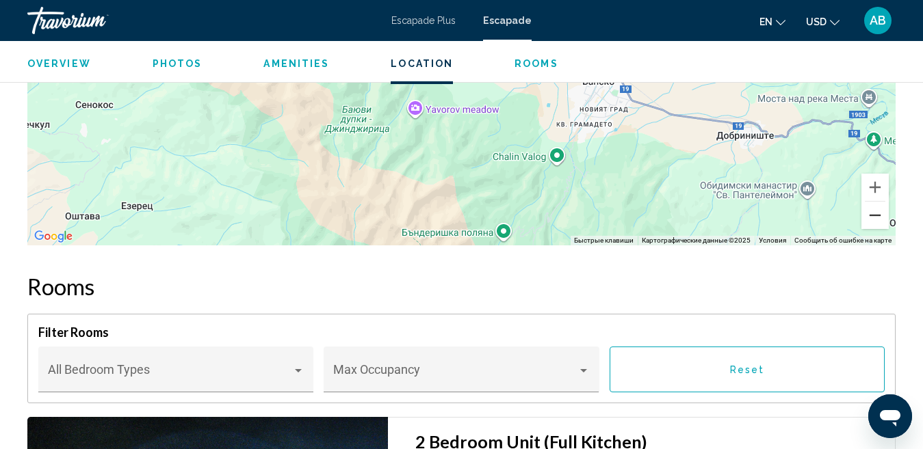
click at [873, 218] on button "Уменьшить" at bounding box center [874, 215] width 27 height 27
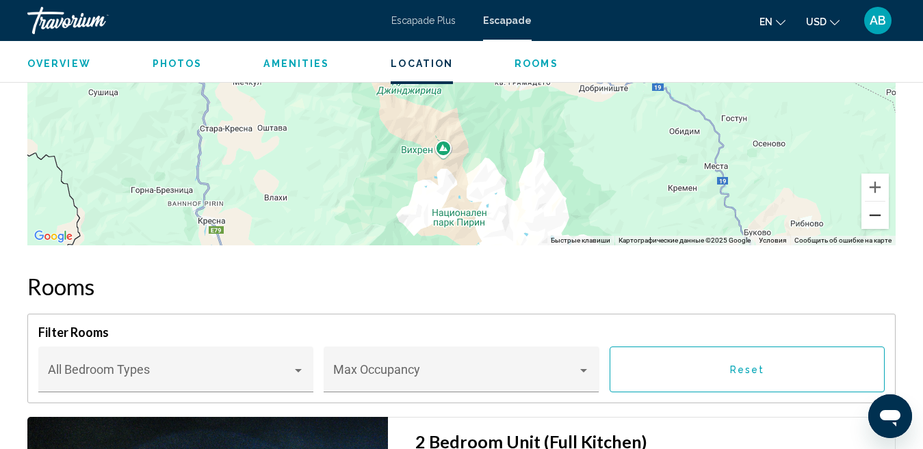
click at [873, 218] on button "Уменьшить" at bounding box center [874, 215] width 27 height 27
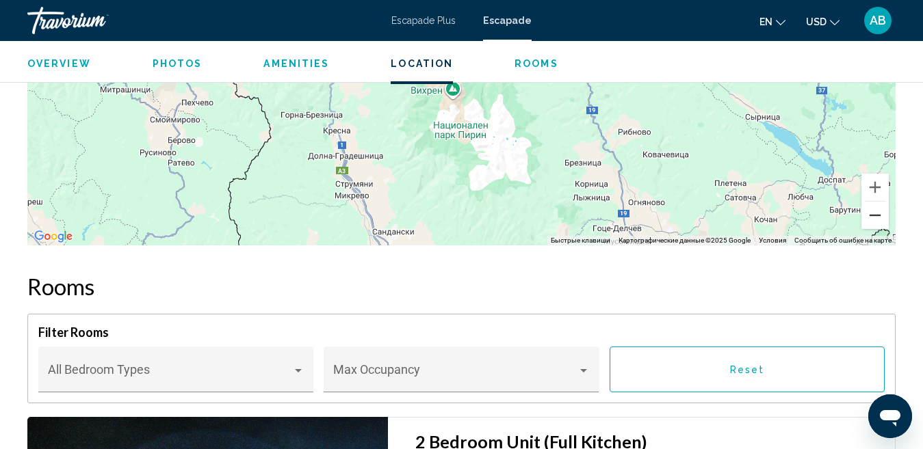
click at [873, 218] on button "Уменьшить" at bounding box center [874, 215] width 27 height 27
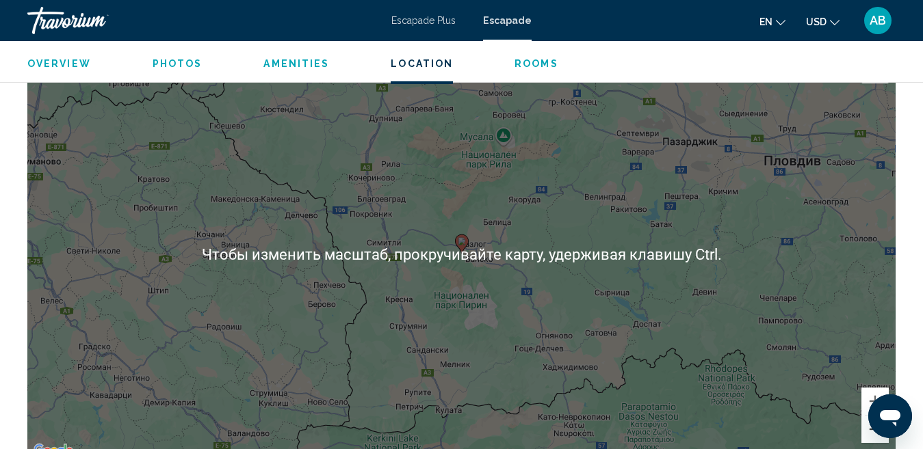
scroll to position [1842, 0]
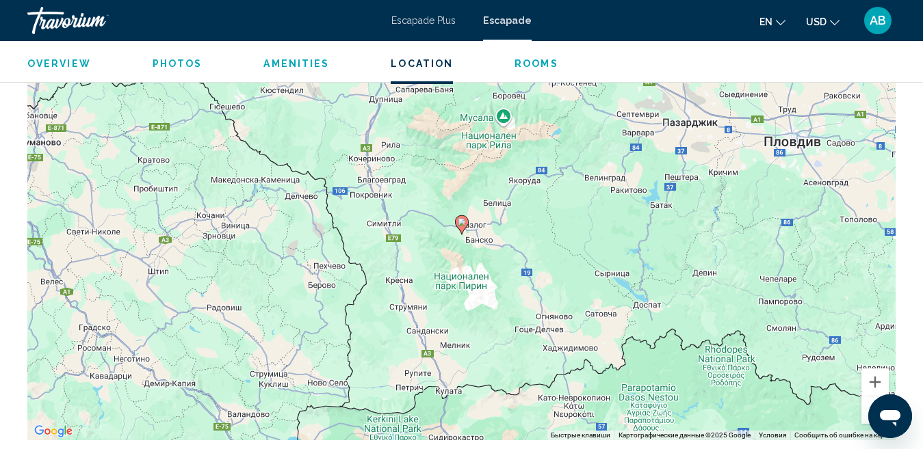
click at [869, 408] on div "Открыть окно обмена сообщениями" at bounding box center [889, 416] width 41 height 41
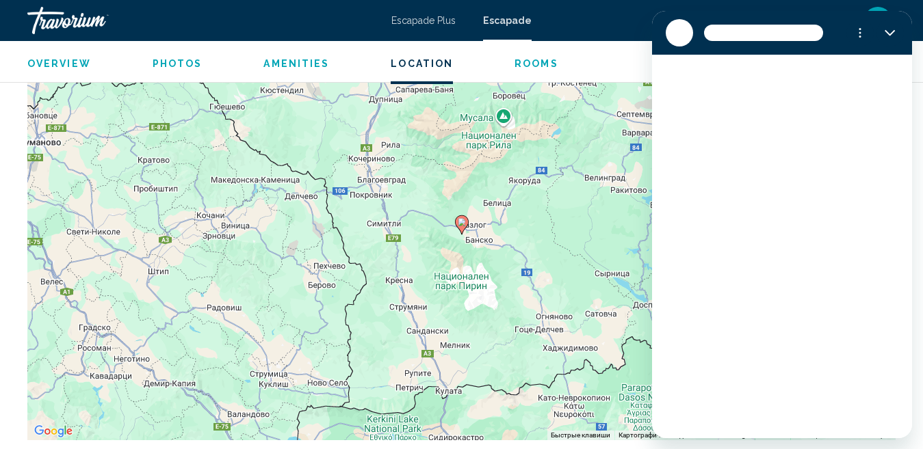
scroll to position [0, 0]
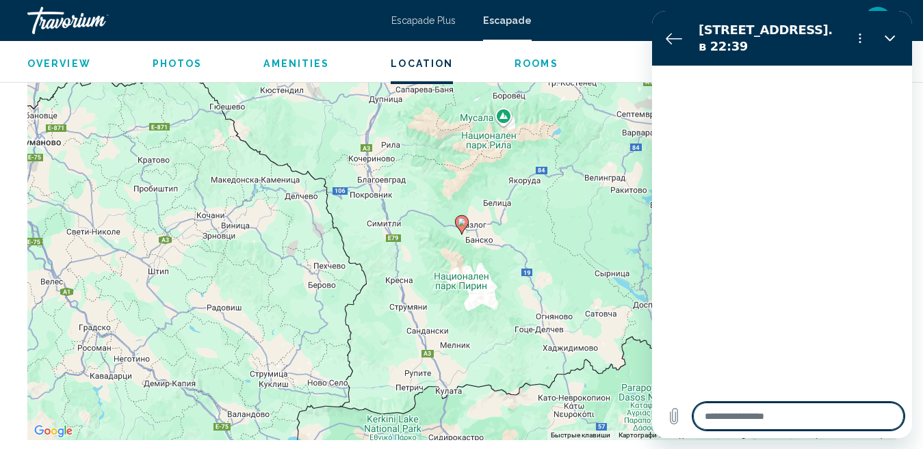
type textarea "*"
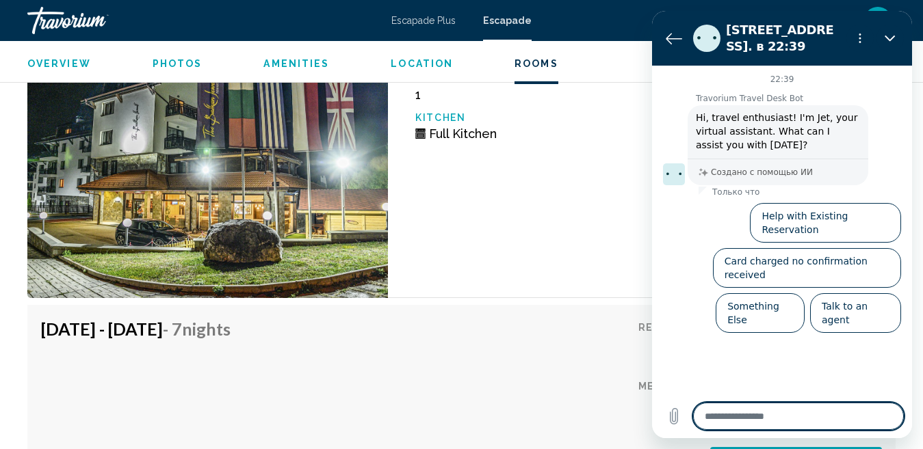
scroll to position [3356, 0]
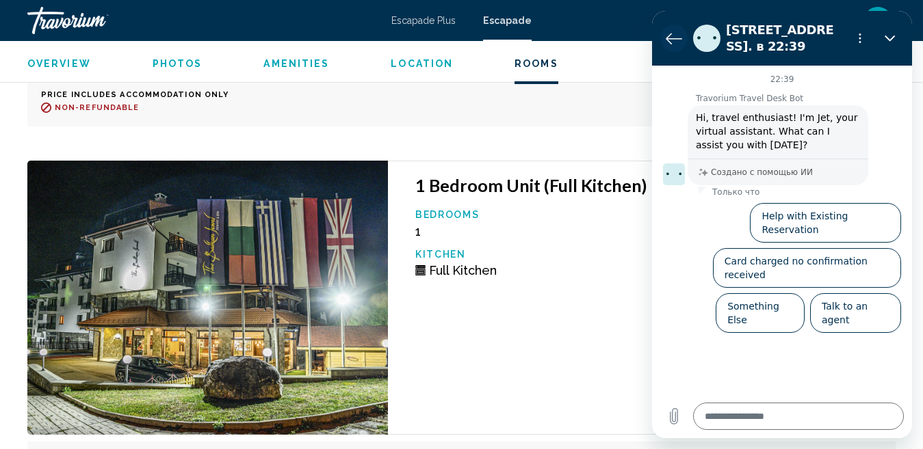
click at [674, 37] on icon "Вернуться к списку разговоров" at bounding box center [674, 38] width 16 height 16
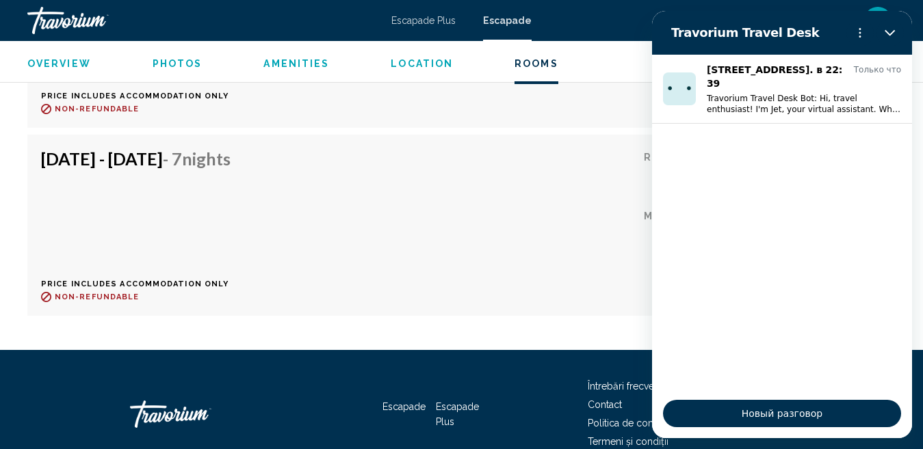
scroll to position [4108, 0]
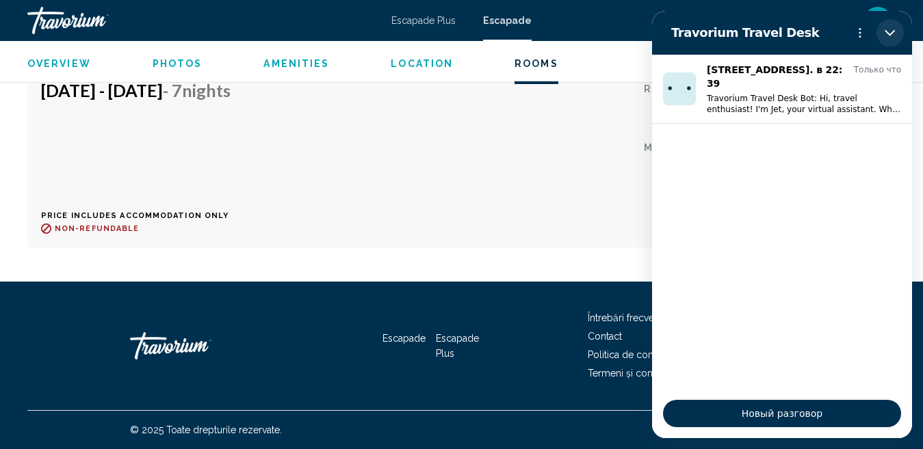
click at [895, 31] on button "Закрыть" at bounding box center [889, 32] width 27 height 27
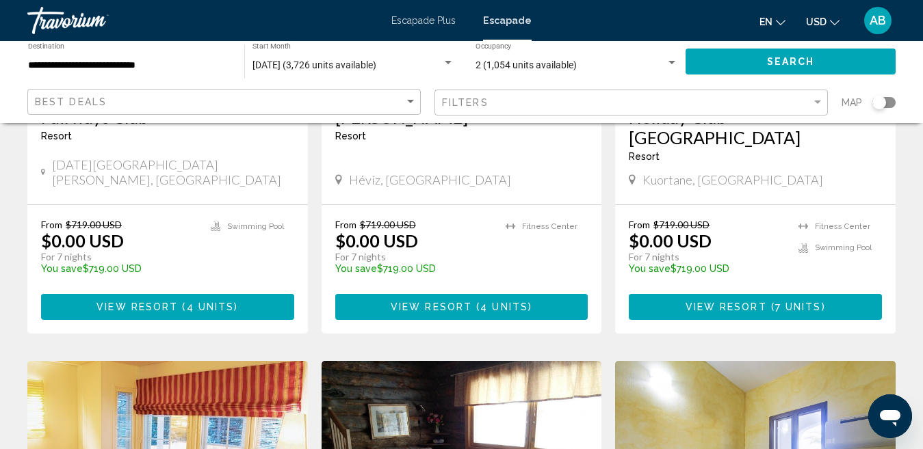
scroll to position [700, 0]
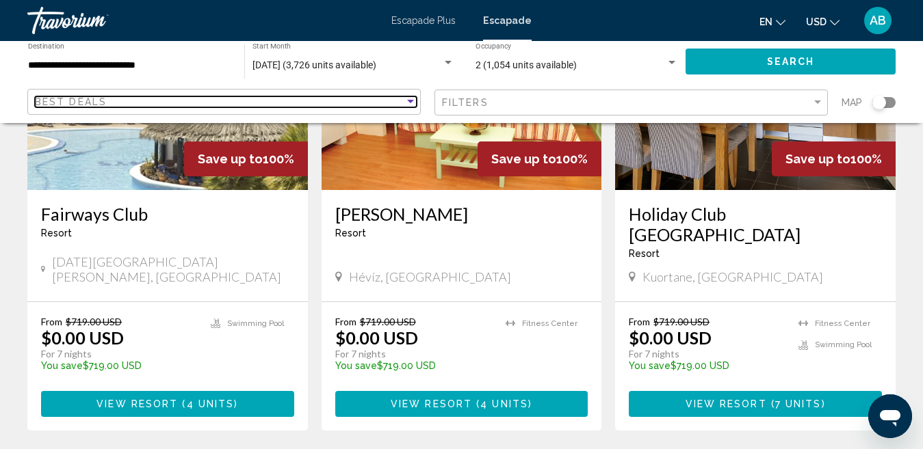
click at [408, 102] on div "Sort by" at bounding box center [410, 101] width 7 height 3
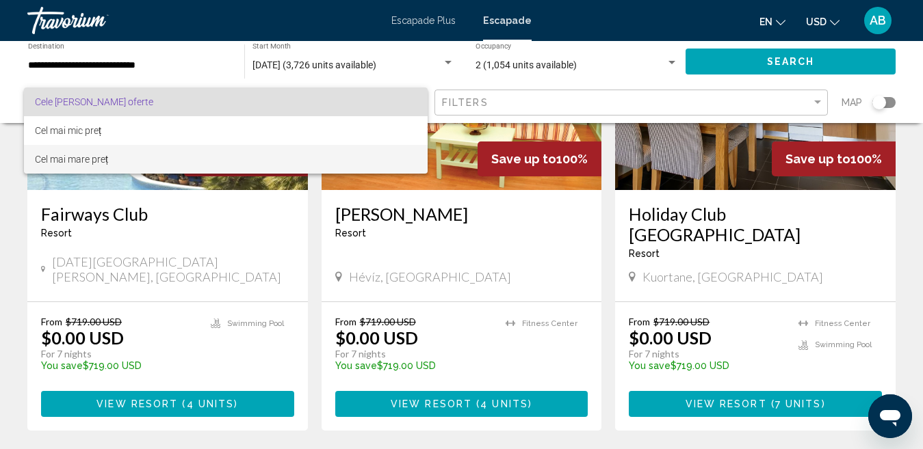
click at [96, 162] on font "Cel mai mare preț" at bounding box center [71, 159] width 73 height 11
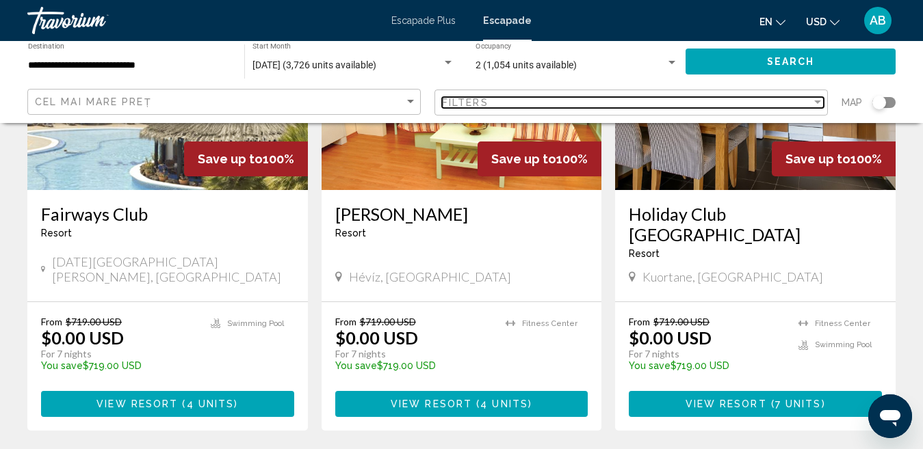
click at [818, 103] on div "Filter" at bounding box center [817, 102] width 7 height 3
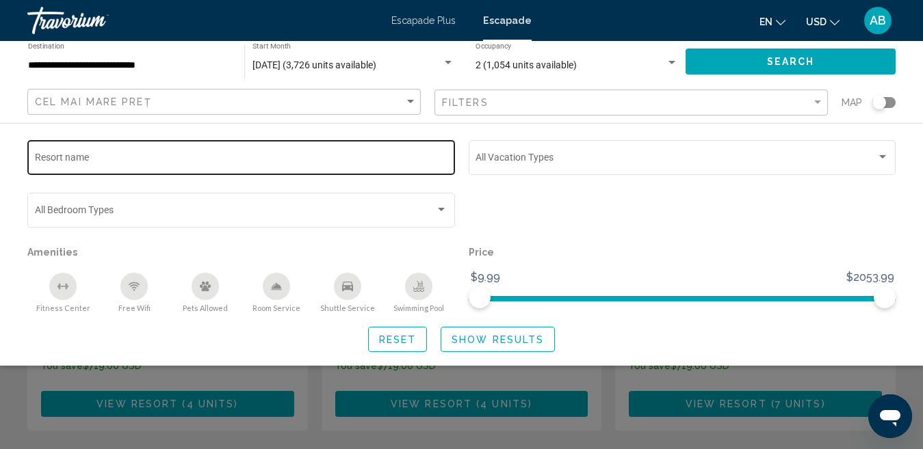
click at [143, 157] on input "Resort name" at bounding box center [241, 160] width 413 height 11
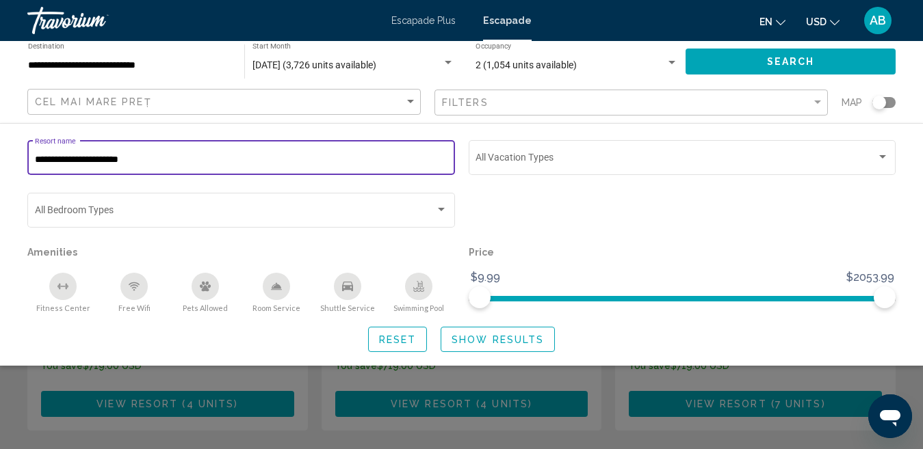
click at [331, 157] on input "**********" at bounding box center [241, 160] width 413 height 11
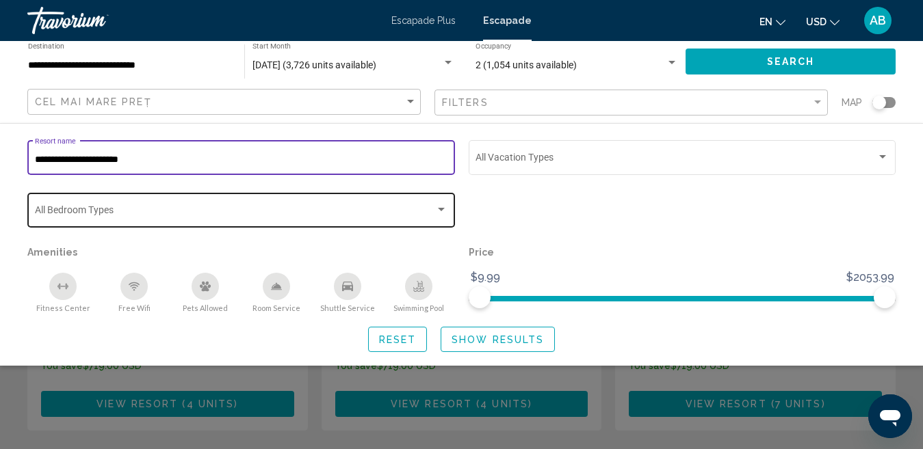
type input "**********"
click at [444, 213] on div "Search widget" at bounding box center [441, 210] width 12 height 11
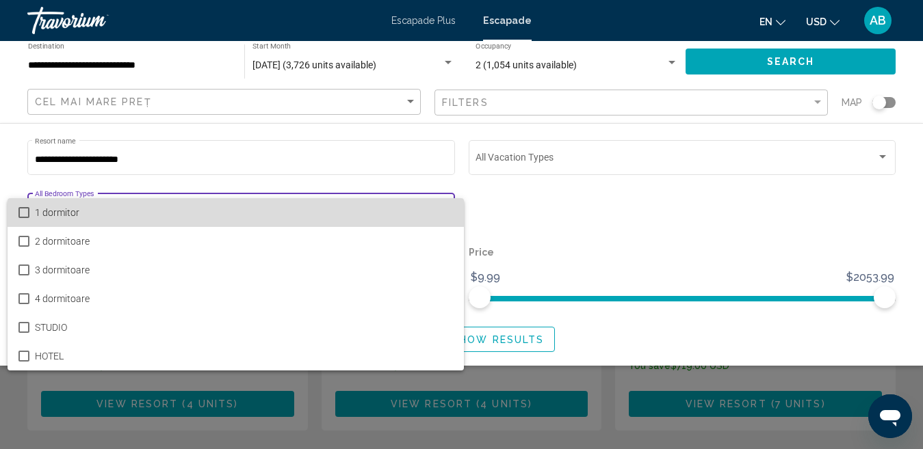
click at [66, 206] on span "1 dormitor" at bounding box center [244, 212] width 419 height 29
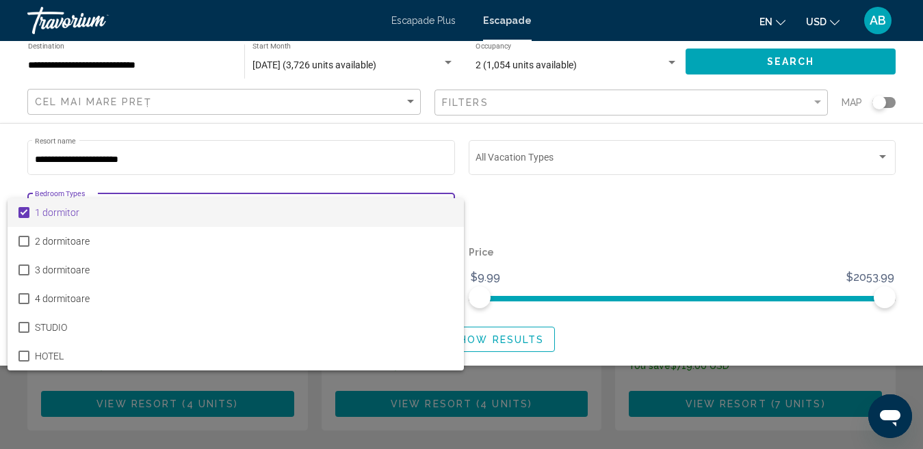
click at [882, 157] on div at bounding box center [461, 224] width 923 height 449
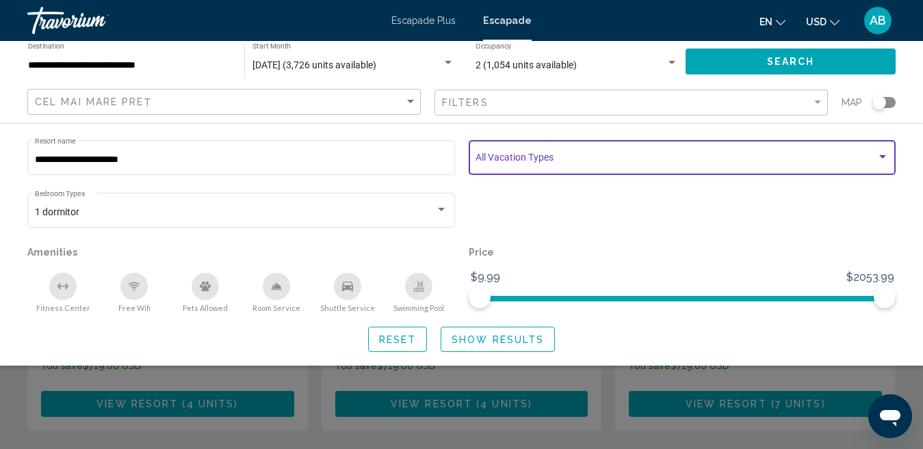
click at [882, 157] on div "Search widget" at bounding box center [882, 156] width 7 height 3
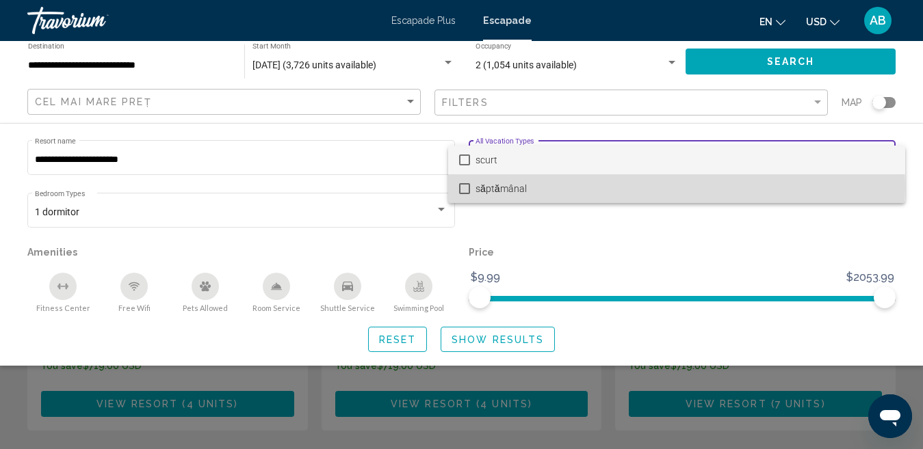
click at [460, 187] on mat-pseudo-checkbox at bounding box center [464, 188] width 11 height 11
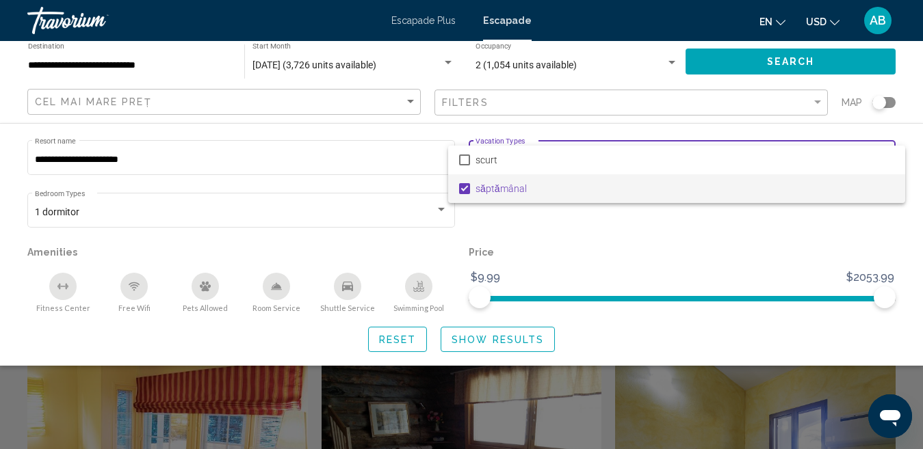
scroll to position [836, 0]
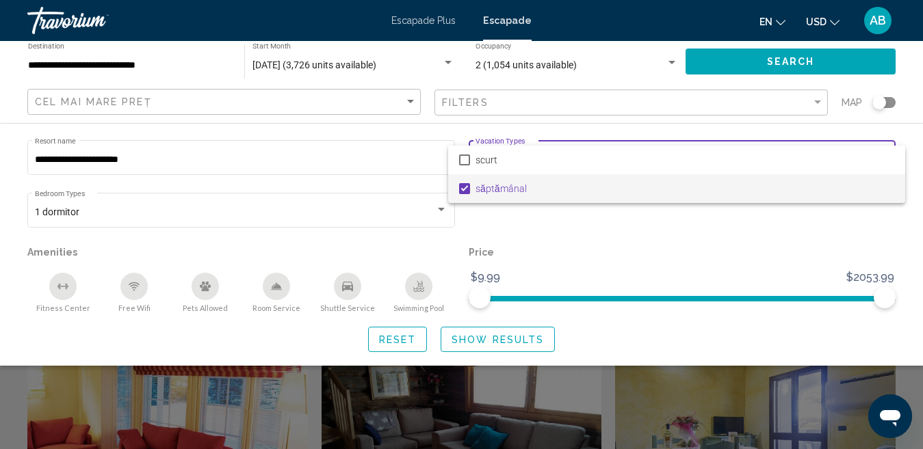
click at [481, 345] on div at bounding box center [461, 224] width 923 height 449
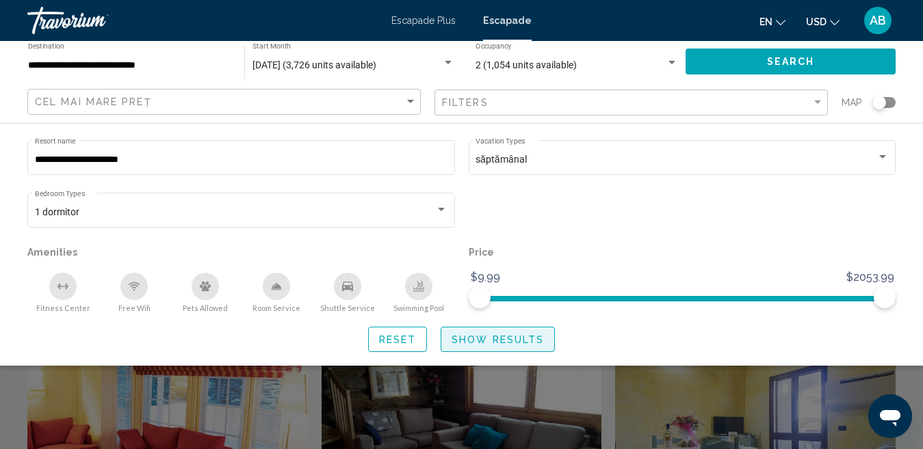
click at [488, 339] on span "Show Results" at bounding box center [497, 339] width 92 height 11
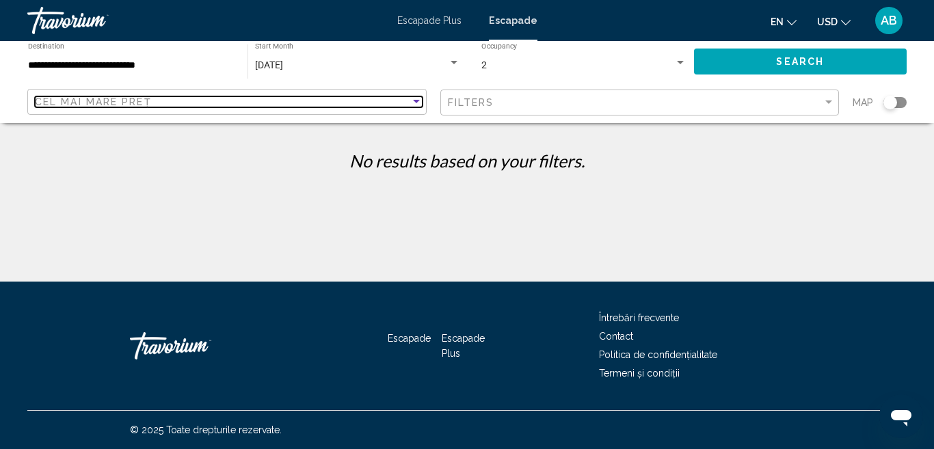
click at [414, 101] on div "Sort by" at bounding box center [416, 101] width 7 height 3
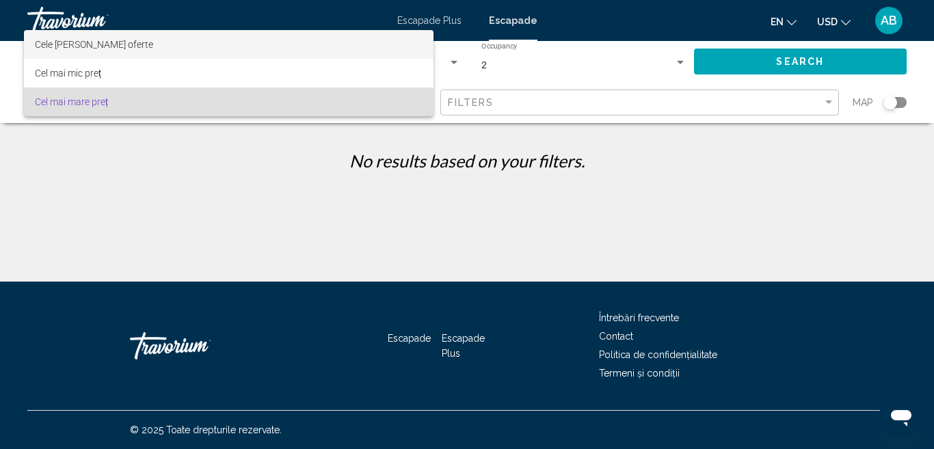
click at [104, 45] on font "Cele [PERSON_NAME] oferte" at bounding box center [94, 44] width 118 height 11
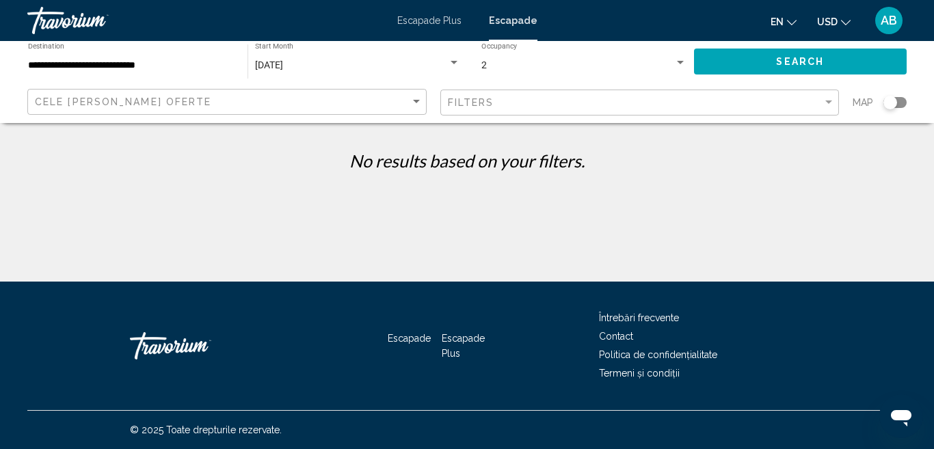
drag, startPoint x: 894, startPoint y: 101, endPoint x: 909, endPoint y: 100, distance: 15.1
click at [909, 100] on app-map-search-filters "Cele [PERSON_NAME] oferte Filters Map" at bounding box center [467, 102] width 907 height 41
click at [893, 104] on div "Search widget" at bounding box center [891, 103] width 14 height 14
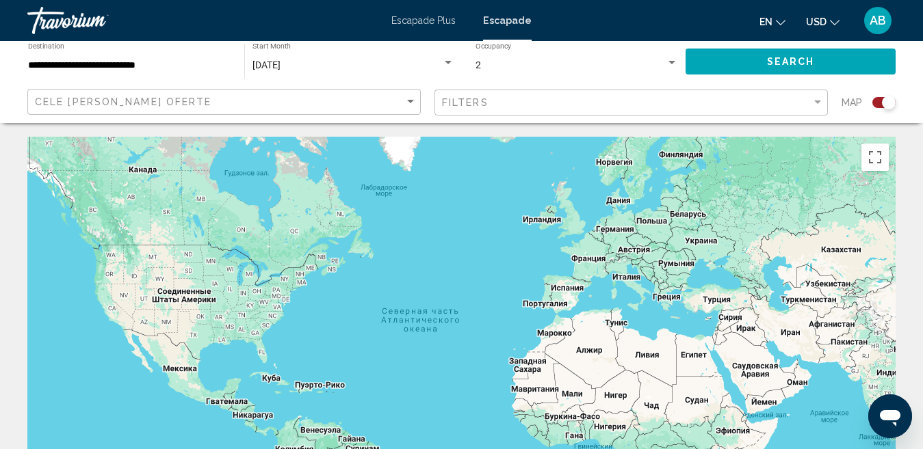
drag, startPoint x: 885, startPoint y: 102, endPoint x: 864, endPoint y: 98, distance: 21.6
click at [864, 98] on div "Search widget" at bounding box center [879, 102] width 34 height 11
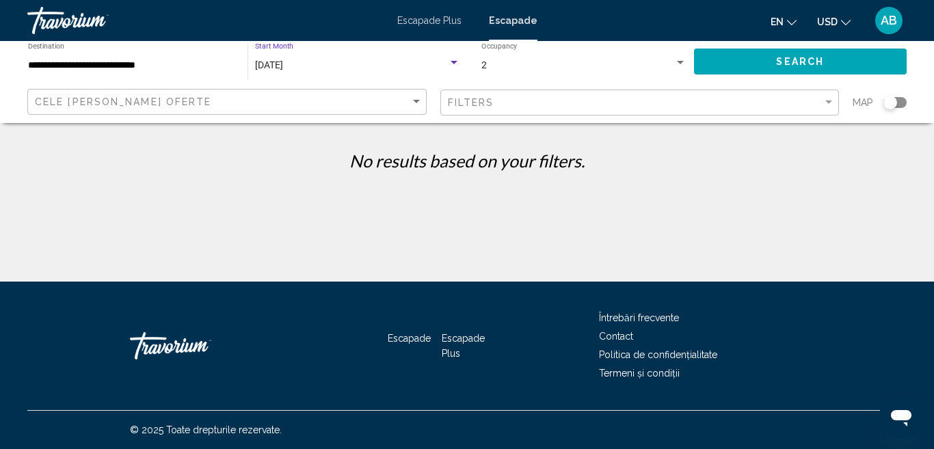
click at [456, 63] on div "Search widget" at bounding box center [454, 62] width 7 height 3
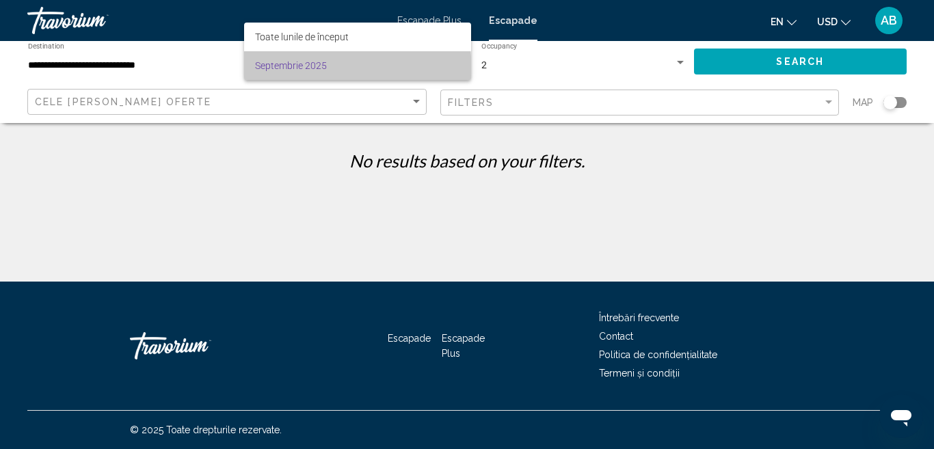
click at [329, 70] on span "Septembrie 2025" at bounding box center [357, 65] width 205 height 29
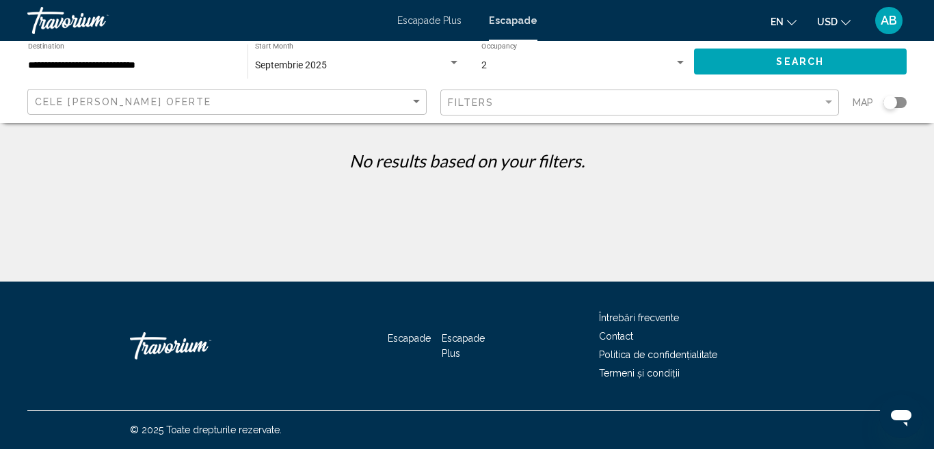
drag, startPoint x: 889, startPoint y: 105, endPoint x: 906, endPoint y: 105, distance: 17.1
click at [906, 105] on div "Search widget" at bounding box center [890, 102] width 34 height 11
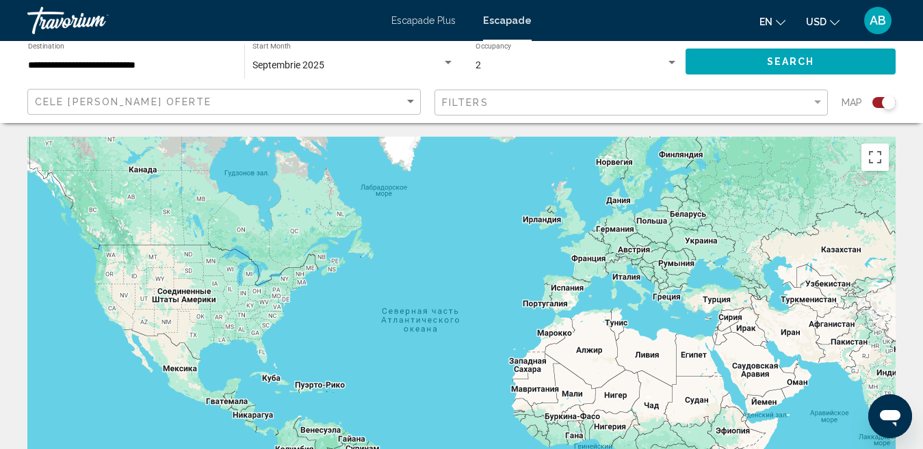
click at [516, 23] on font "Escapade" at bounding box center [507, 20] width 49 height 11
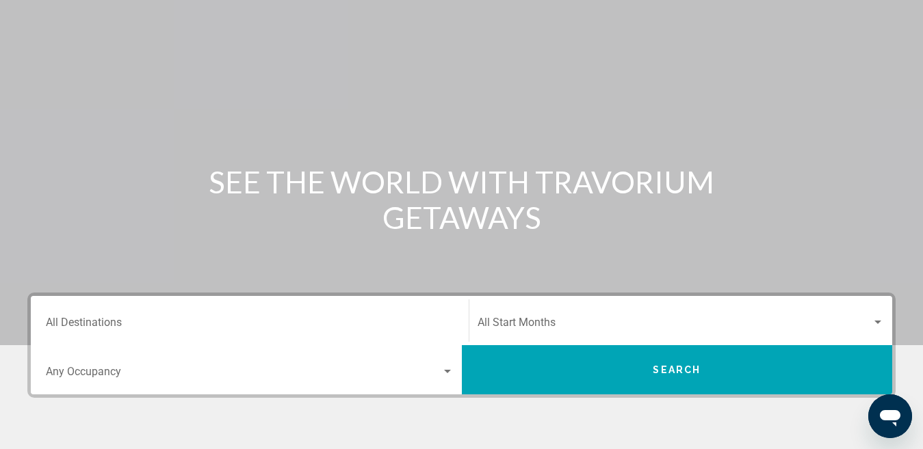
scroll to position [68, 0]
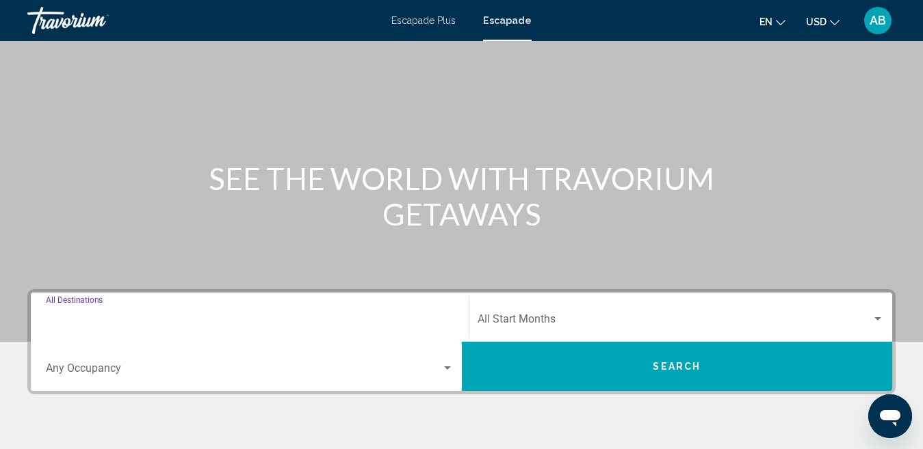
click at [111, 320] on input "Destination All Destinations" at bounding box center [250, 322] width 408 height 12
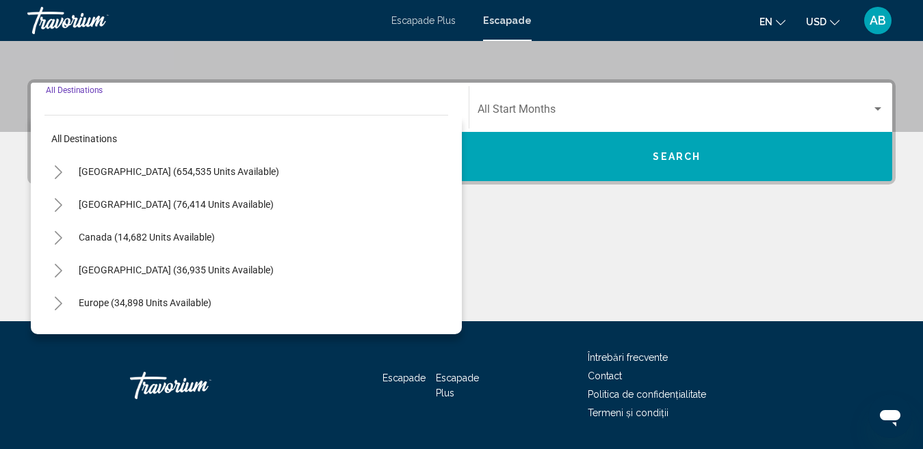
scroll to position [313, 0]
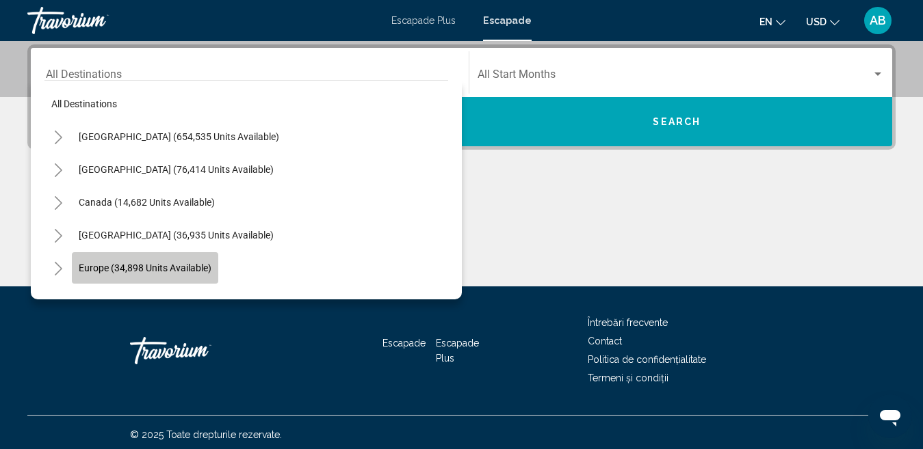
click at [142, 268] on span "Europe (34,898 units available)" at bounding box center [145, 268] width 133 height 11
type input "**********"
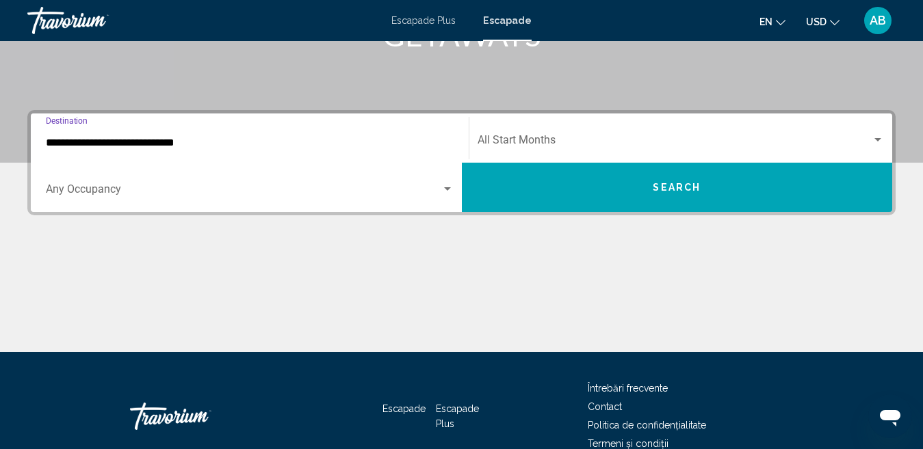
scroll to position [176, 0]
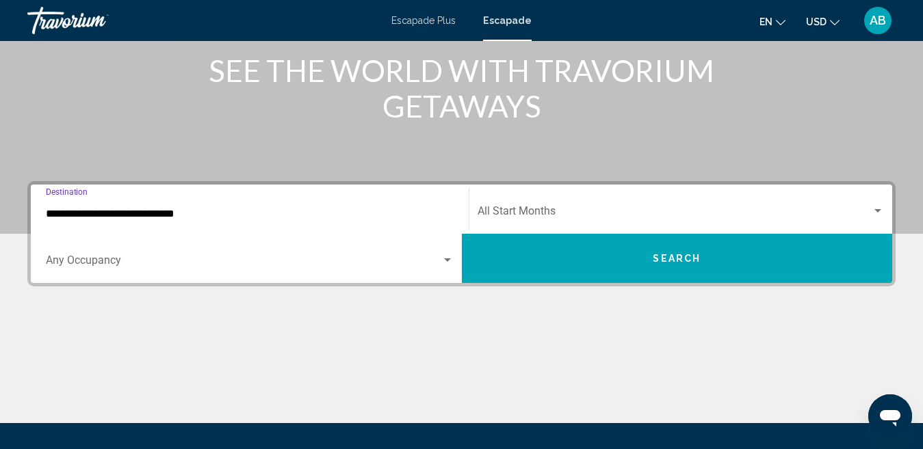
click at [540, 212] on span "Search widget" at bounding box center [674, 214] width 395 height 12
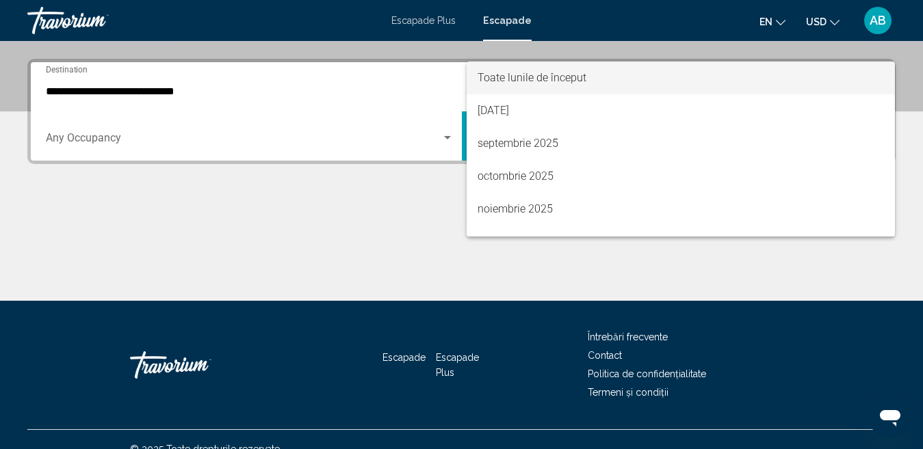
scroll to position [313, 0]
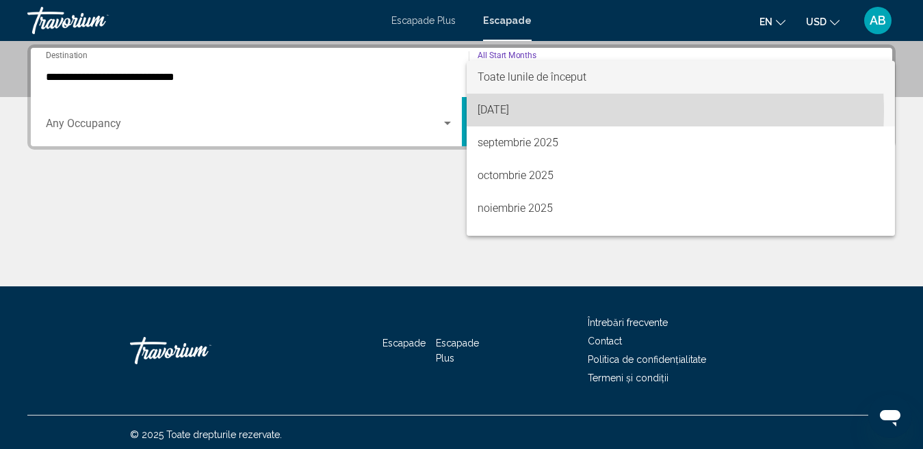
click at [509, 112] on font "[DATE]" at bounding box center [492, 109] width 31 height 13
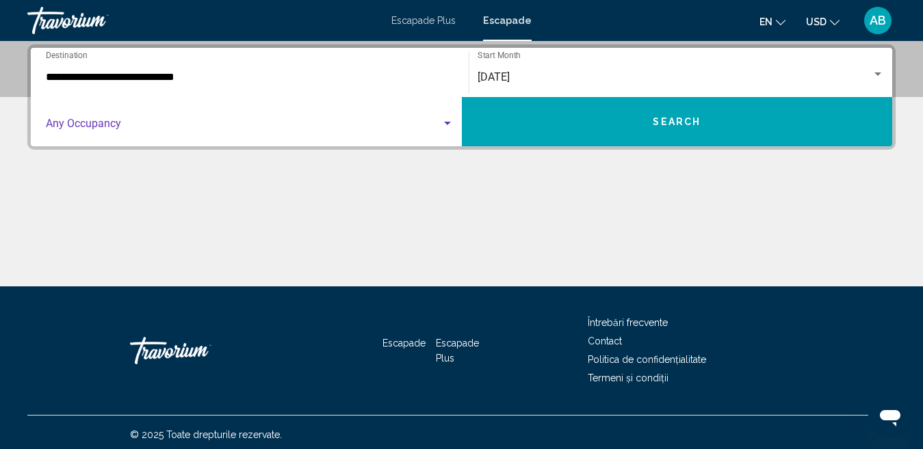
click at [443, 123] on div "Search widget" at bounding box center [447, 123] width 12 height 11
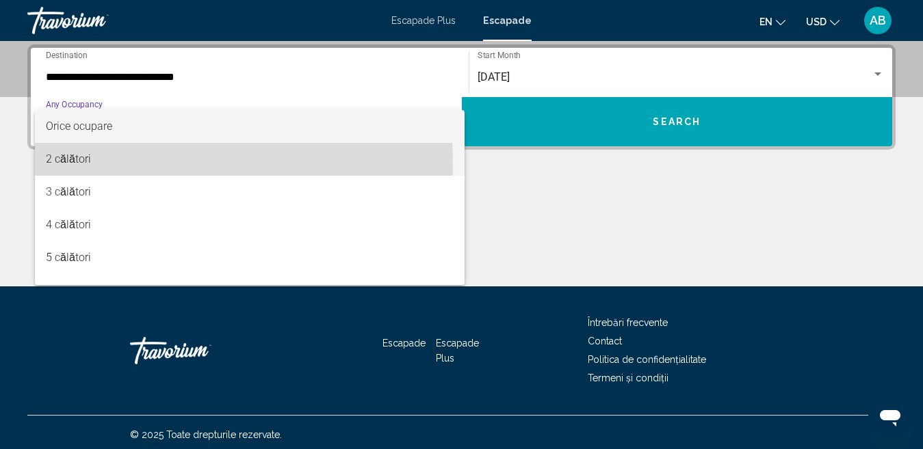
click at [63, 164] on font "2 călători" at bounding box center [68, 159] width 45 height 13
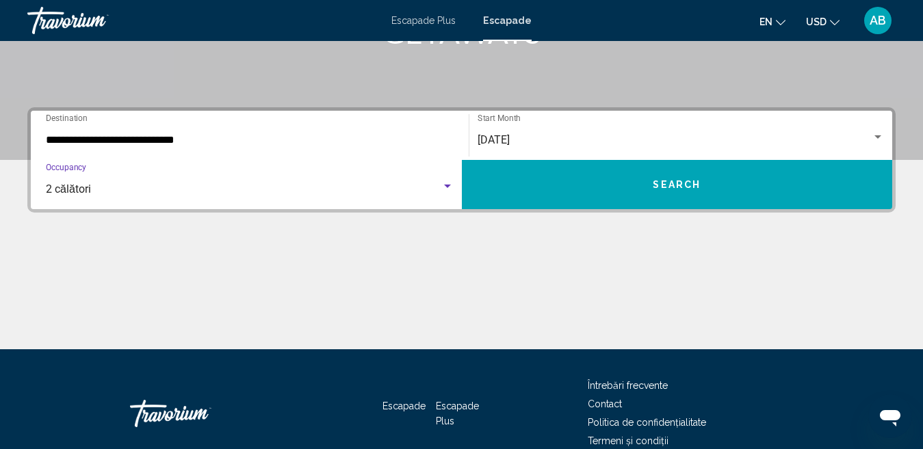
scroll to position [318, 0]
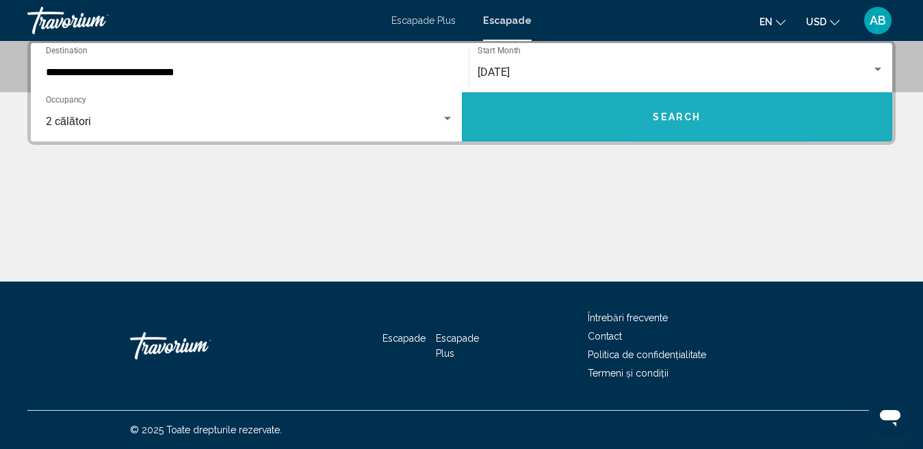
click at [701, 123] on button "Search" at bounding box center [677, 116] width 431 height 49
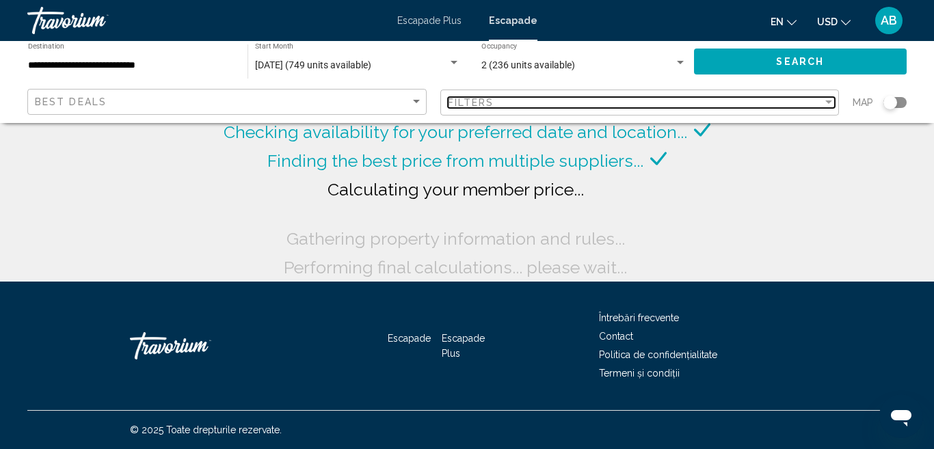
click at [828, 100] on div "Filter" at bounding box center [829, 102] width 12 height 11
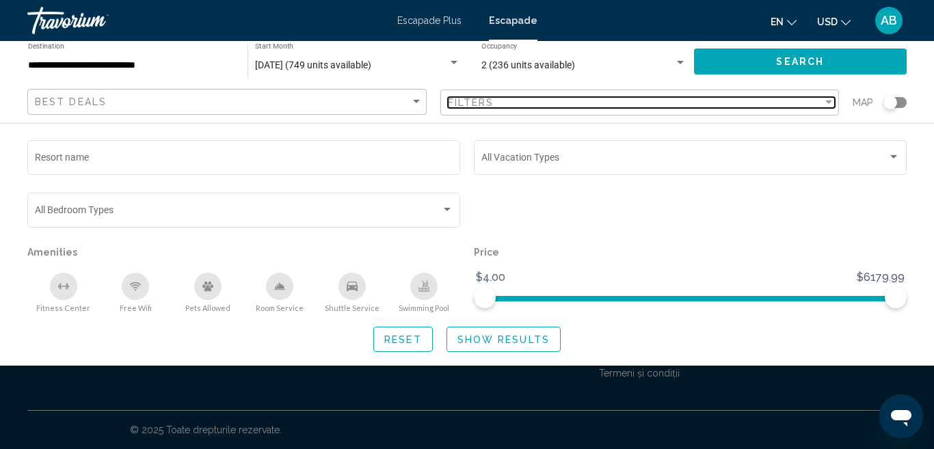
click at [829, 102] on div "Filter" at bounding box center [829, 102] width 7 height 3
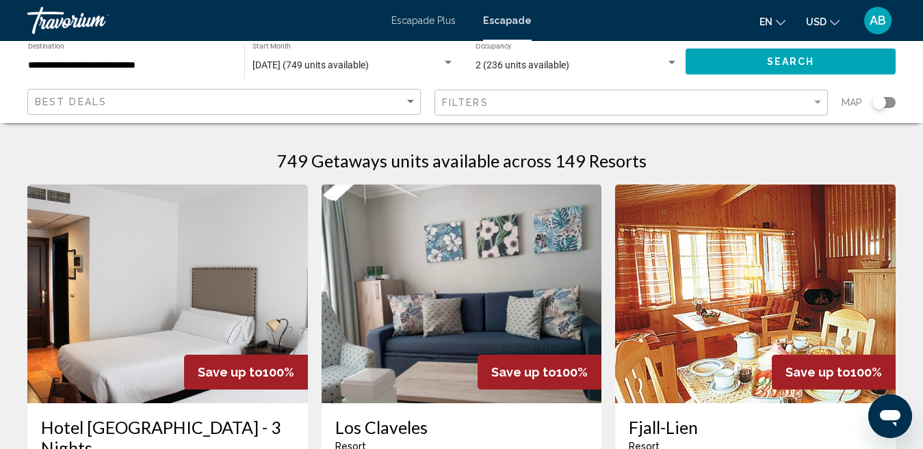
click at [829, 102] on div "Best Deals Filters Map" at bounding box center [461, 103] width 868 height 28
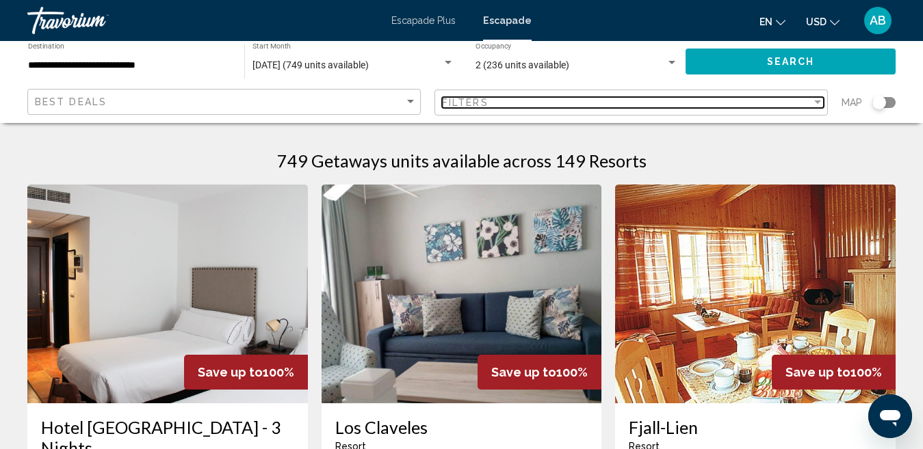
click at [821, 101] on div "Filter" at bounding box center [817, 102] width 12 height 11
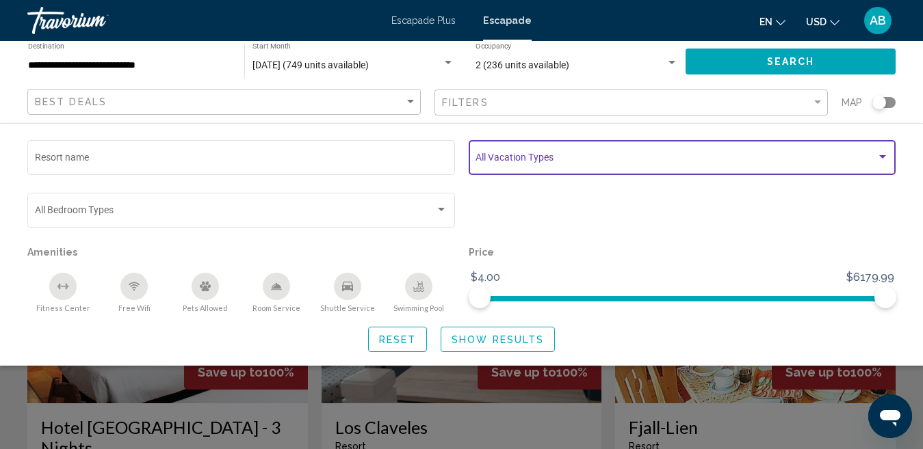
click at [880, 155] on div "Search widget" at bounding box center [882, 156] width 7 height 3
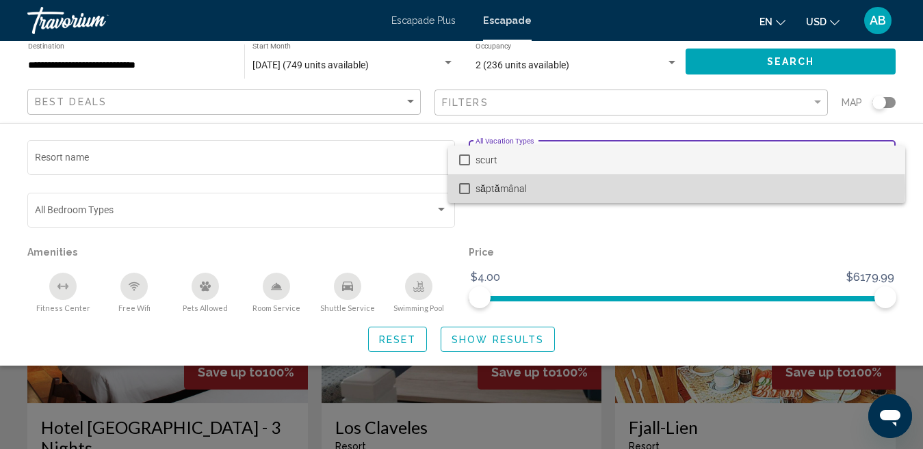
click at [466, 188] on mat-pseudo-checkbox at bounding box center [464, 188] width 11 height 11
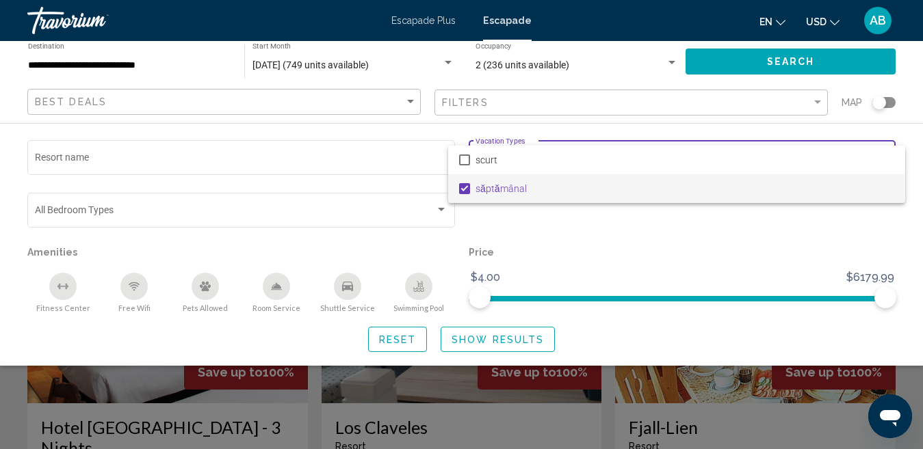
click at [445, 210] on div at bounding box center [461, 224] width 923 height 449
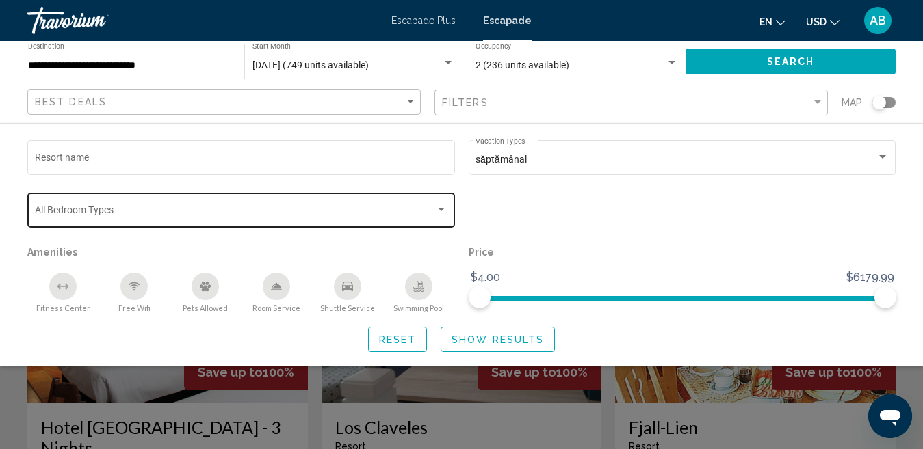
click at [439, 211] on div "Search widget" at bounding box center [441, 209] width 7 height 3
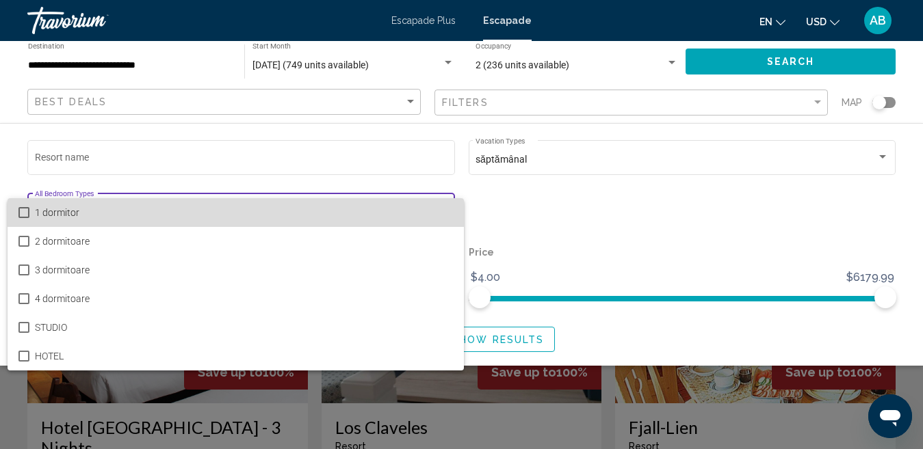
click at [55, 209] on font "1 dormitor" at bounding box center [57, 212] width 44 height 11
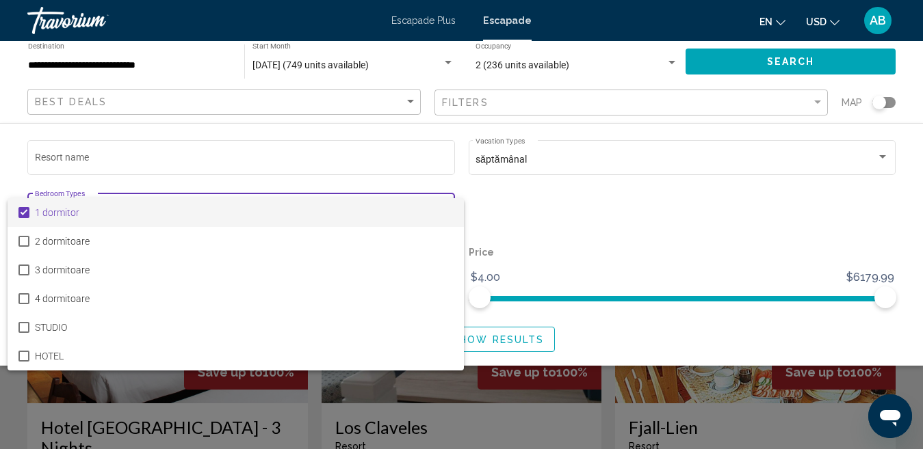
click at [410, 101] on div at bounding box center [461, 224] width 923 height 449
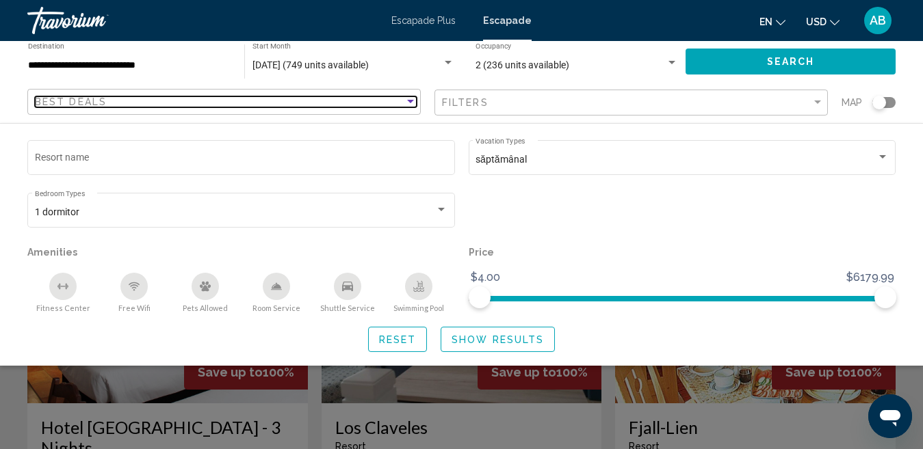
click at [410, 101] on div "Sort by" at bounding box center [410, 101] width 7 height 3
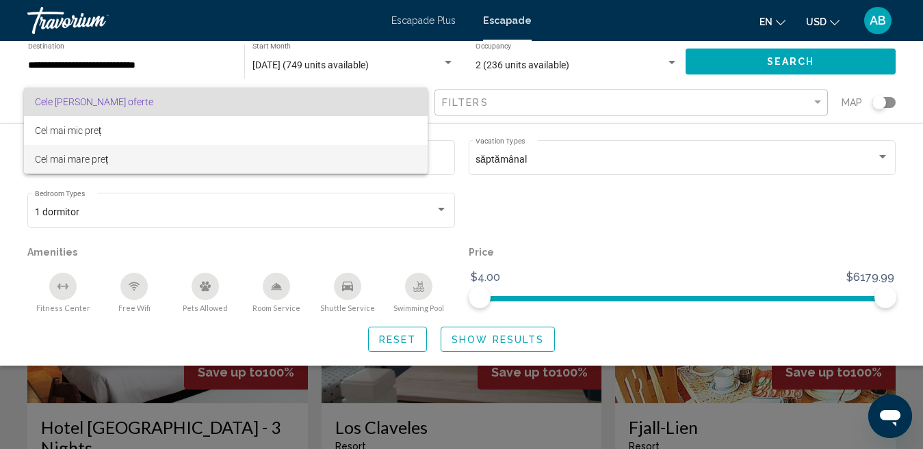
click at [96, 155] on font "Cel mai mare preț" at bounding box center [71, 159] width 73 height 11
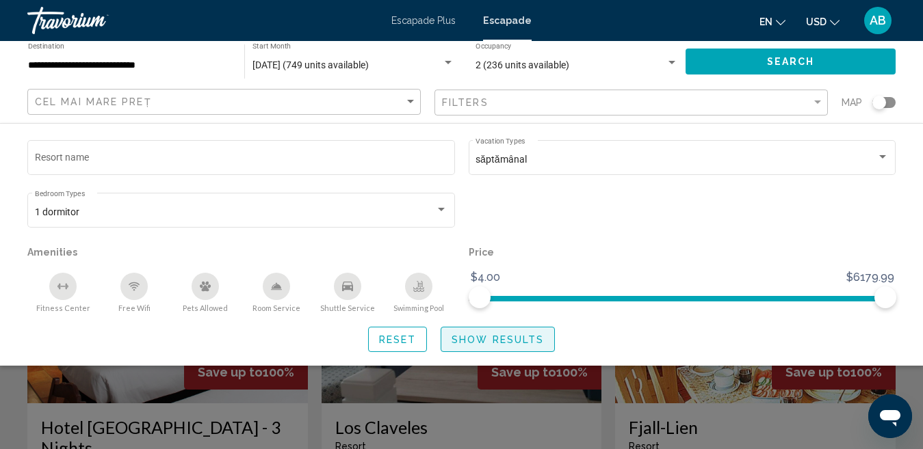
click at [495, 334] on span "Show Results" at bounding box center [497, 339] width 92 height 11
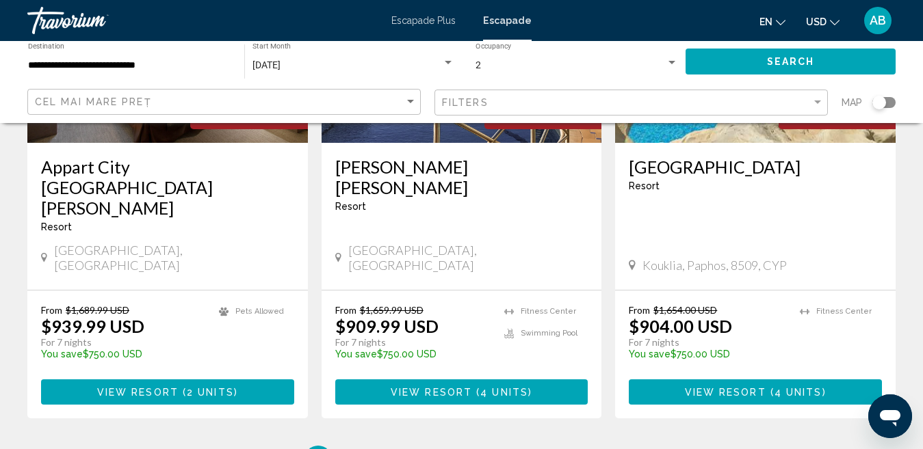
scroll to position [1778, 0]
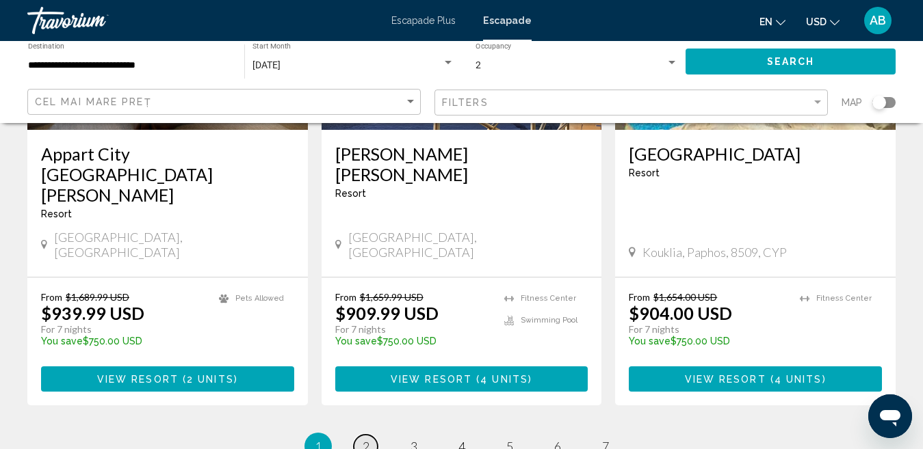
click at [365, 439] on span "2" at bounding box center [366, 446] width 7 height 15
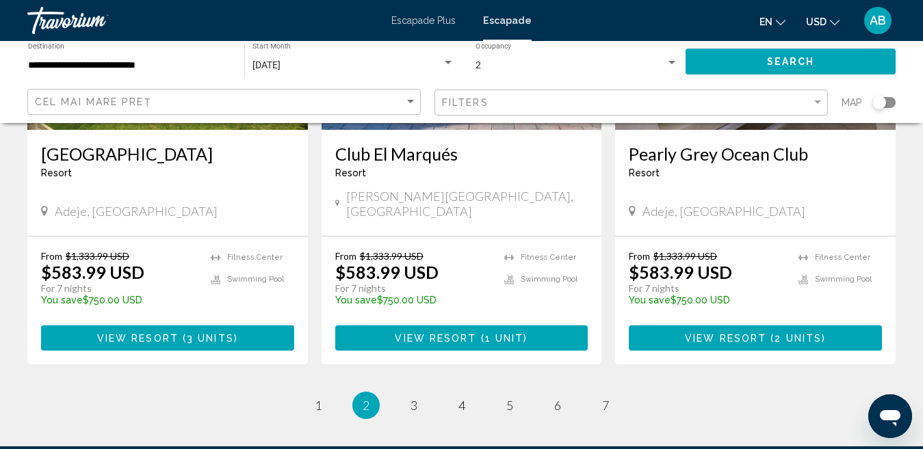
scroll to position [1862, 0]
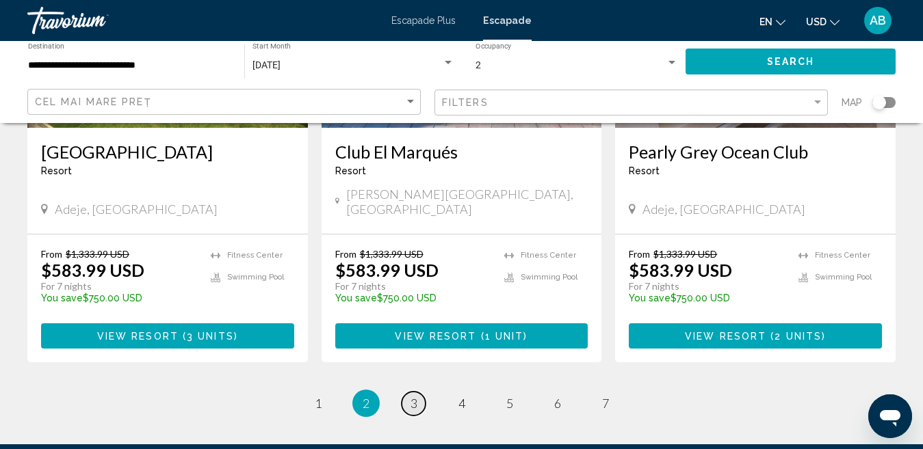
click at [415, 396] on span "3" at bounding box center [413, 403] width 7 height 15
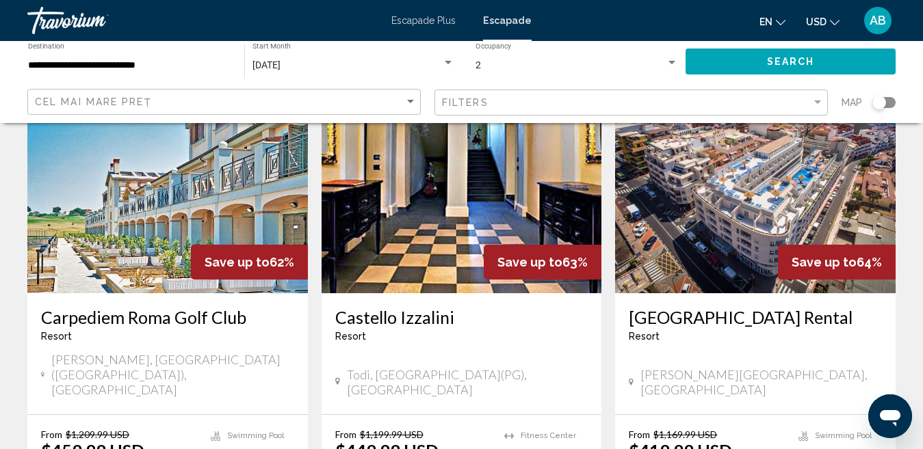
scroll to position [1094, 0]
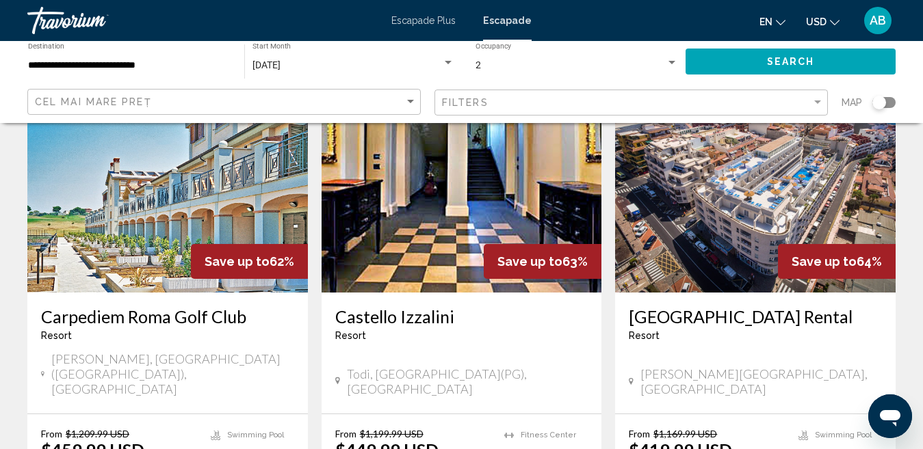
click at [140, 306] on h3 "Carpediem Roma Golf Club" at bounding box center [167, 316] width 253 height 21
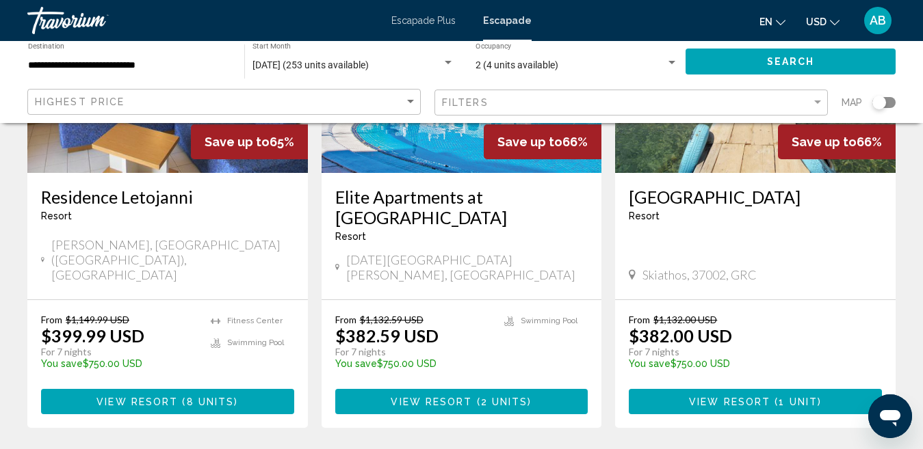
scroll to position [1843, 0]
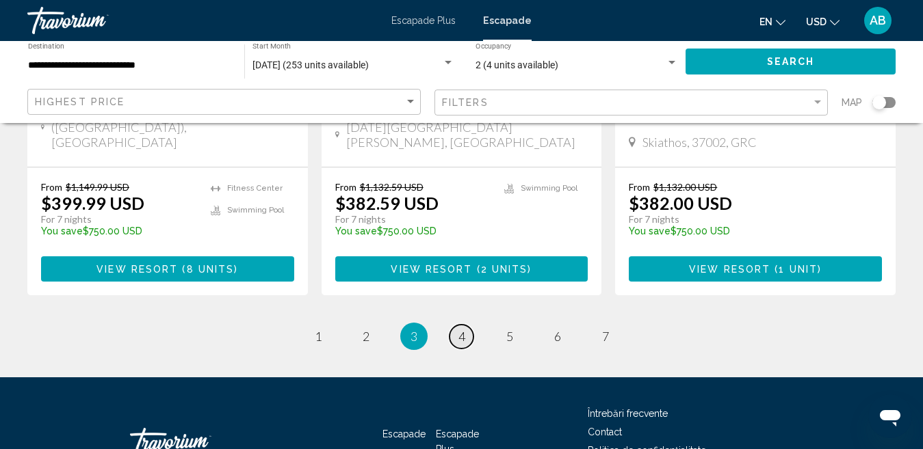
click at [461, 329] on span "4" at bounding box center [461, 336] width 7 height 15
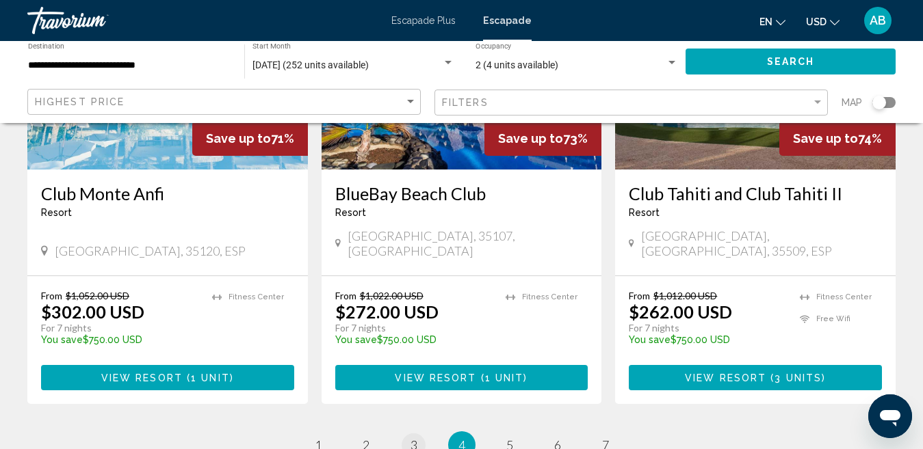
scroll to position [1778, 0]
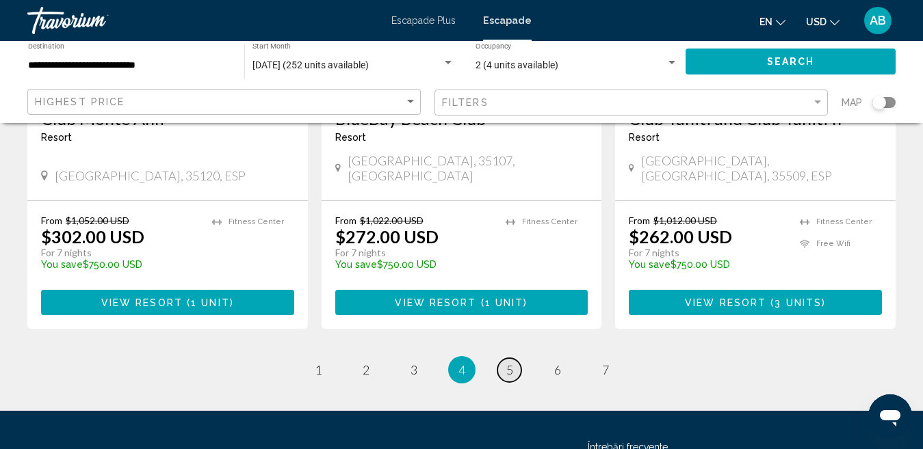
click at [508, 363] on span "5" at bounding box center [509, 370] width 7 height 15
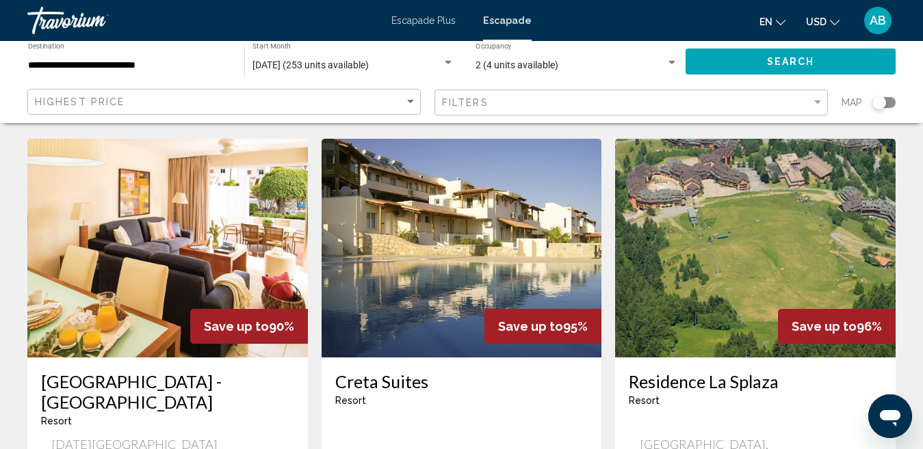
scroll to position [684, 0]
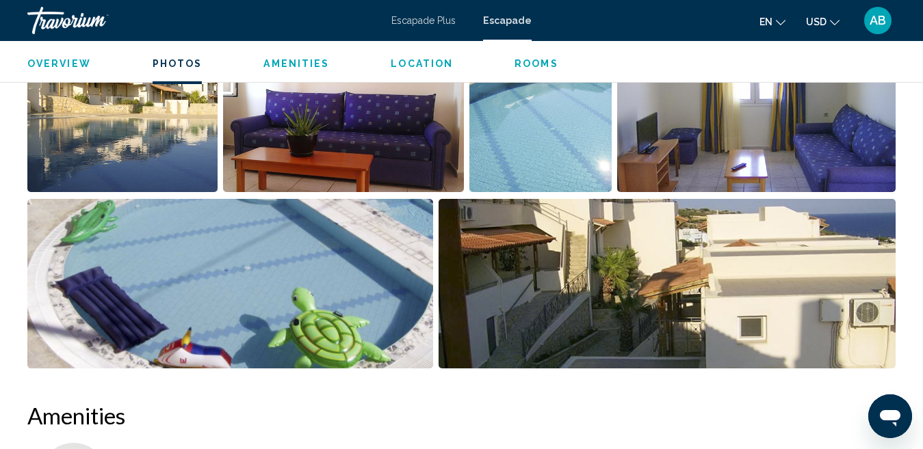
scroll to position [699, 0]
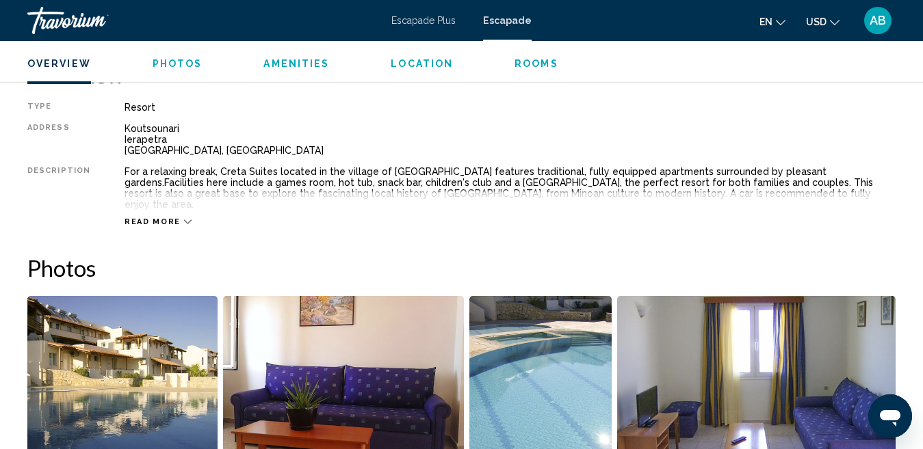
click at [165, 354] on img "Open full-screen image slider" at bounding box center [122, 381] width 190 height 170
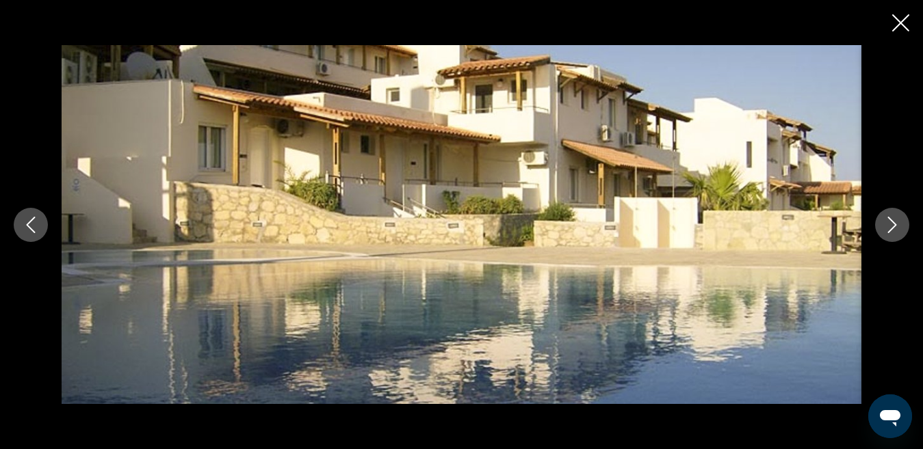
click at [884, 226] on icon "Next image" at bounding box center [892, 225] width 16 height 16
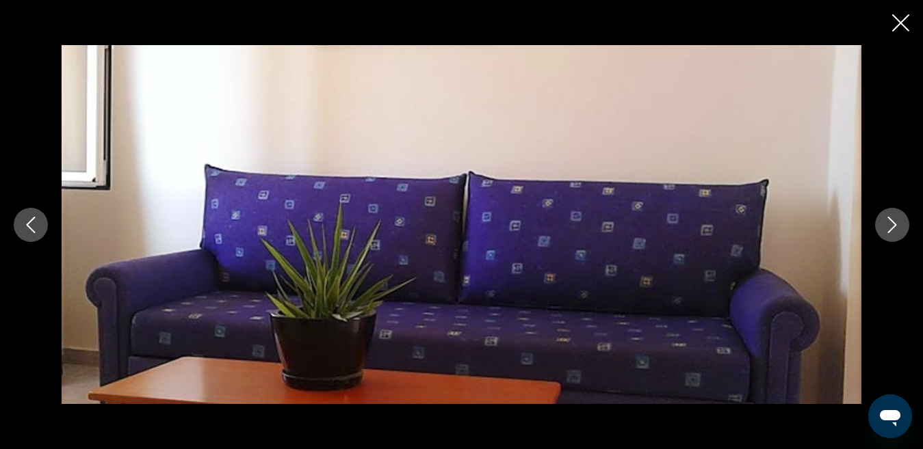
click at [886, 226] on icon "Next image" at bounding box center [892, 225] width 16 height 16
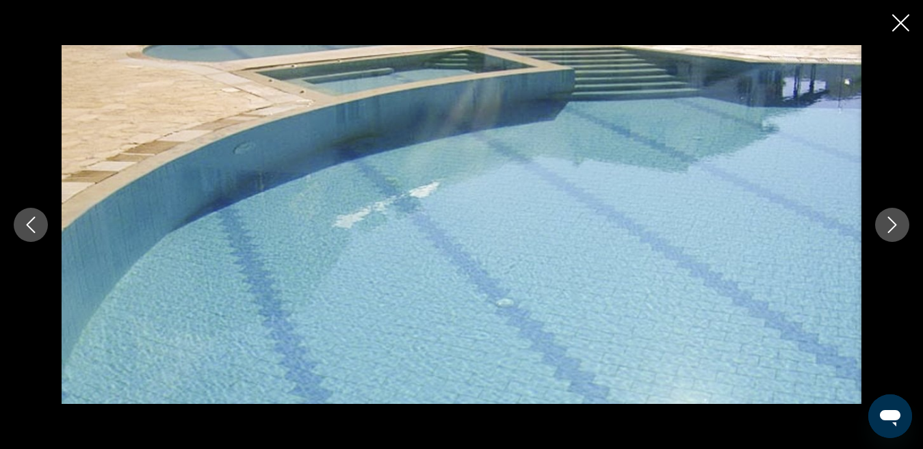
click at [886, 226] on icon "Next image" at bounding box center [892, 225] width 16 height 16
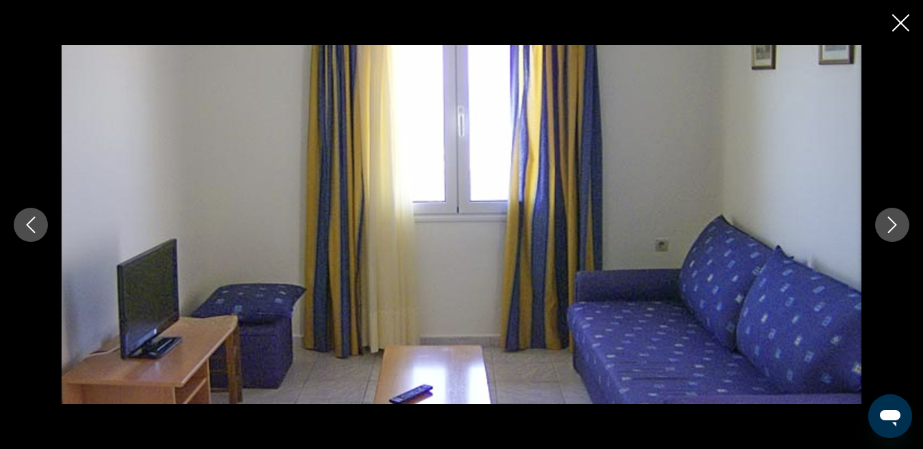
click at [886, 226] on icon "Next image" at bounding box center [892, 225] width 16 height 16
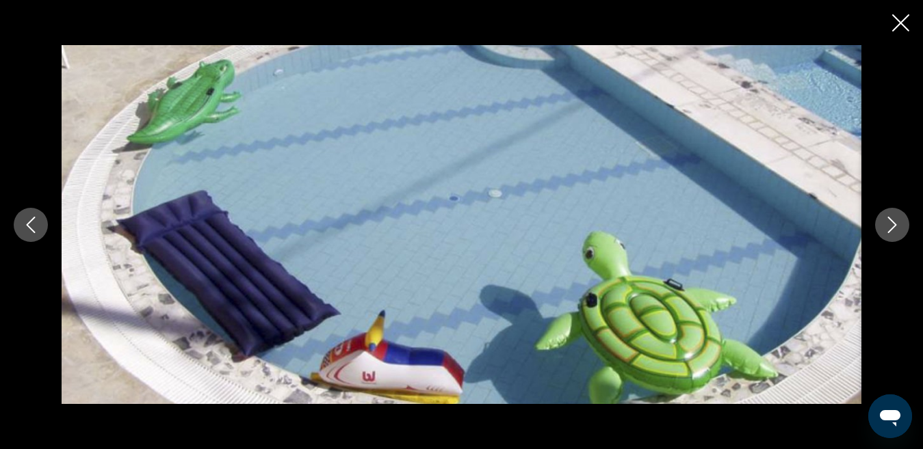
click at [886, 226] on icon "Next image" at bounding box center [892, 225] width 16 height 16
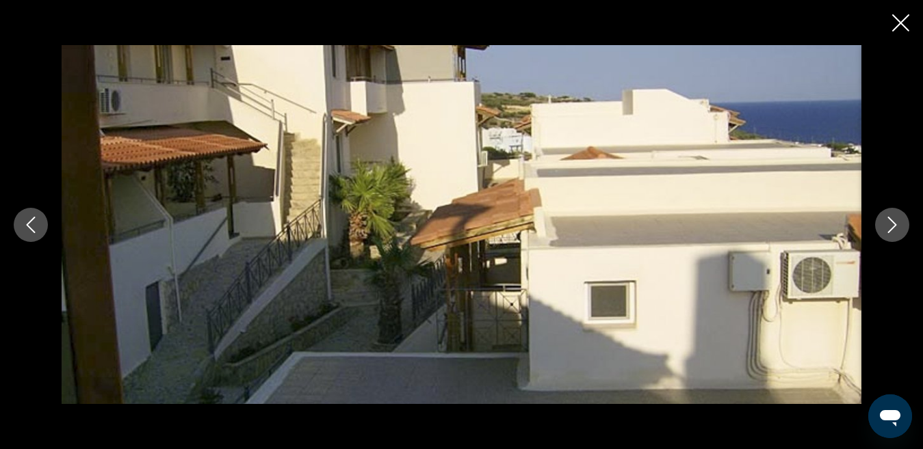
click at [886, 226] on icon "Next image" at bounding box center [892, 225] width 16 height 16
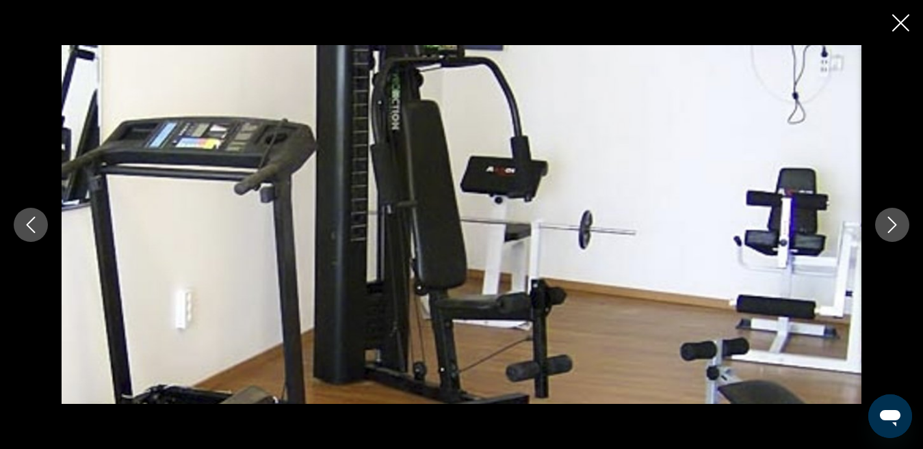
click at [886, 226] on icon "Next image" at bounding box center [892, 225] width 16 height 16
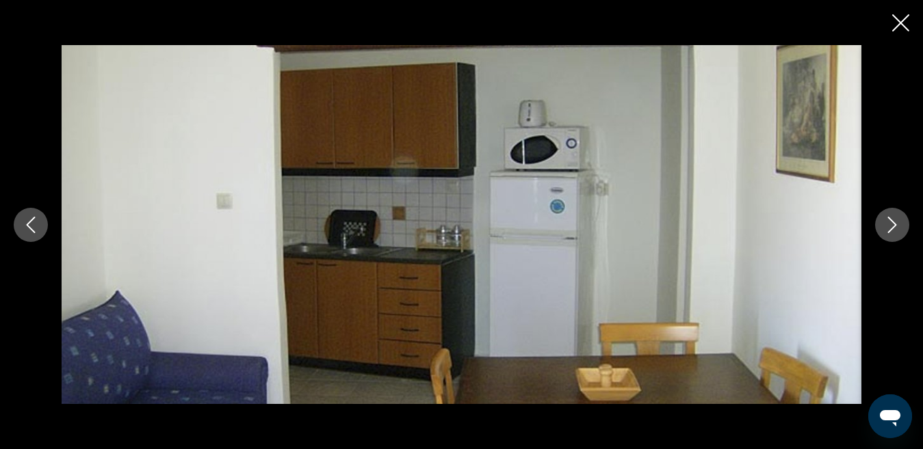
click at [886, 226] on icon "Next image" at bounding box center [892, 225] width 16 height 16
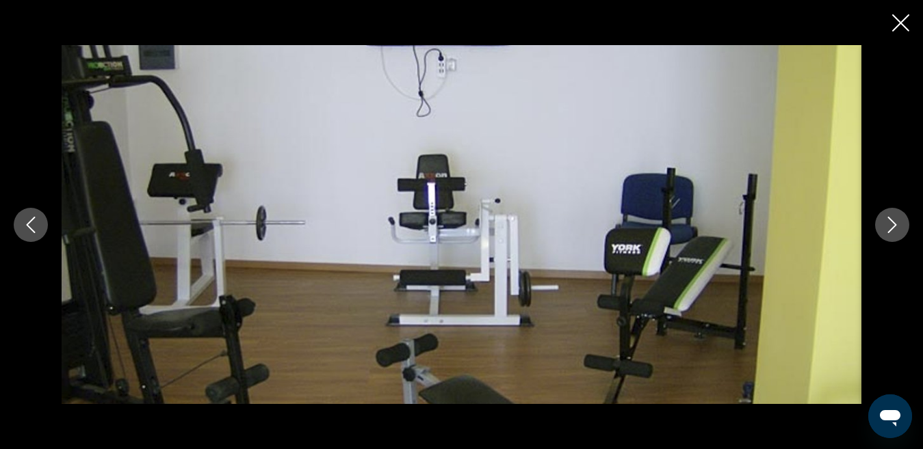
click at [886, 226] on icon "Next image" at bounding box center [892, 225] width 16 height 16
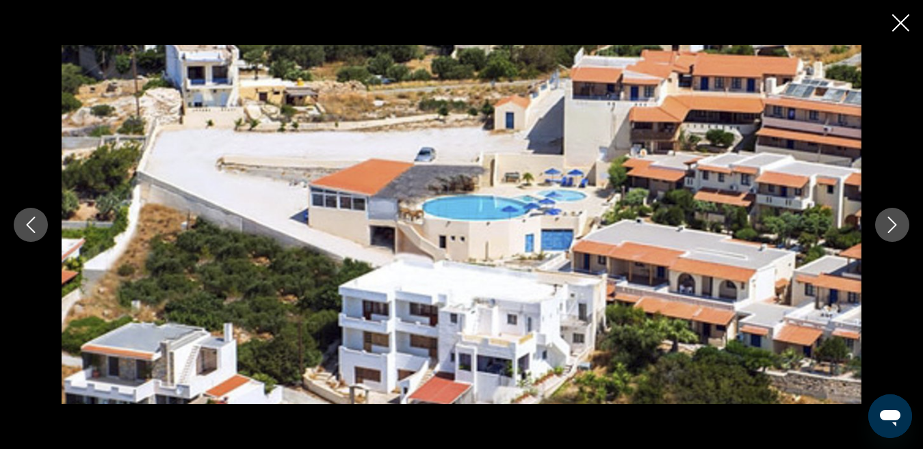
click at [886, 226] on icon "Next image" at bounding box center [892, 225] width 16 height 16
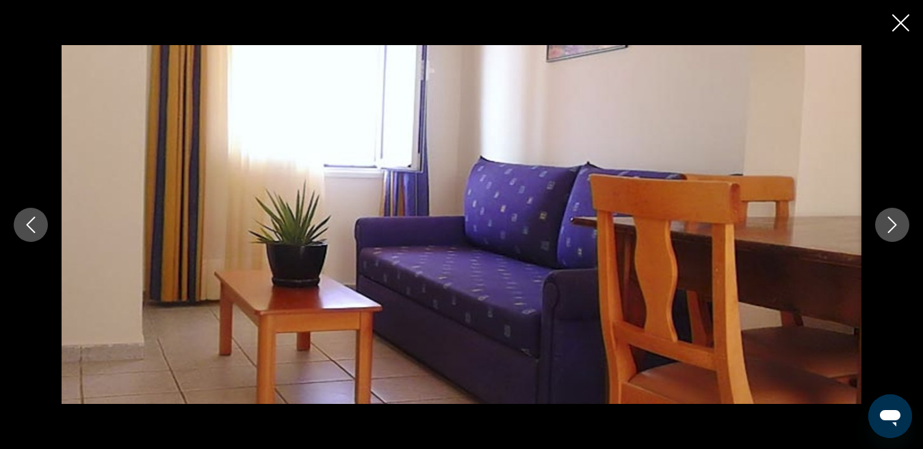
click at [886, 226] on icon "Next image" at bounding box center [892, 225] width 16 height 16
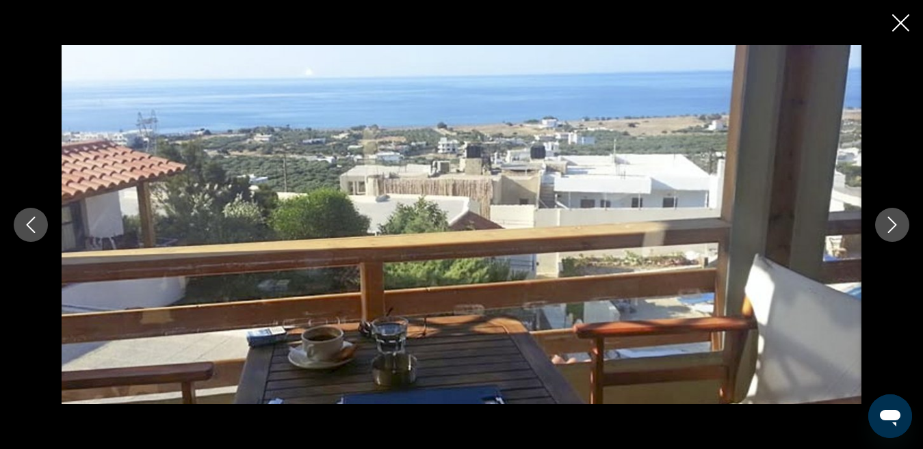
click at [895, 230] on icon "Next image" at bounding box center [892, 225] width 16 height 16
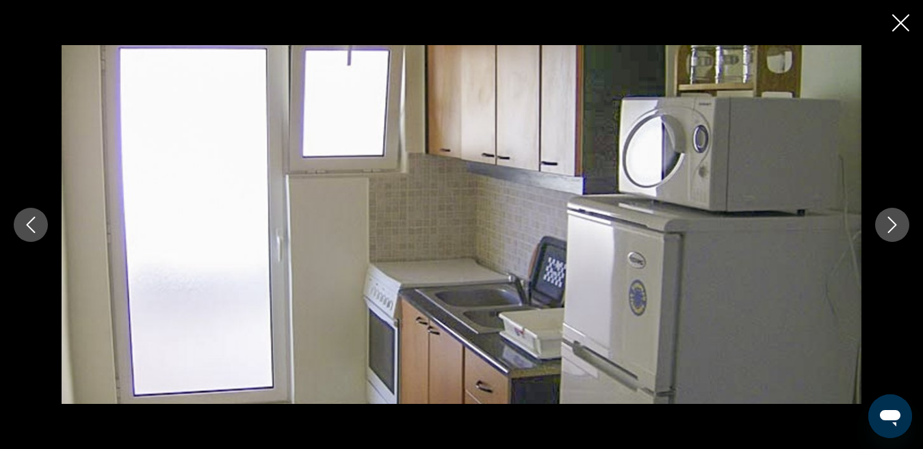
click at [895, 230] on icon "Next image" at bounding box center [892, 225] width 16 height 16
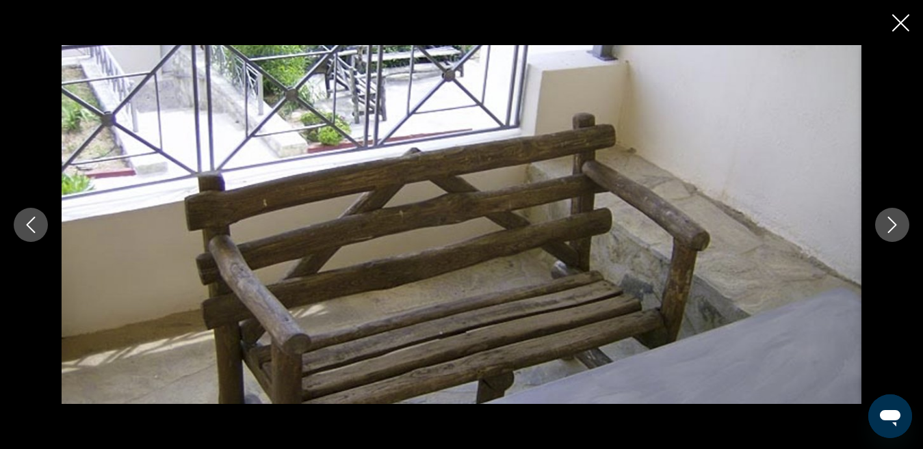
click at [895, 230] on icon "Next image" at bounding box center [892, 225] width 16 height 16
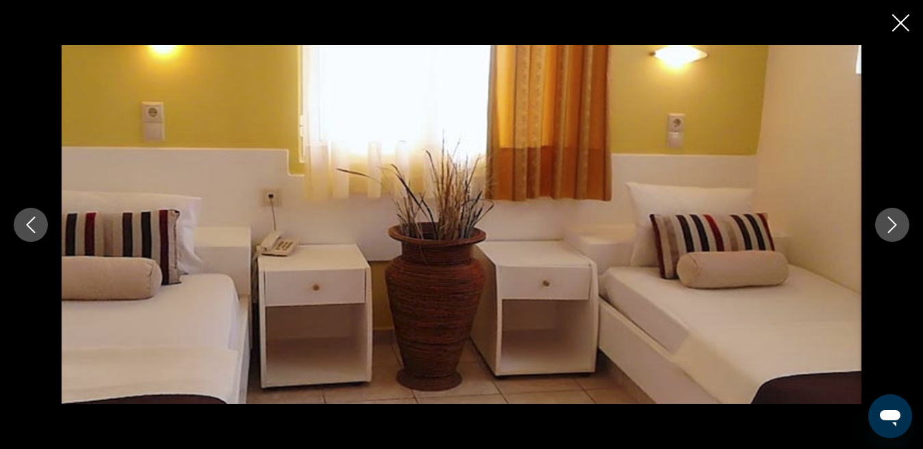
click at [895, 230] on icon "Next image" at bounding box center [892, 225] width 16 height 16
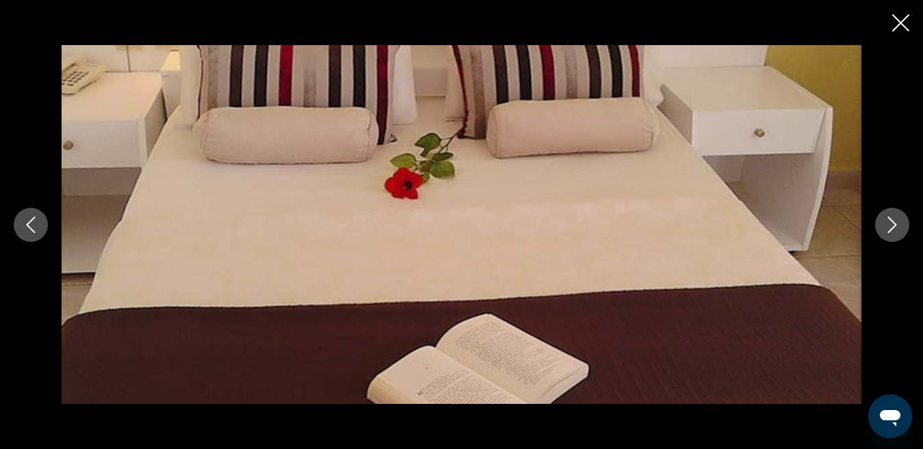
click at [895, 230] on icon "Next image" at bounding box center [892, 225] width 16 height 16
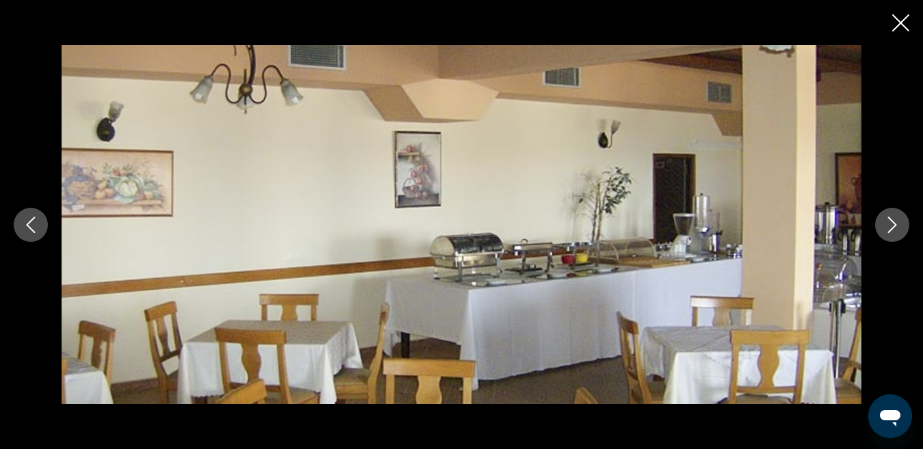
click at [895, 230] on icon "Next image" at bounding box center [892, 225] width 16 height 16
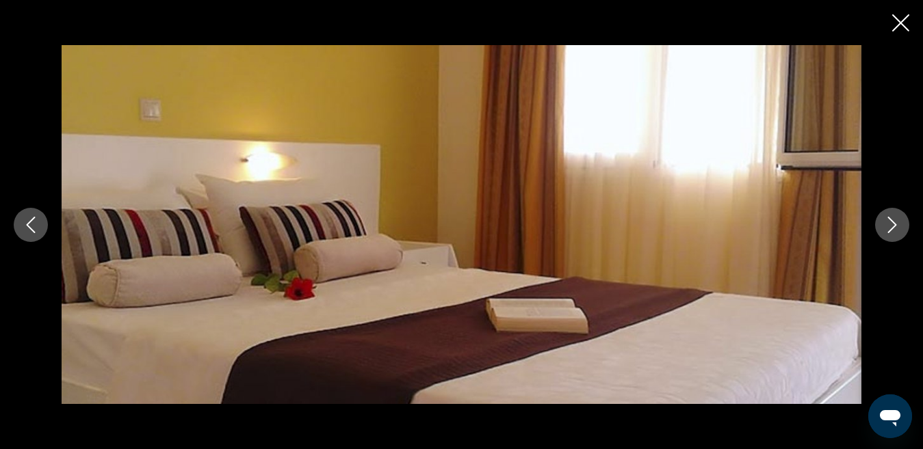
click at [895, 230] on icon "Next image" at bounding box center [892, 225] width 16 height 16
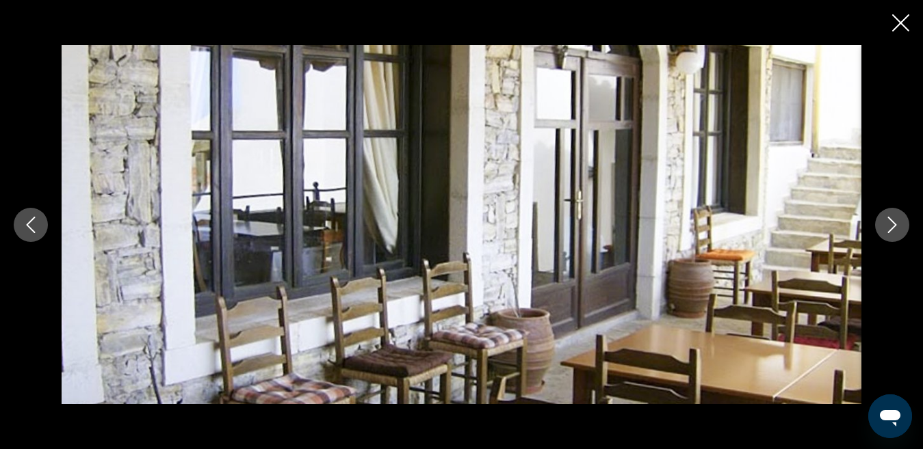
click at [895, 230] on icon "Next image" at bounding box center [892, 225] width 16 height 16
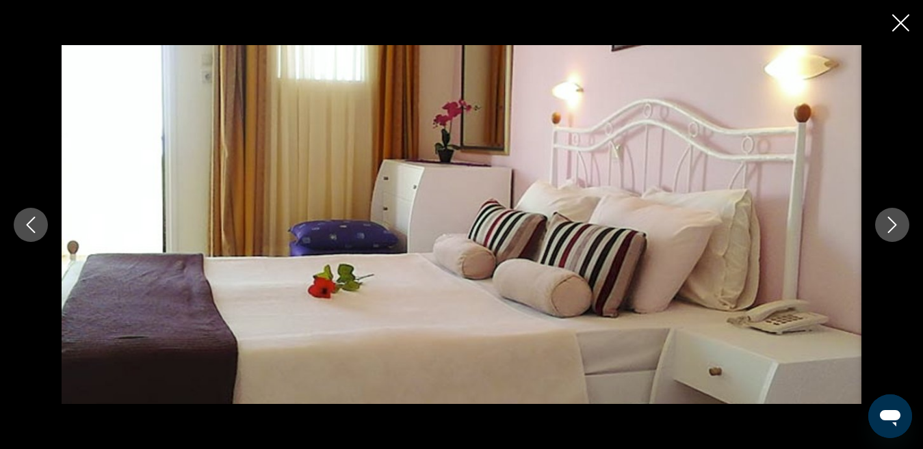
click at [895, 230] on icon "Next image" at bounding box center [892, 225] width 16 height 16
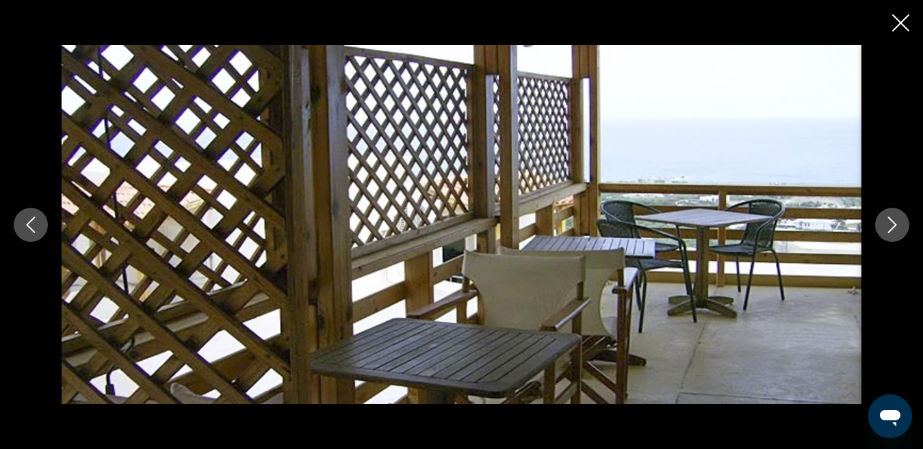
click at [895, 230] on icon "Next image" at bounding box center [892, 225] width 16 height 16
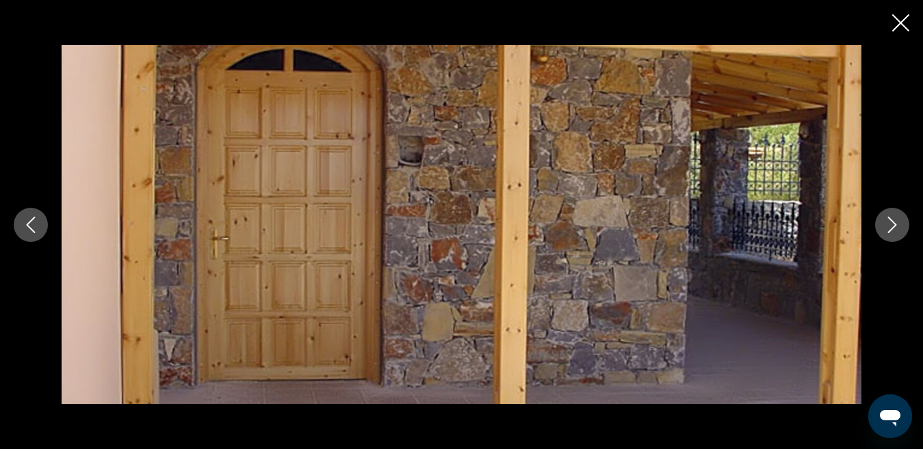
click at [895, 230] on icon "Next image" at bounding box center [892, 225] width 16 height 16
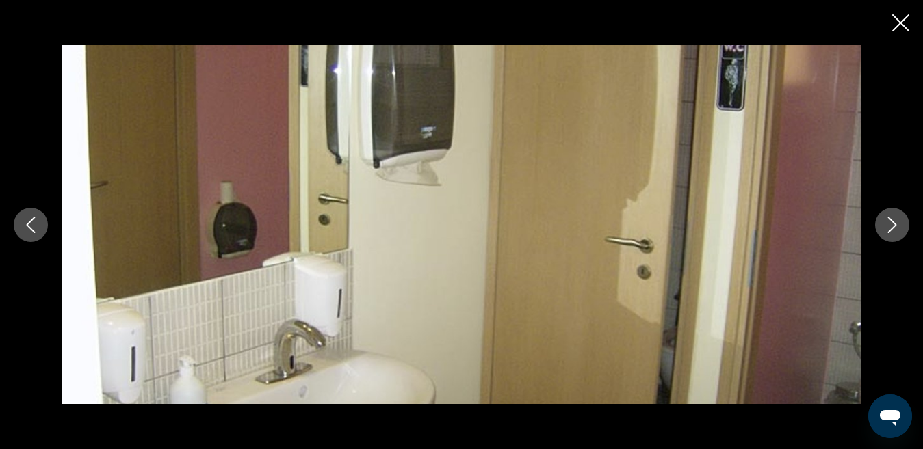
click at [895, 230] on icon "Next image" at bounding box center [892, 225] width 16 height 16
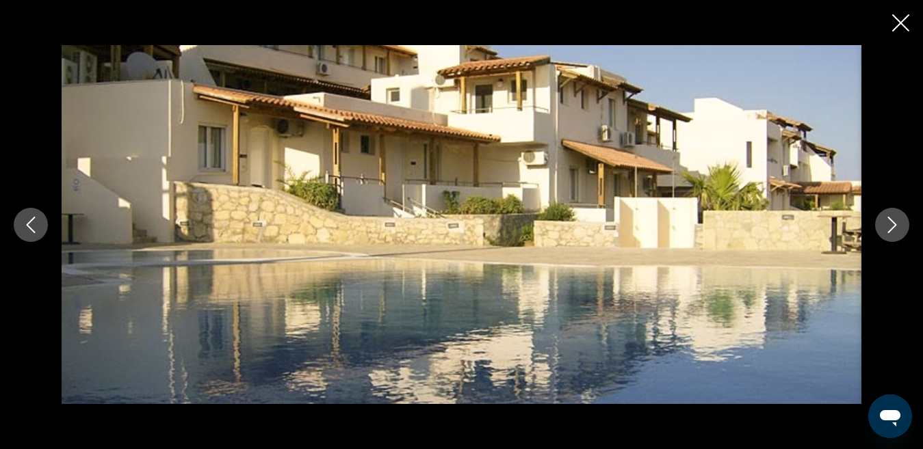
click at [897, 27] on icon "Close slideshow" at bounding box center [900, 22] width 17 height 17
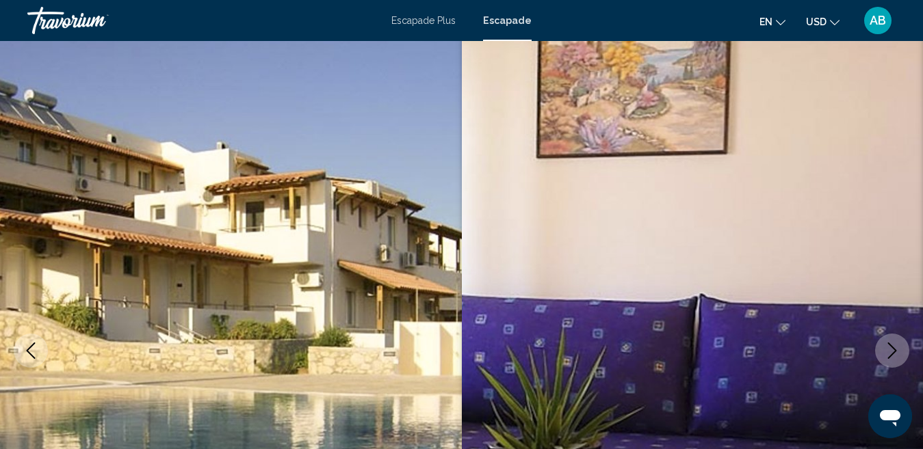
scroll to position [357, 0]
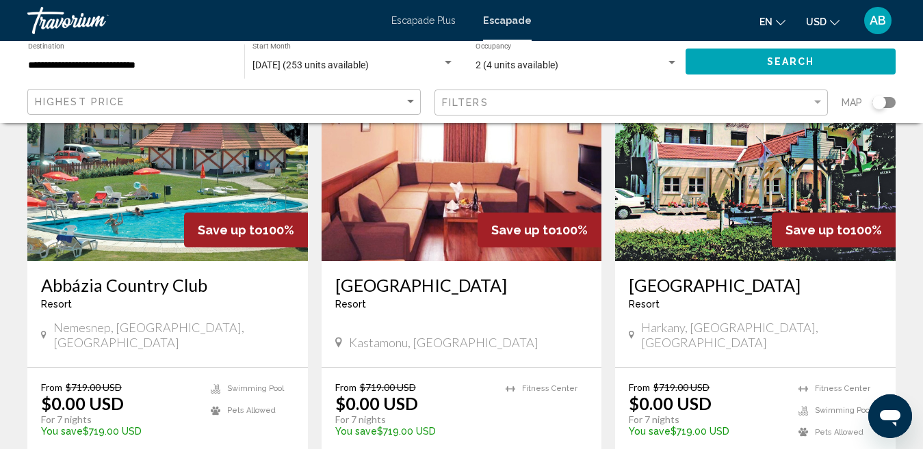
scroll to position [1842, 0]
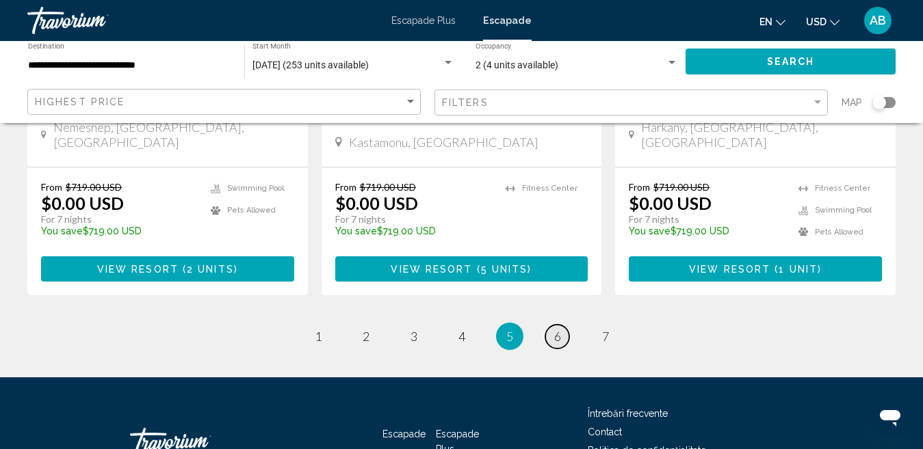
click at [554, 329] on span "6" at bounding box center [557, 336] width 7 height 15
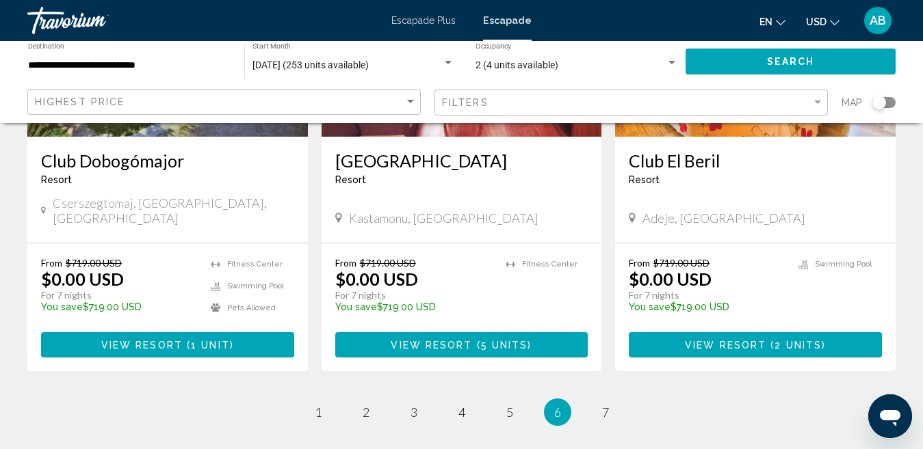
scroll to position [1821, 0]
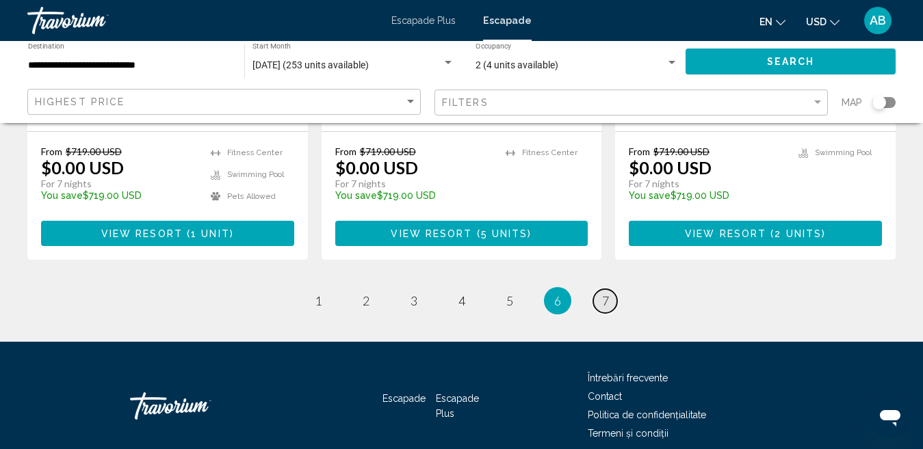
click at [605, 293] on span "7" at bounding box center [605, 300] width 7 height 15
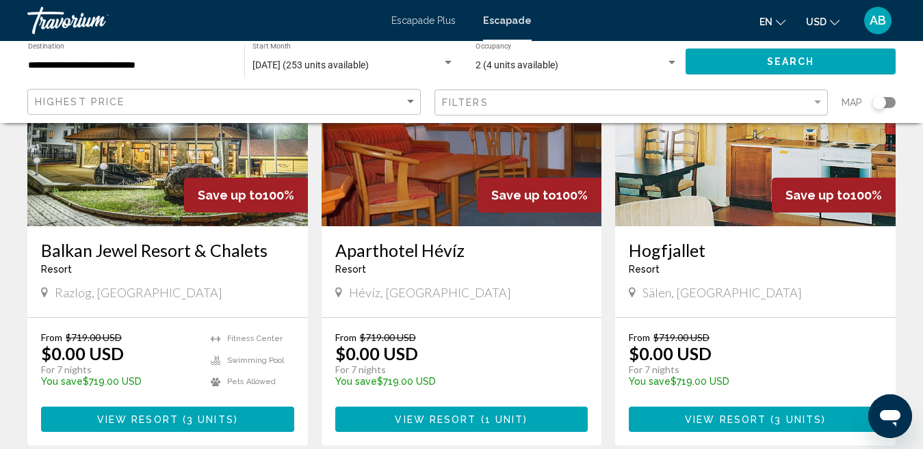
scroll to position [1231, 0]
